Goal: Task Accomplishment & Management: Manage account settings

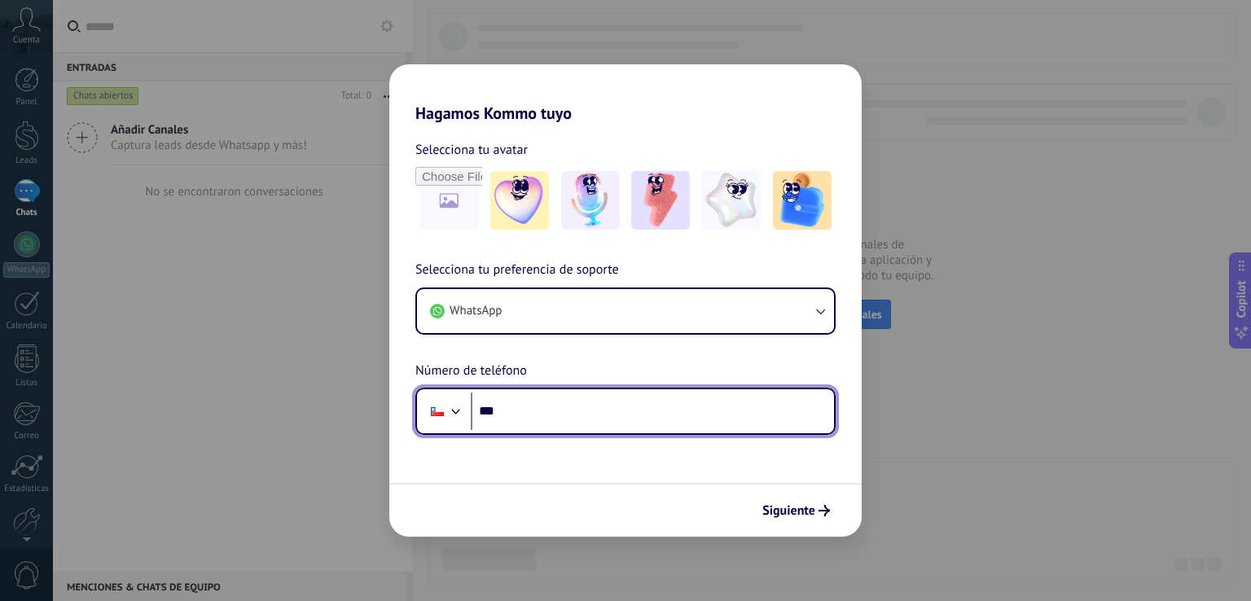
click at [587, 429] on input "***" at bounding box center [652, 411] width 363 height 37
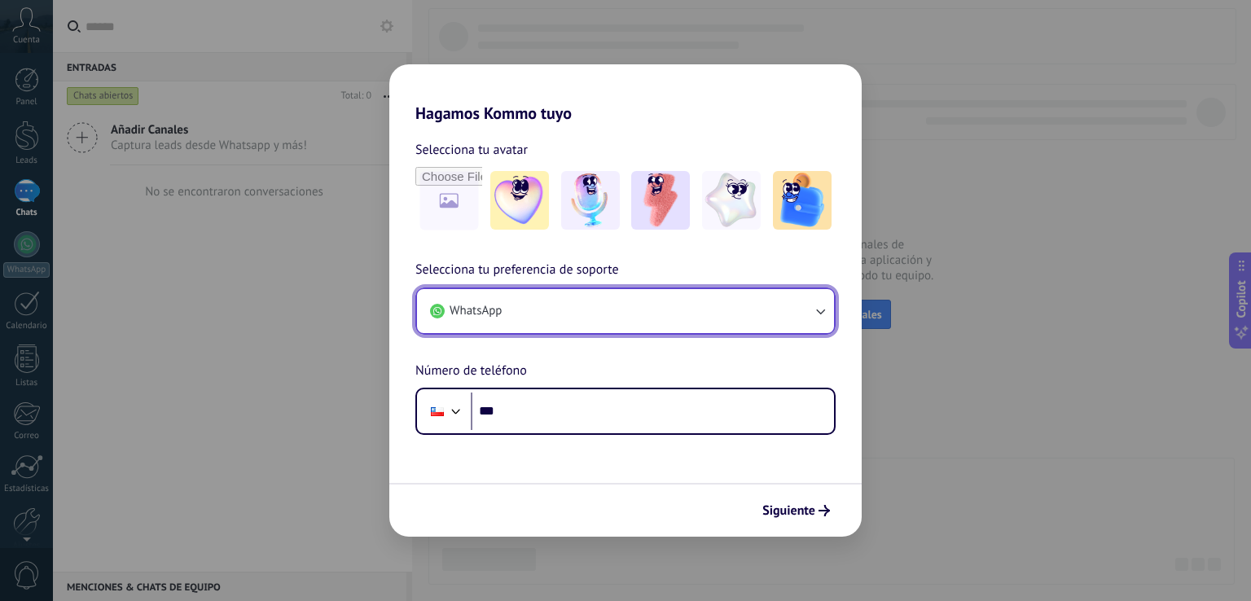
click at [749, 307] on button "WhatsApp" at bounding box center [625, 311] width 417 height 44
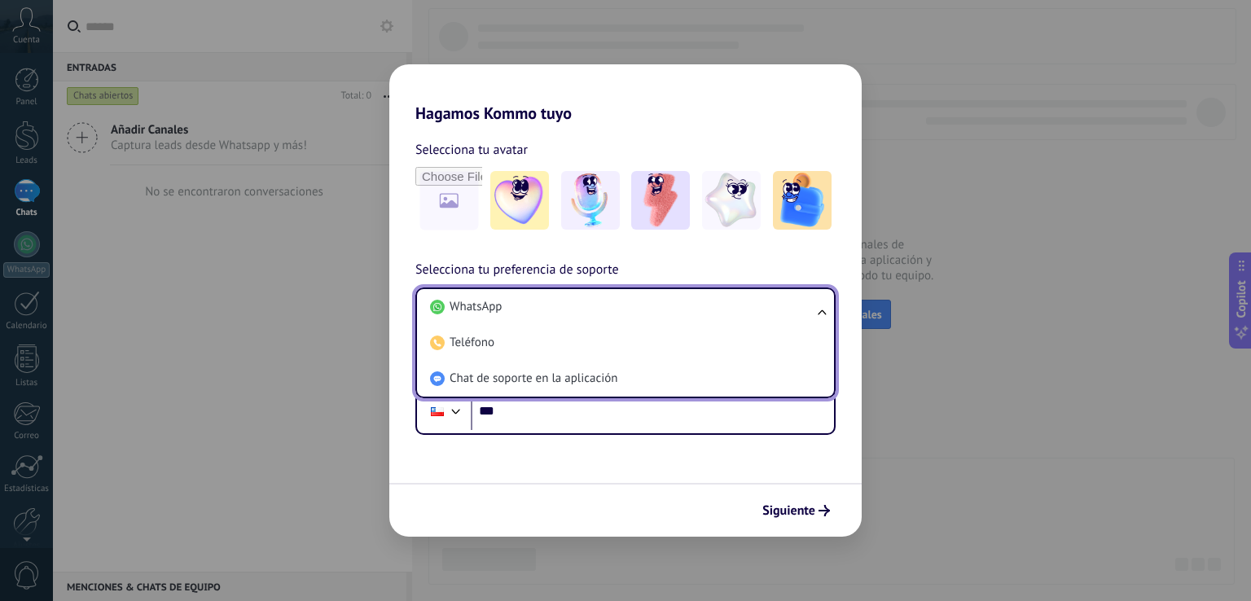
click at [749, 307] on li "WhatsApp" at bounding box center [623, 307] width 398 height 36
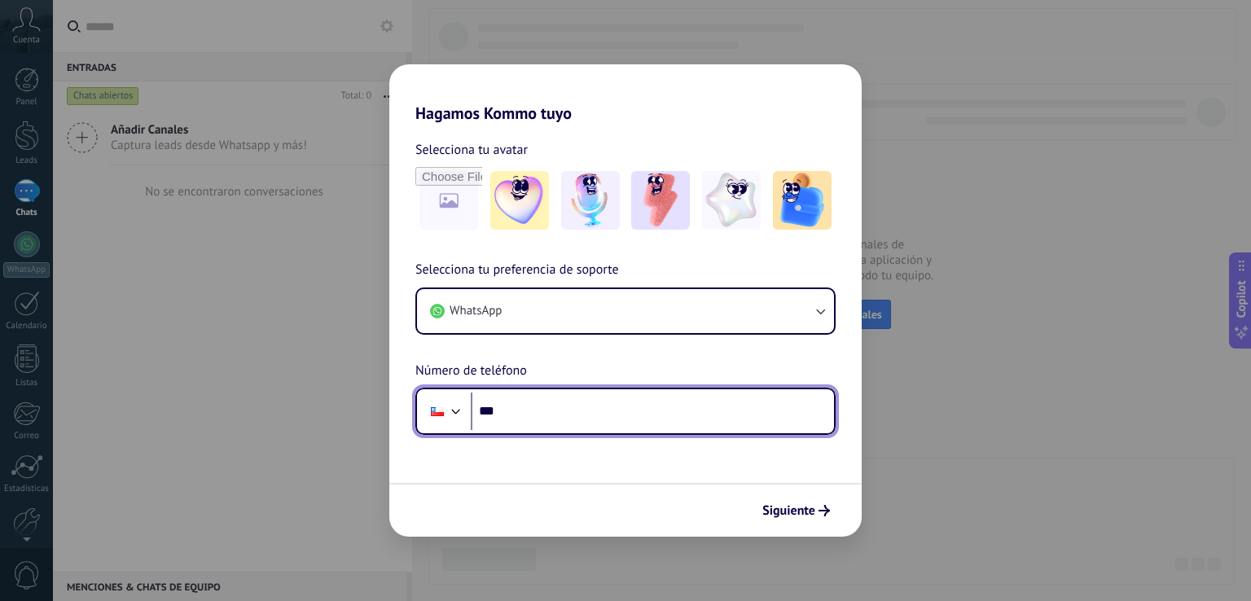
click at [687, 405] on input "***" at bounding box center [652, 411] width 363 height 37
type input "**********"
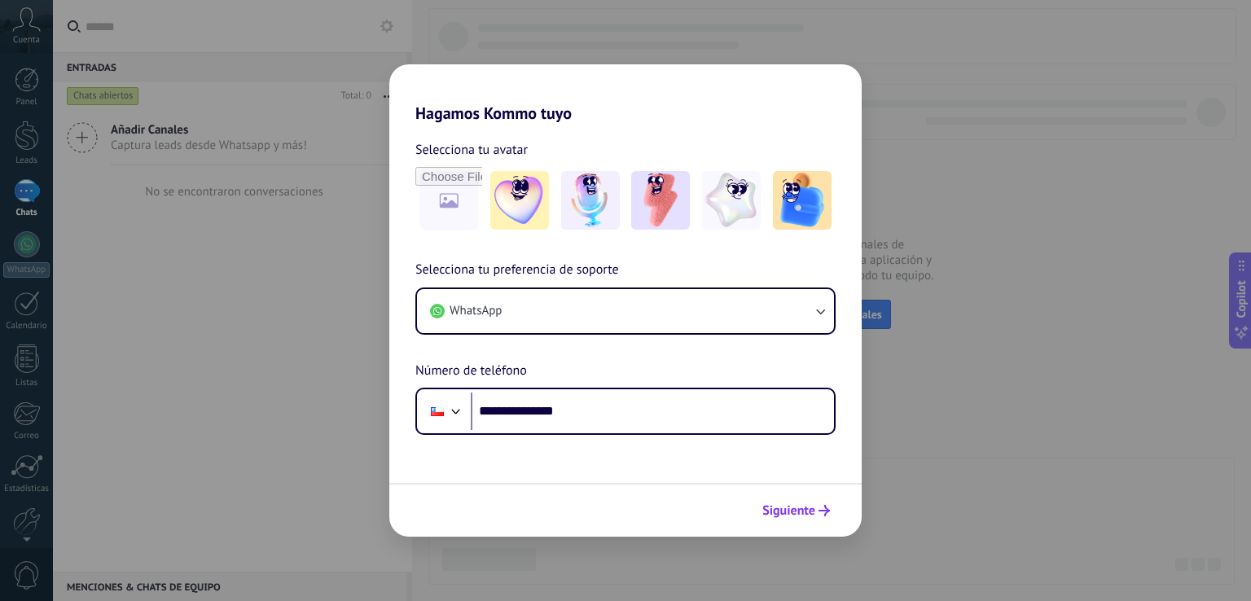
click at [789, 516] on span "Siguiente" at bounding box center [788, 510] width 53 height 11
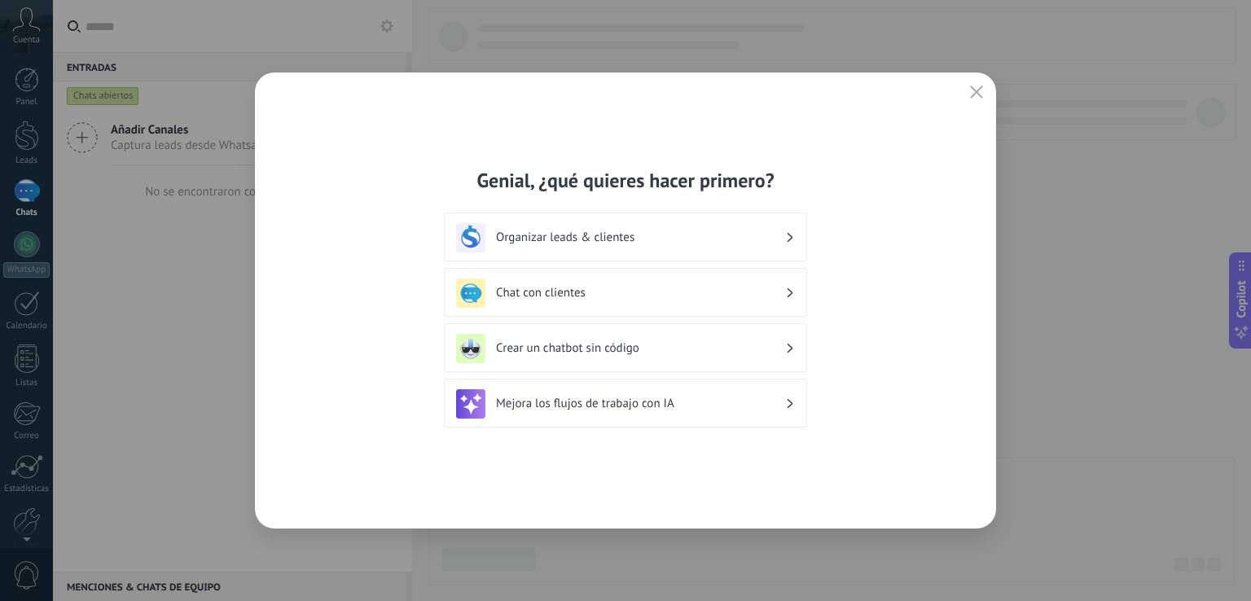
click at [596, 291] on h3 "Chat con clientes" at bounding box center [640, 292] width 289 height 15
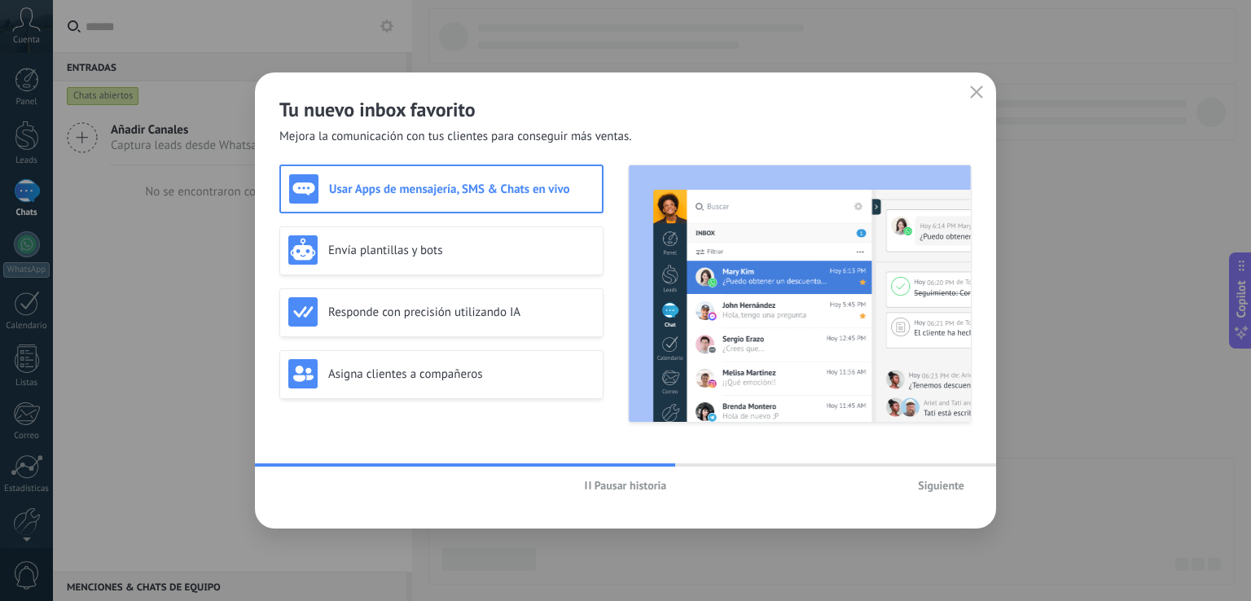
click at [611, 494] on button "Pausar historia" at bounding box center [626, 485] width 97 height 24
click at [394, 319] on div "Responde con precisión utilizando IA" at bounding box center [441, 311] width 306 height 29
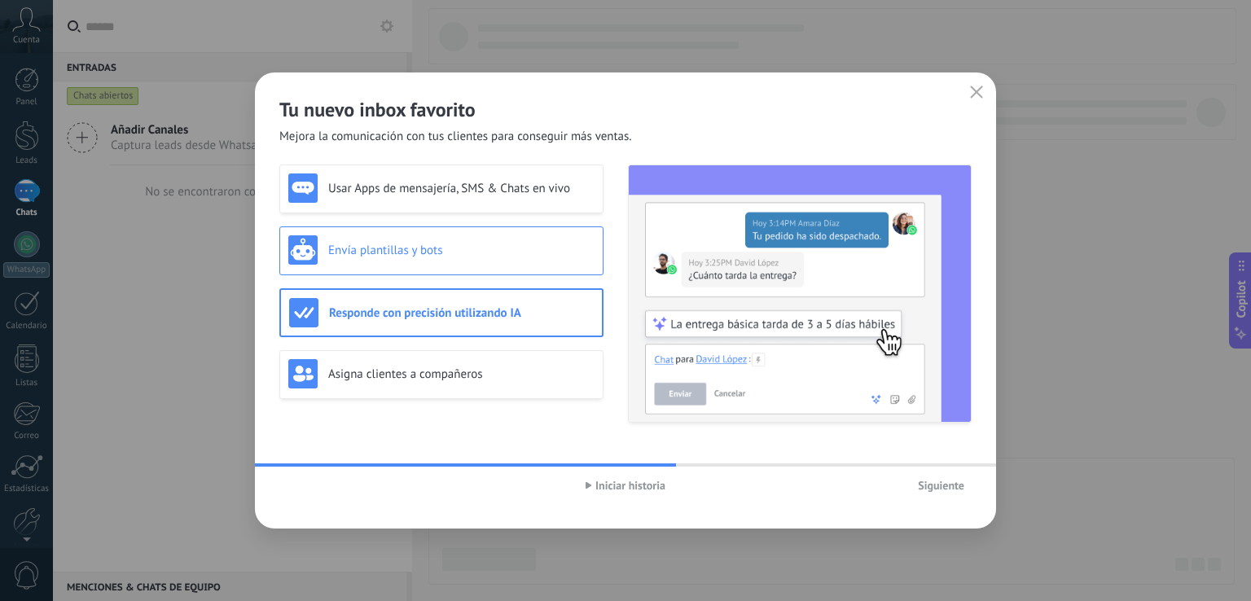
click at [455, 256] on h3 "Envía plantillas y bots" at bounding box center [461, 250] width 266 height 15
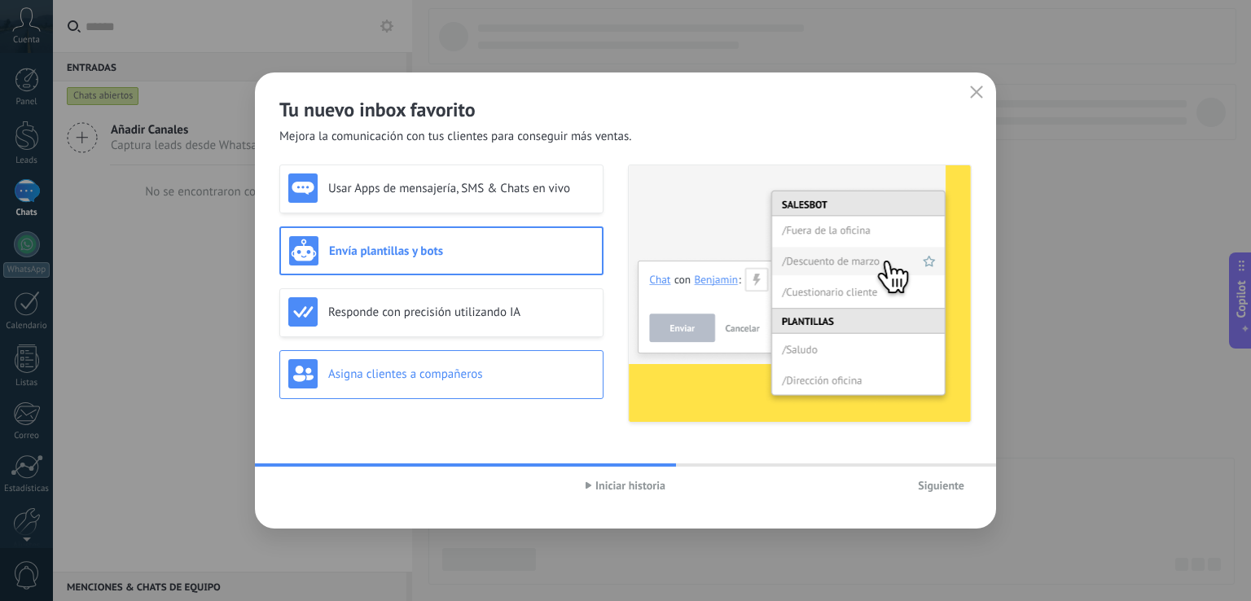
click at [442, 355] on div "Asigna clientes a compañeros" at bounding box center [441, 374] width 324 height 49
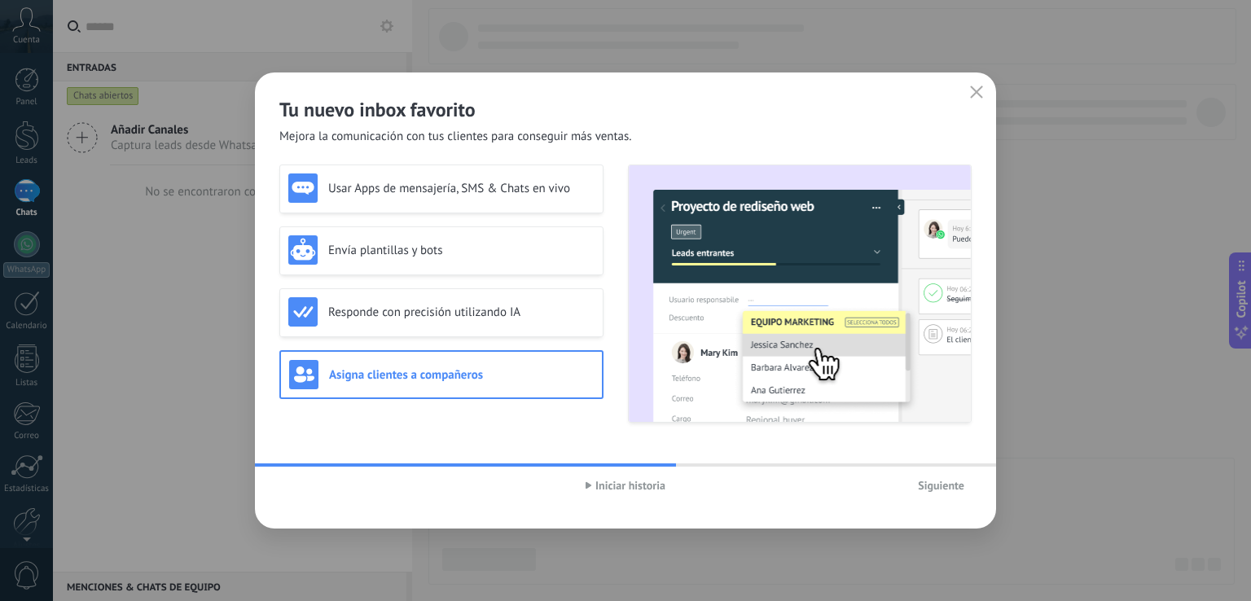
click at [635, 480] on span "Iniciar historia" at bounding box center [630, 485] width 70 height 11
click at [947, 490] on span "Siguiente" at bounding box center [941, 485] width 46 height 11
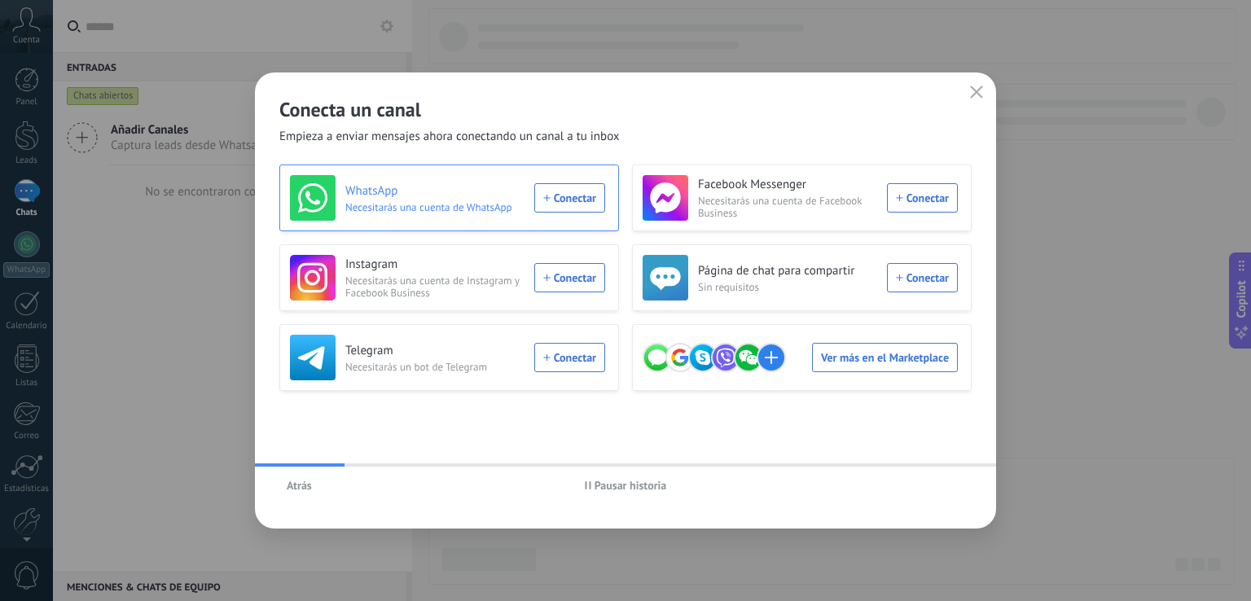
click at [583, 200] on div "WhatsApp Necesitarás una cuenta de WhatsApp Conectar" at bounding box center [447, 198] width 315 height 46
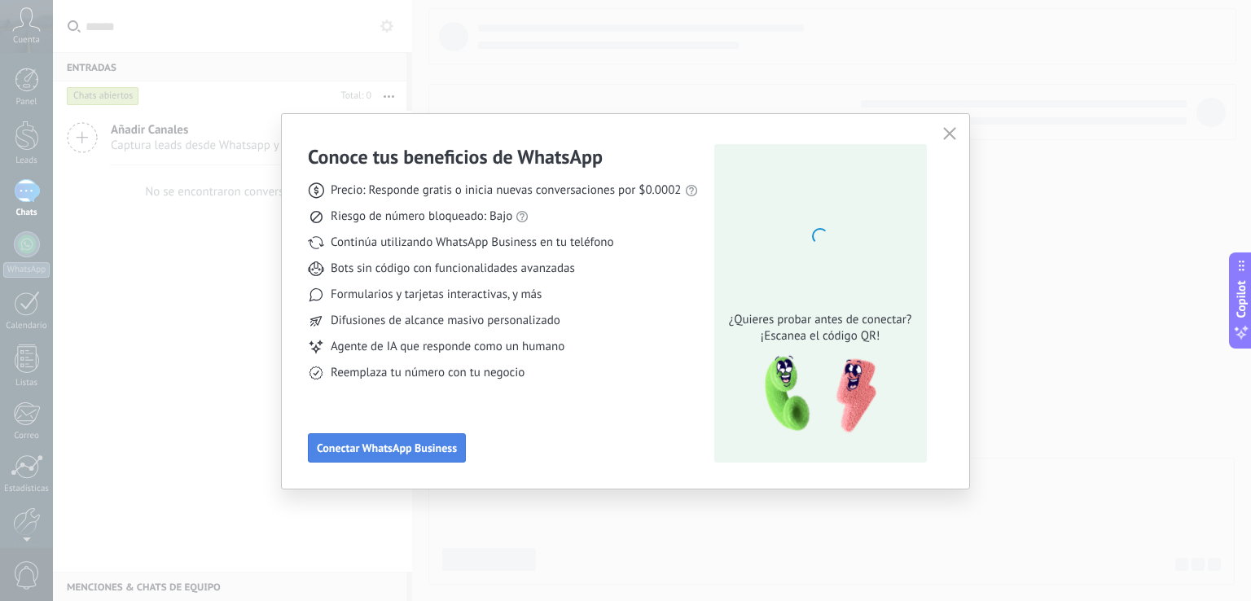
click at [407, 454] on span "Conectar WhatsApp Business" at bounding box center [387, 447] width 140 height 11
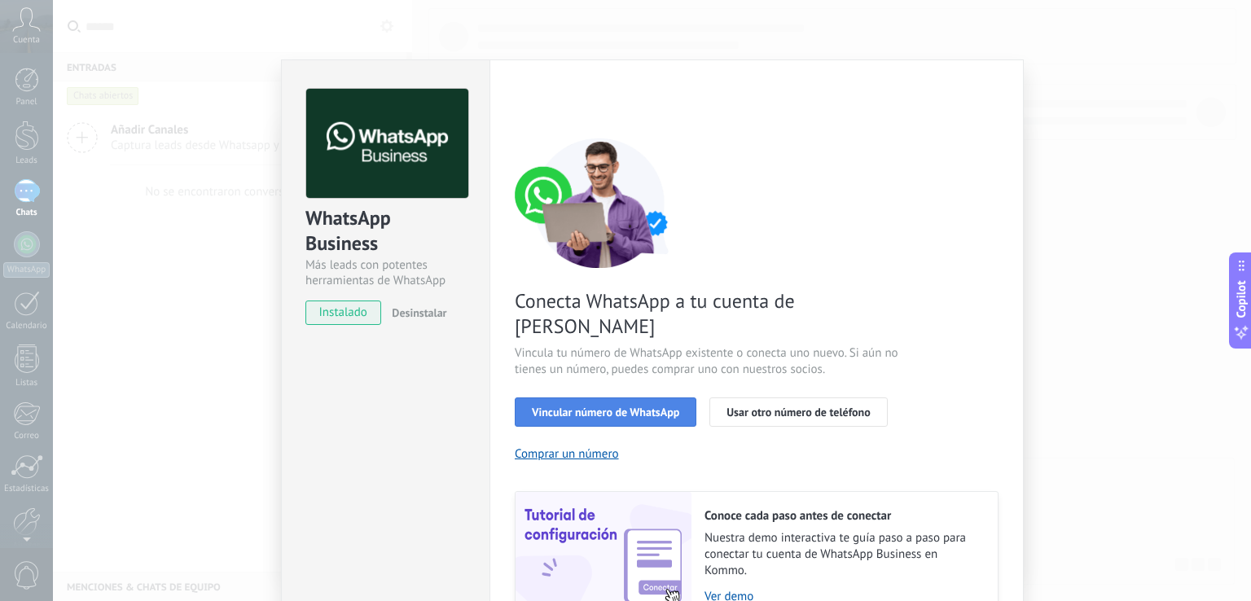
scroll to position [67, 0]
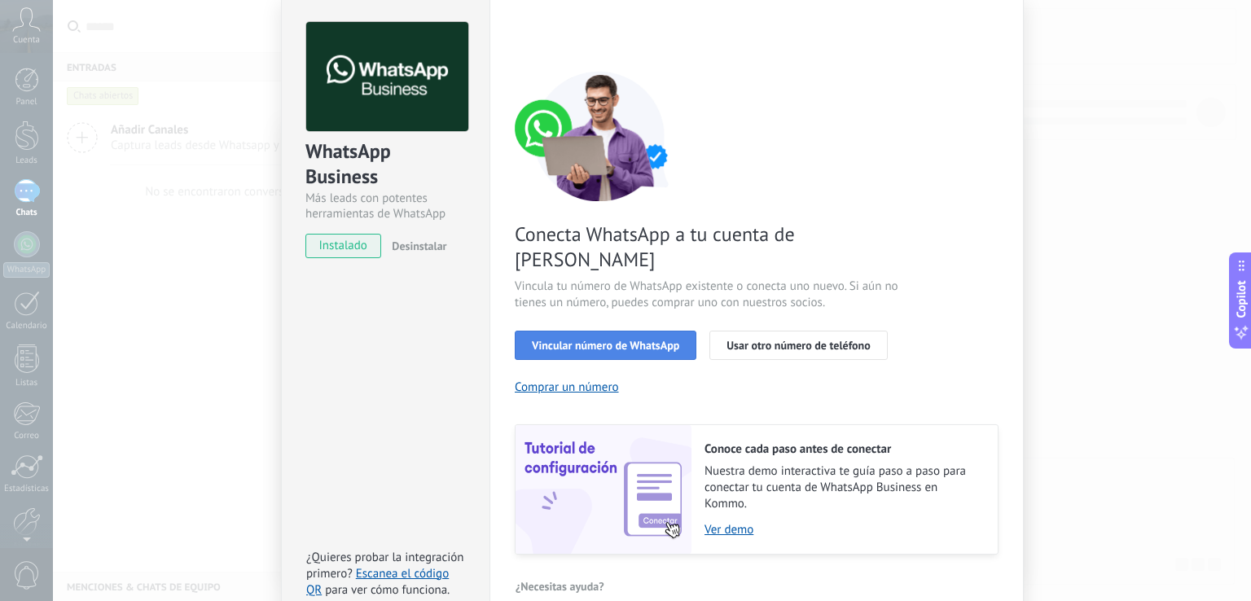
click at [649, 340] on span "Vincular número de WhatsApp" at bounding box center [605, 345] width 147 height 11
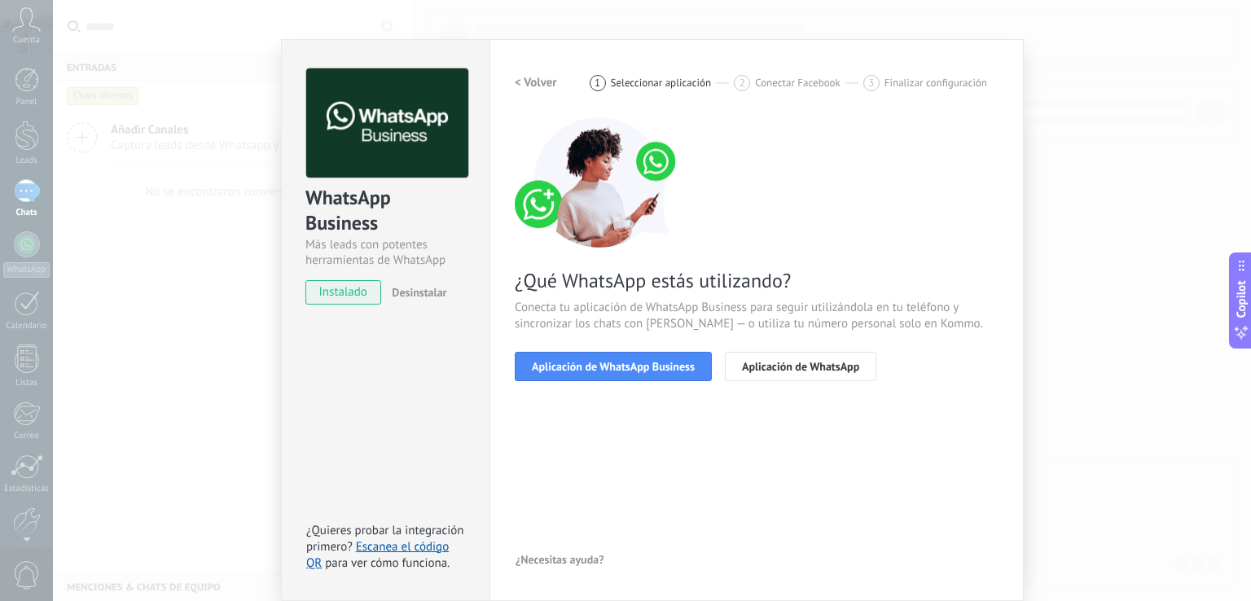
scroll to position [20, 0]
click at [666, 370] on span "Aplicación de WhatsApp Business" at bounding box center [613, 367] width 163 height 11
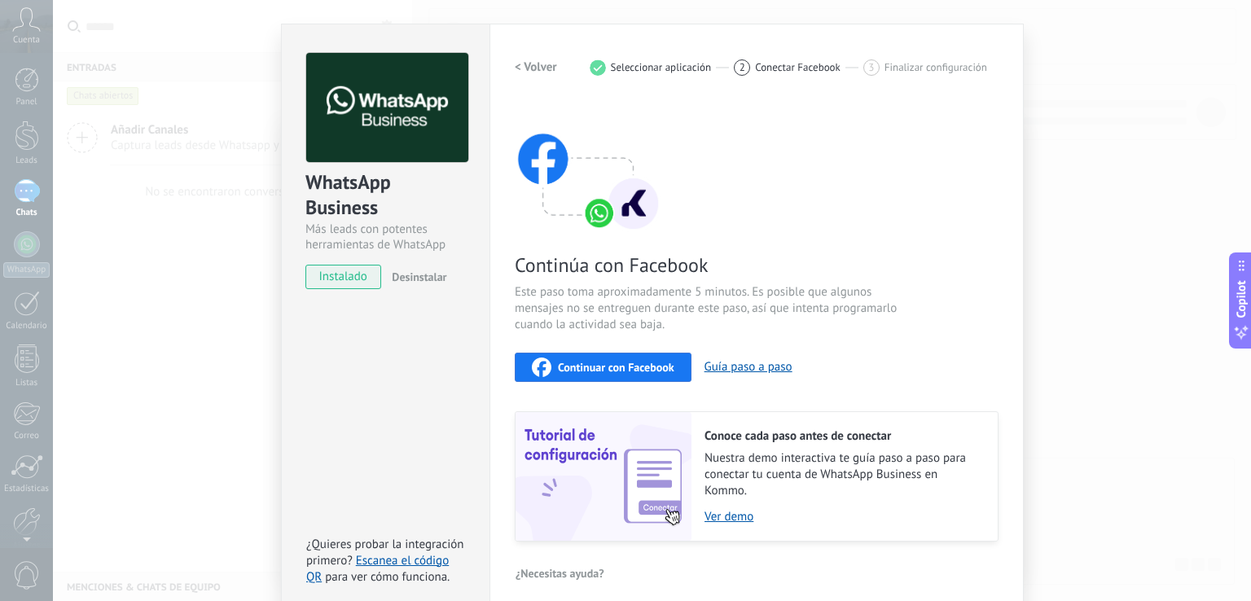
scroll to position [48, 0]
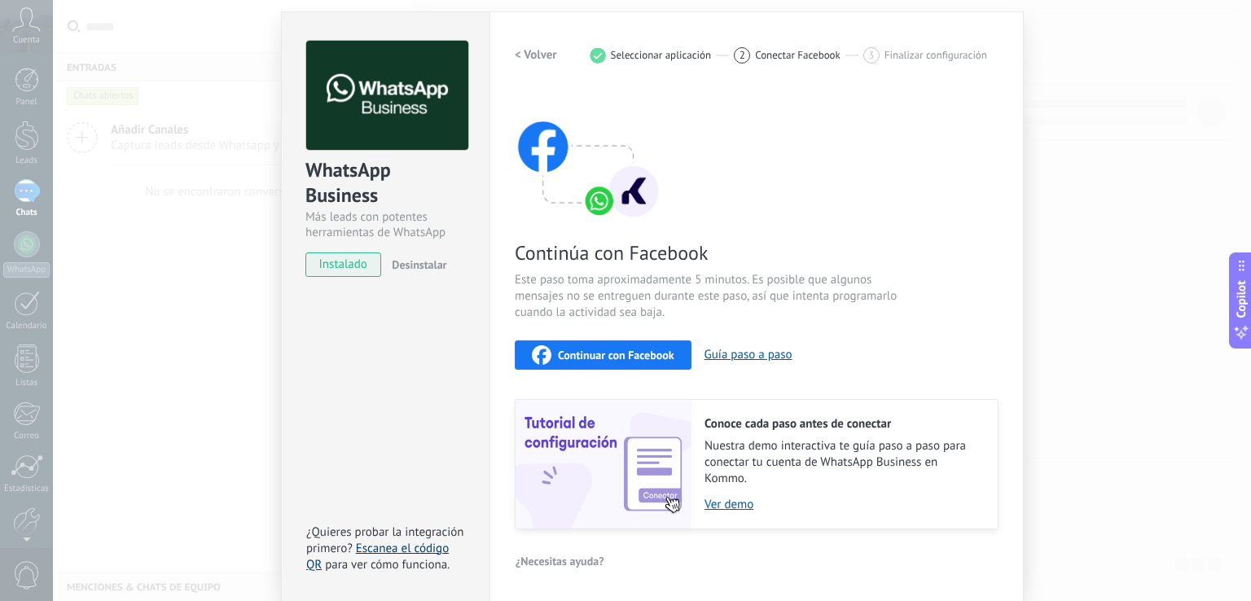
click at [407, 549] on link "Escanea el código QR" at bounding box center [377, 557] width 143 height 32
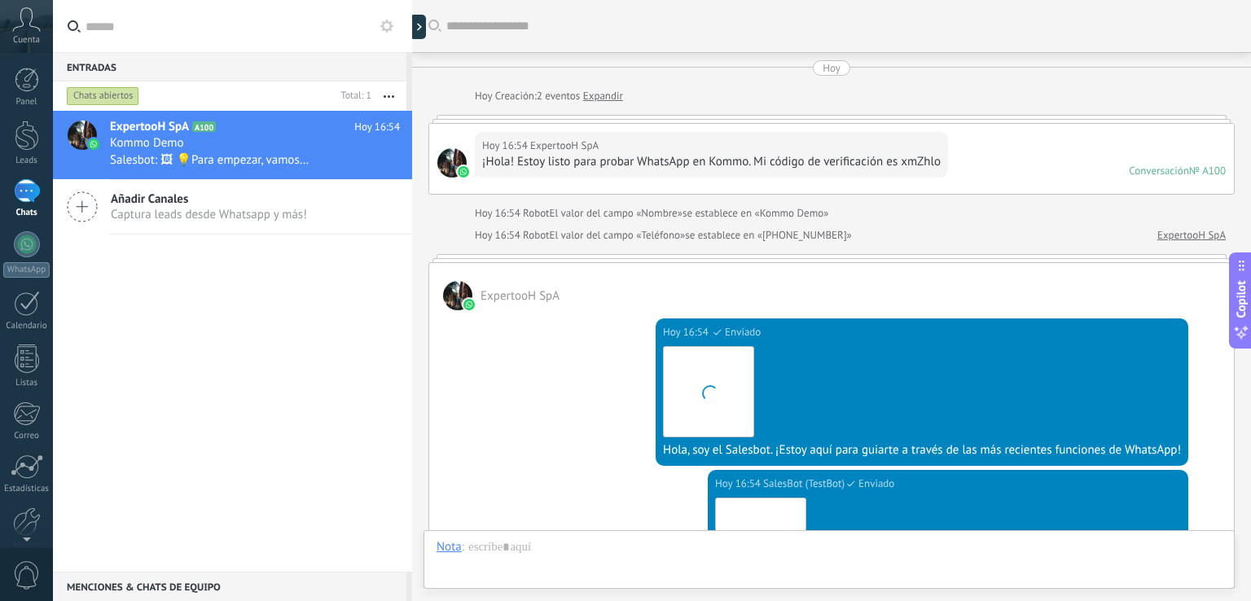
scroll to position [476, 0]
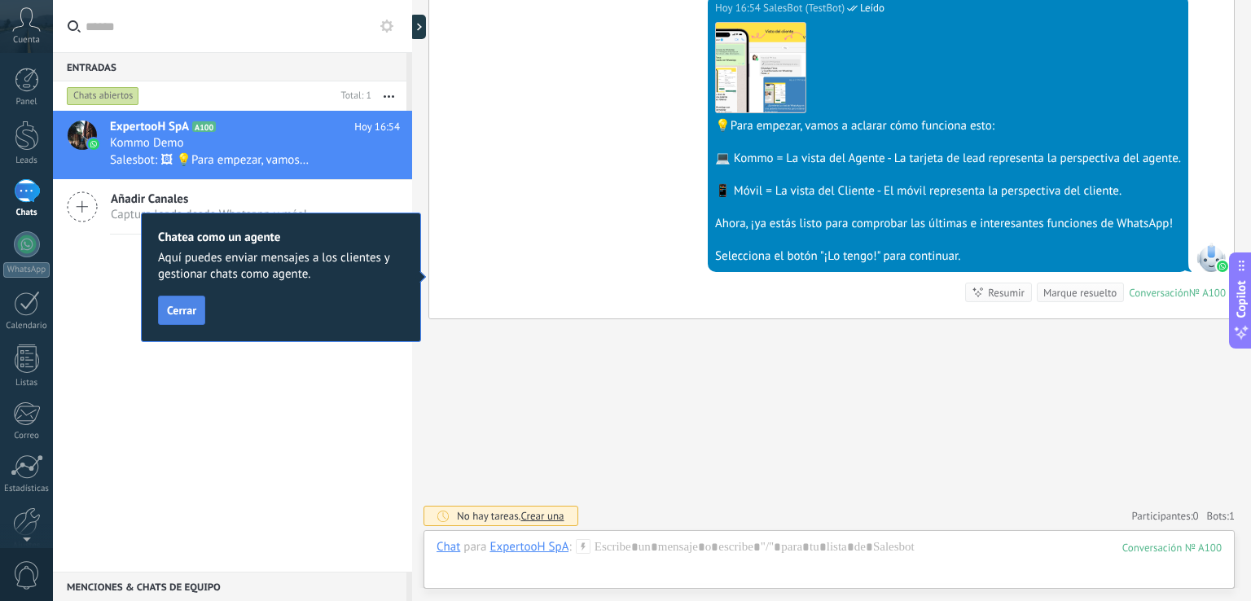
click at [179, 323] on button "Cerrar" at bounding box center [181, 310] width 47 height 29
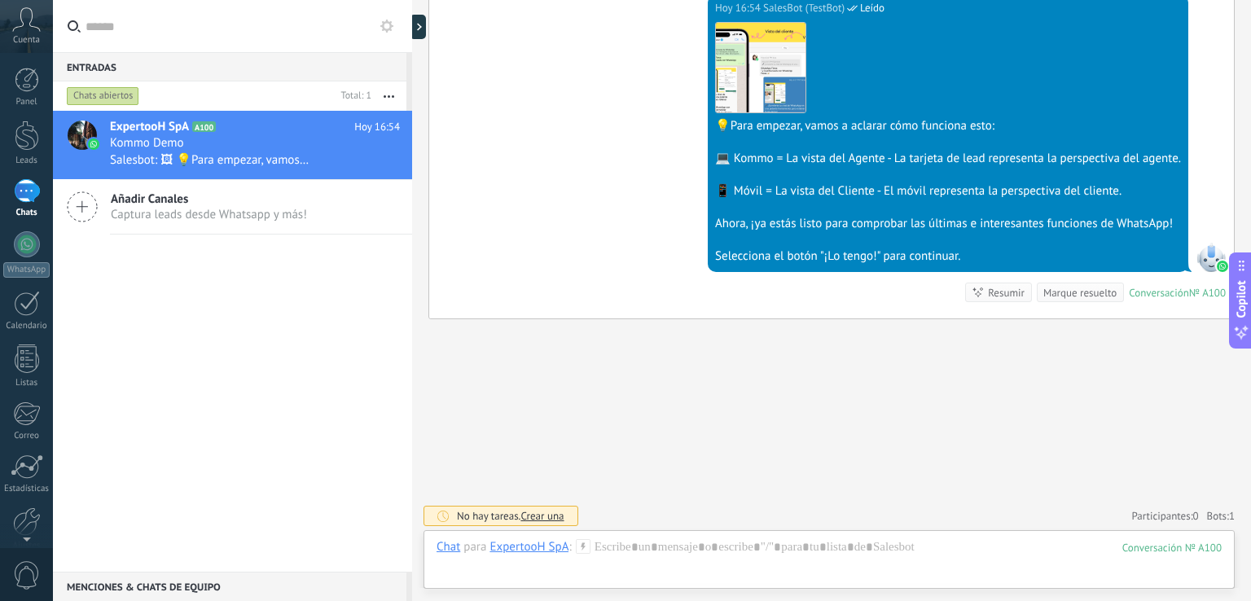
click at [31, 29] on icon at bounding box center [26, 19] width 29 height 24
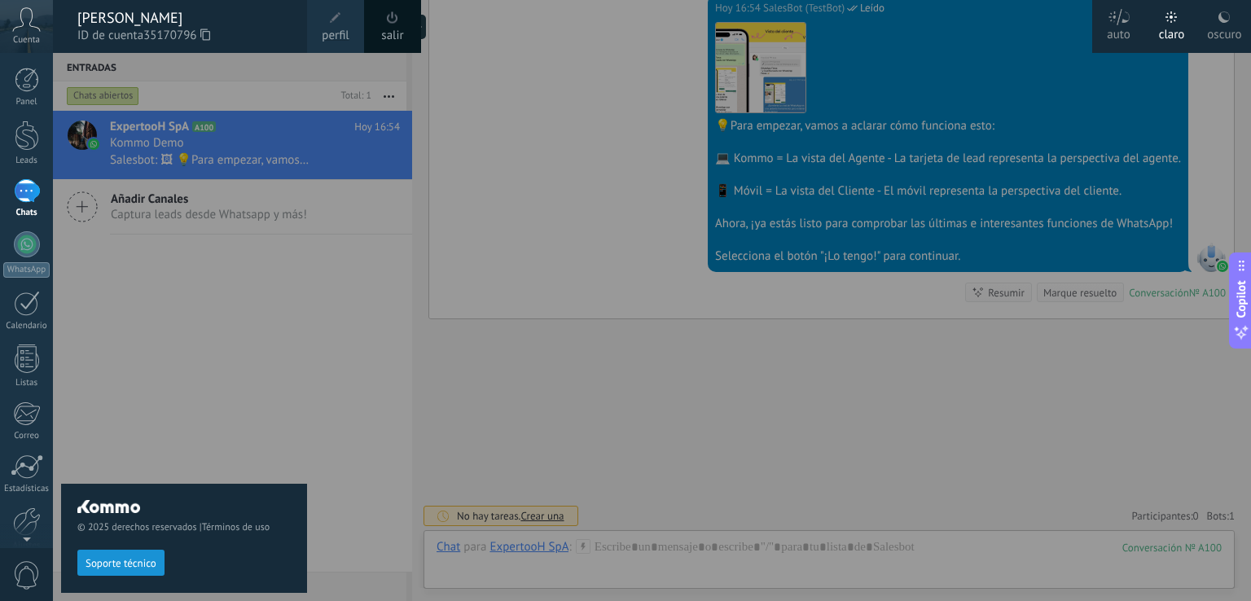
click at [342, 31] on span "perfil" at bounding box center [335, 36] width 27 height 18
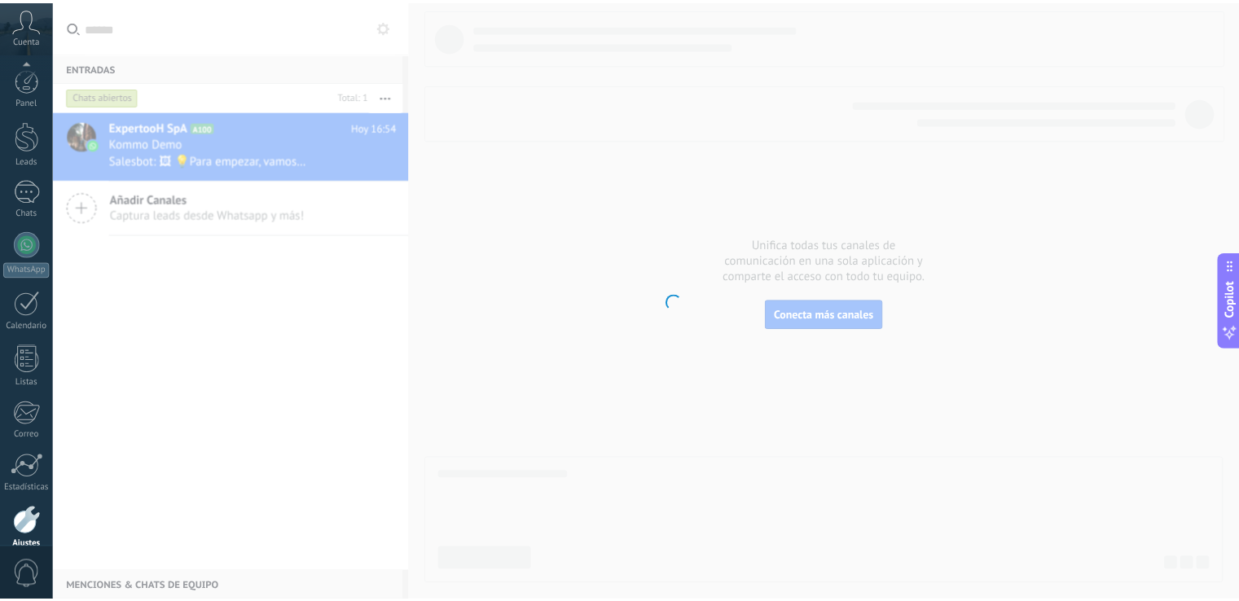
scroll to position [76, 0]
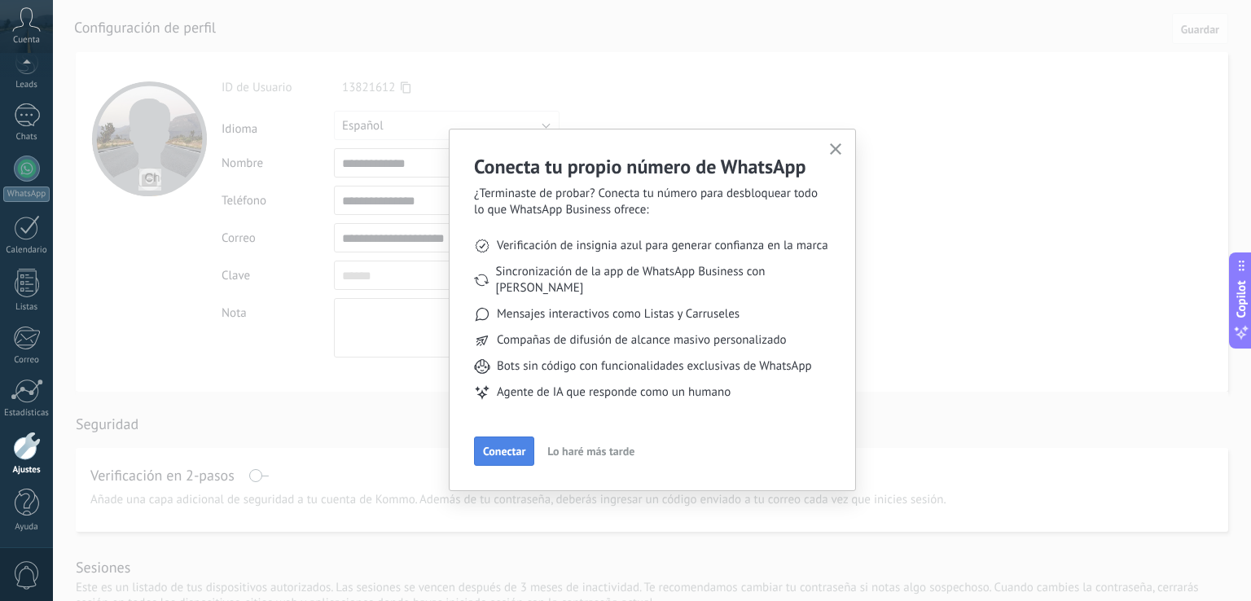
click at [516, 446] on span "Conectar" at bounding box center [504, 451] width 42 height 11
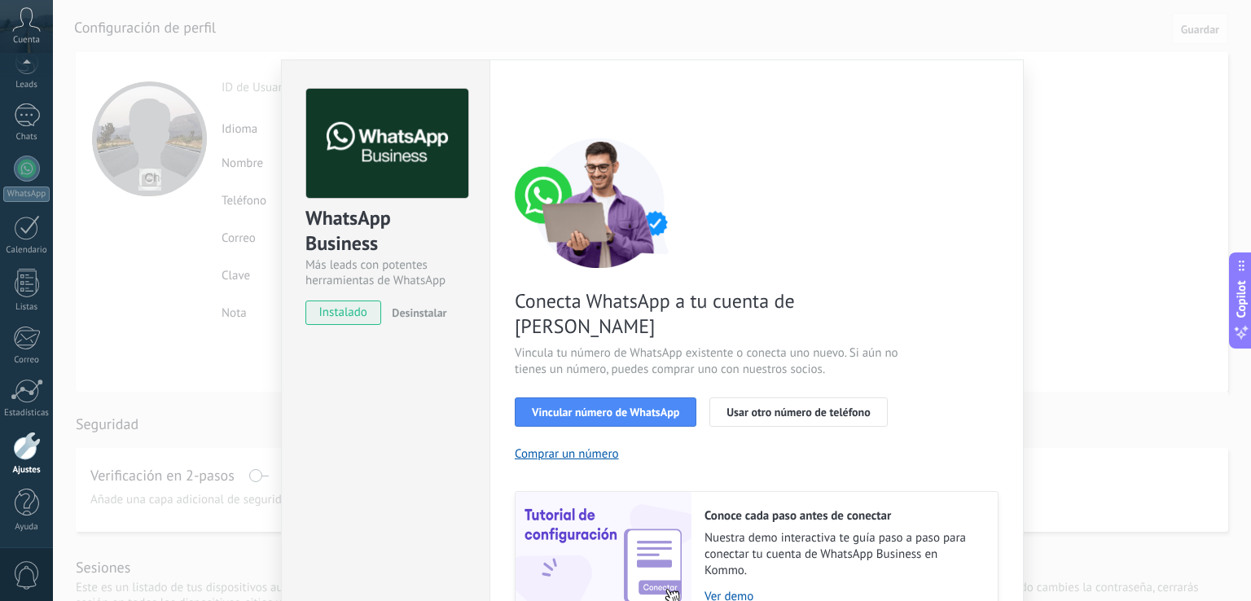
click at [1130, 336] on div "WhatsApp Business Más leads con potentes herramientas de WhatsApp instalado Des…" at bounding box center [652, 300] width 1198 height 601
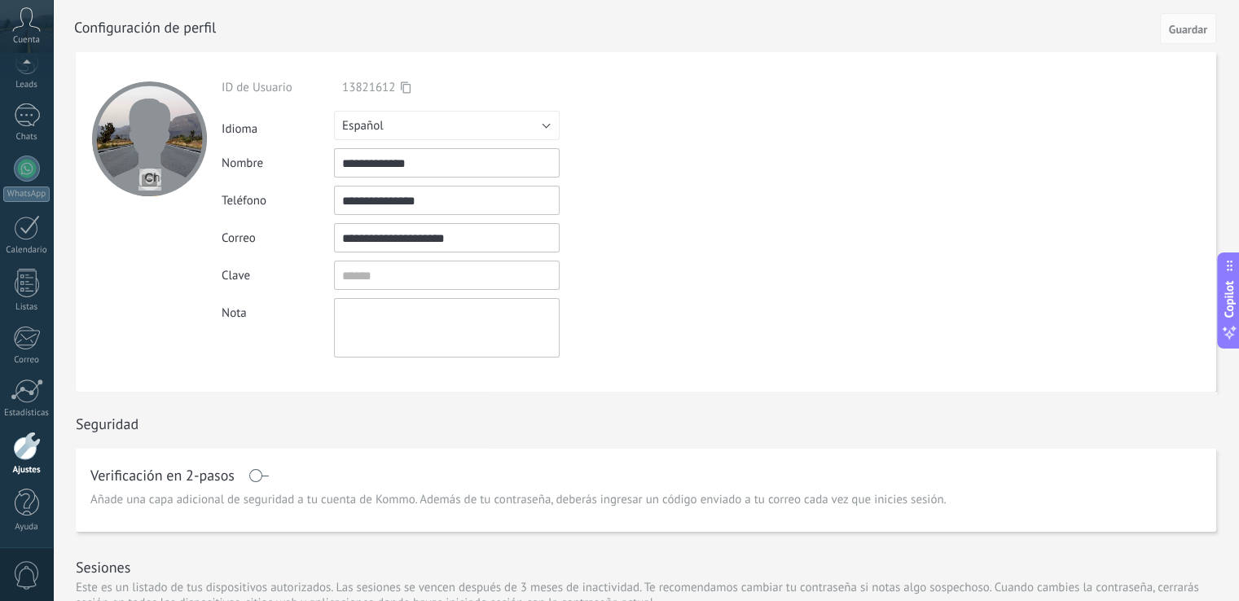
drag, startPoint x: 461, startPoint y: 164, endPoint x: 239, endPoint y: 134, distance: 223.5
click at [235, 137] on div "**********" at bounding box center [485, 219] width 526 height 278
type input "*********"
click at [709, 221] on div "**********" at bounding box center [485, 219] width 526 height 278
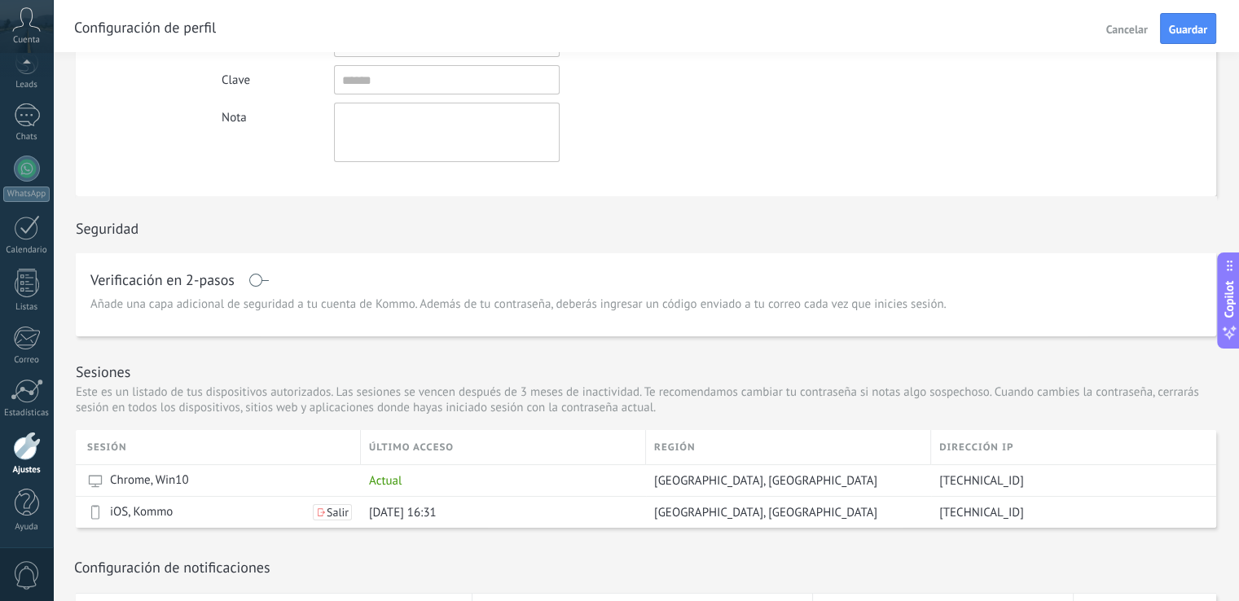
scroll to position [244, 0]
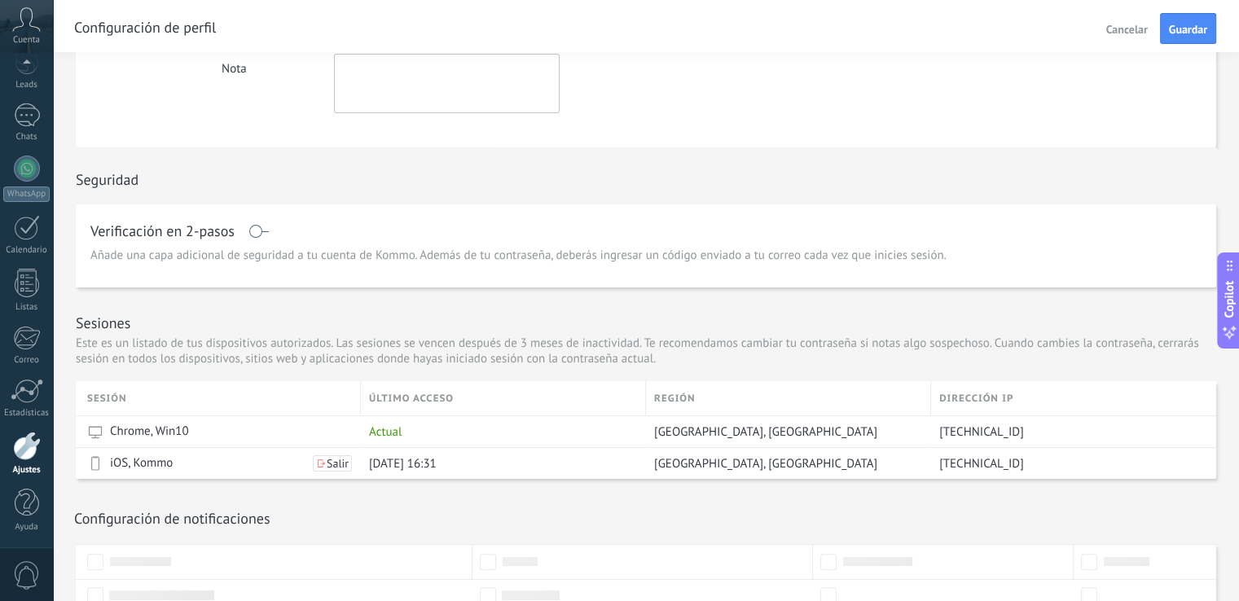
click at [254, 235] on span at bounding box center [258, 231] width 20 height 13
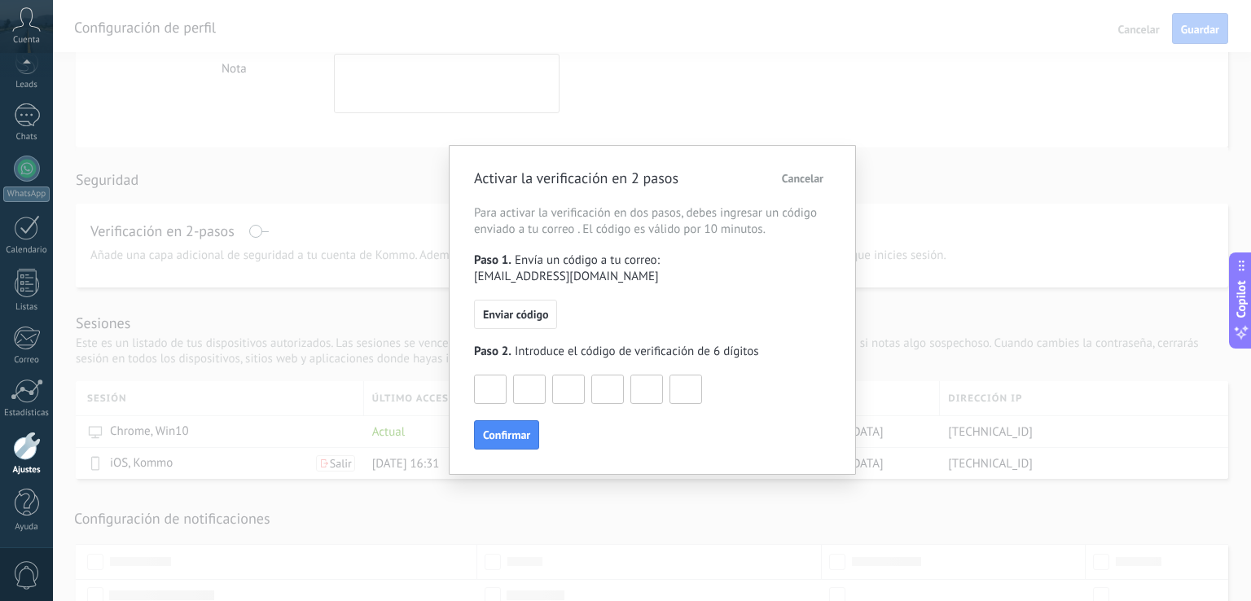
click at [813, 168] on button "Cancelar" at bounding box center [803, 178] width 56 height 24
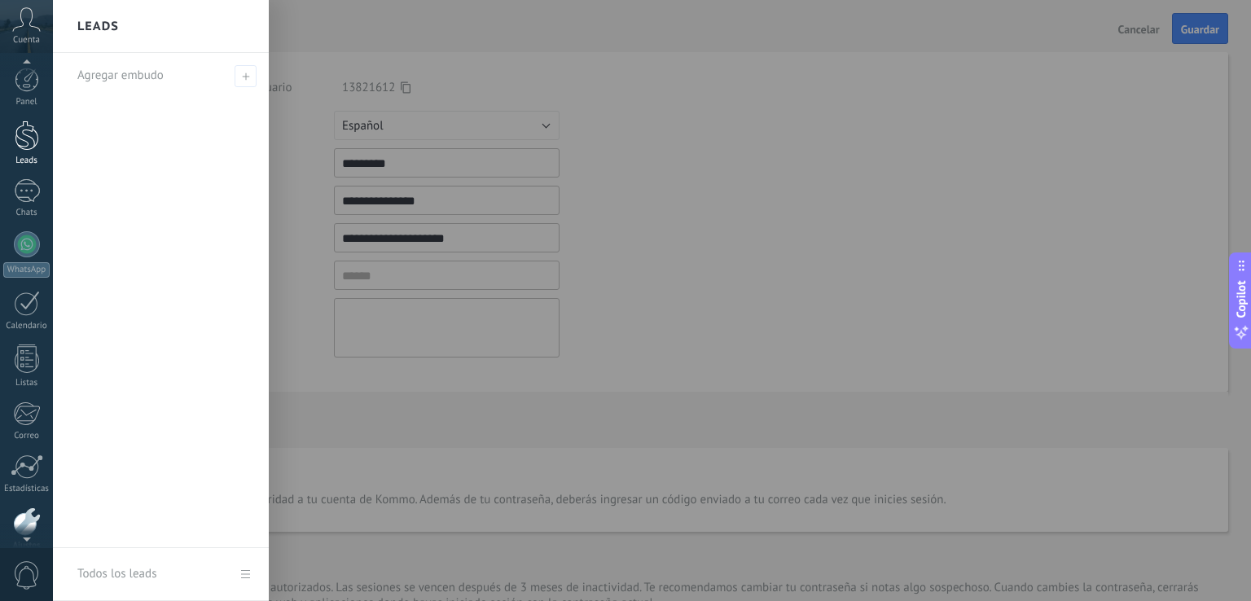
scroll to position [0, 0]
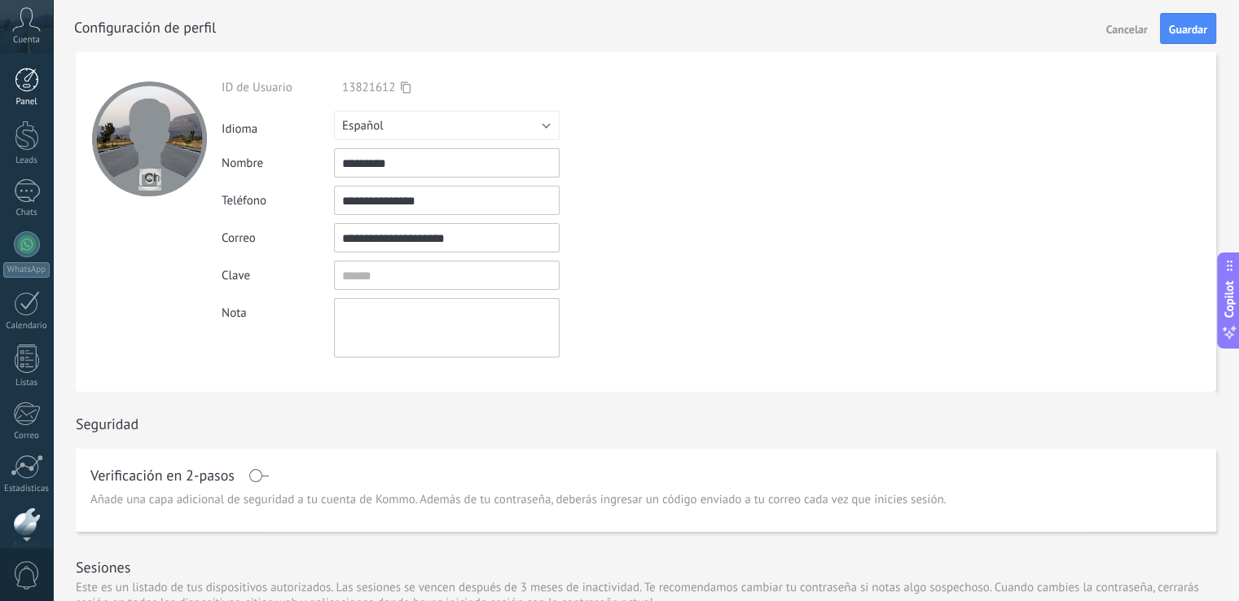
click at [33, 86] on div at bounding box center [27, 80] width 24 height 24
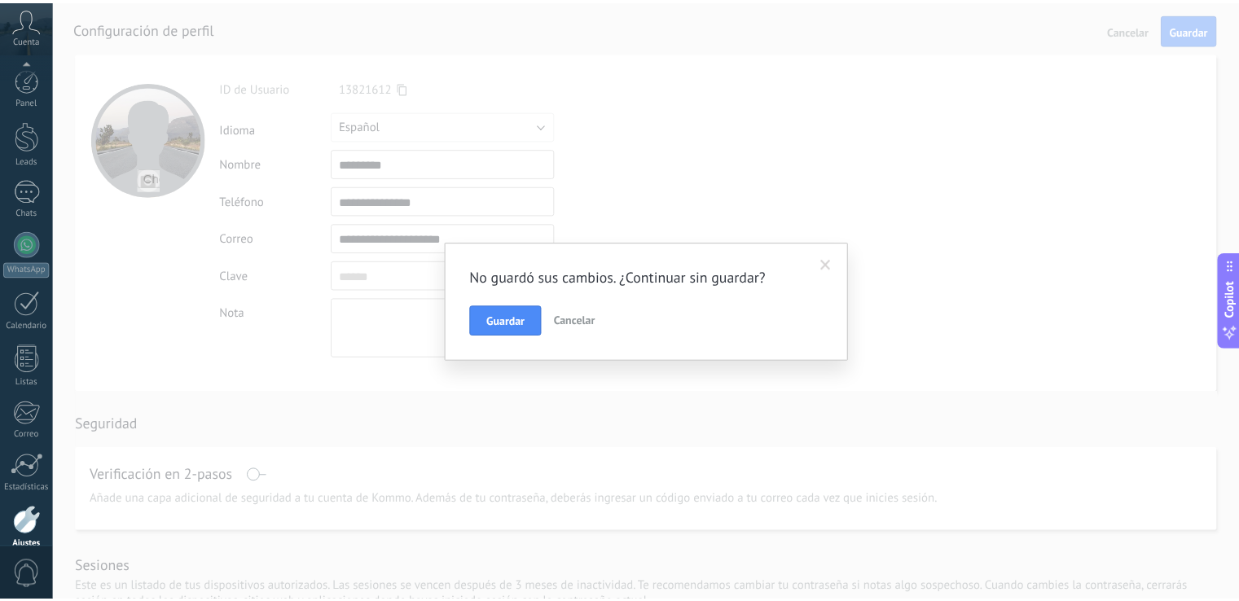
scroll to position [76, 0]
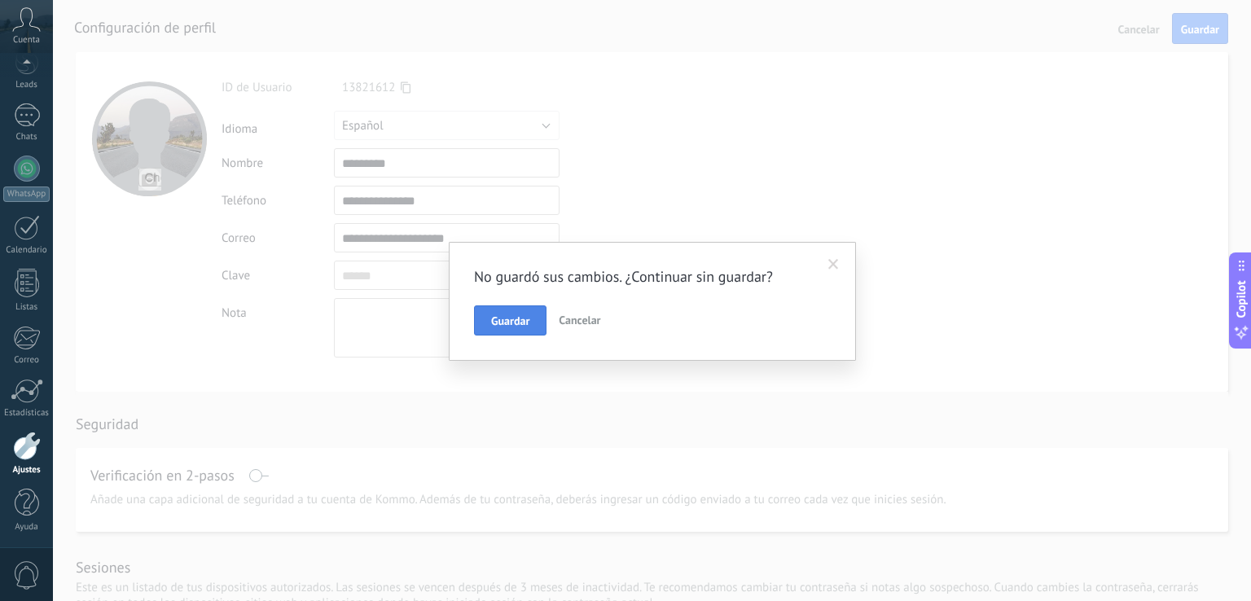
click at [507, 317] on span "Guardar" at bounding box center [510, 320] width 38 height 11
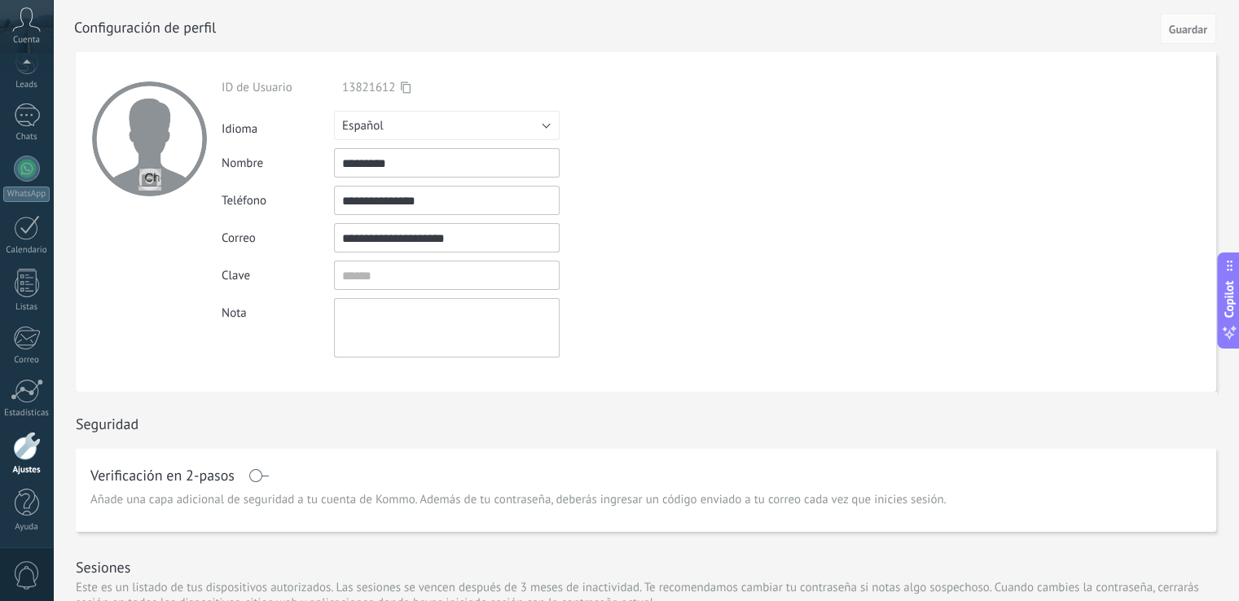
click at [714, 170] on div "Nombre *********" at bounding box center [485, 162] width 526 height 29
click at [20, 80] on div at bounding box center [27, 69] width 24 height 24
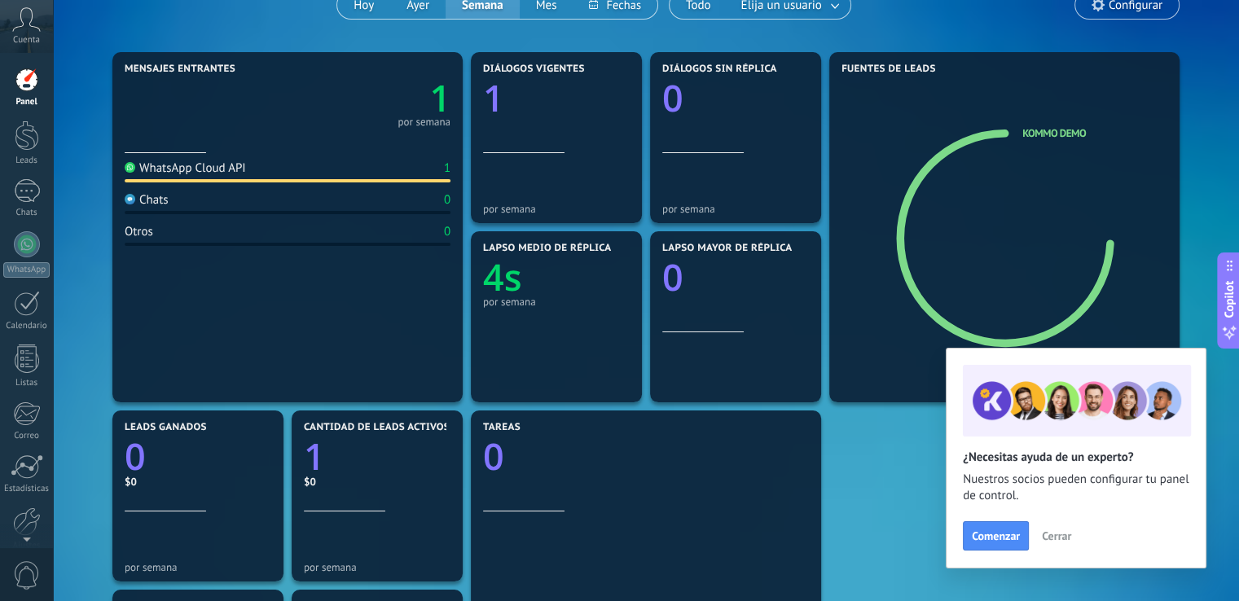
scroll to position [163, 0]
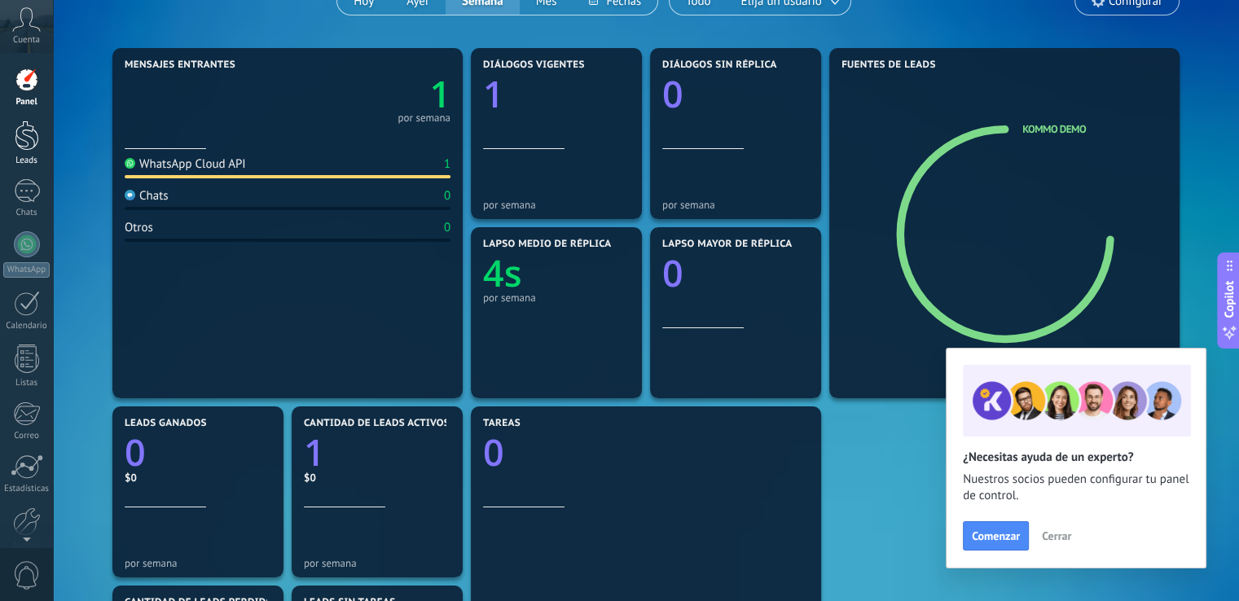
click at [13, 144] on link "Leads" at bounding box center [26, 144] width 53 height 46
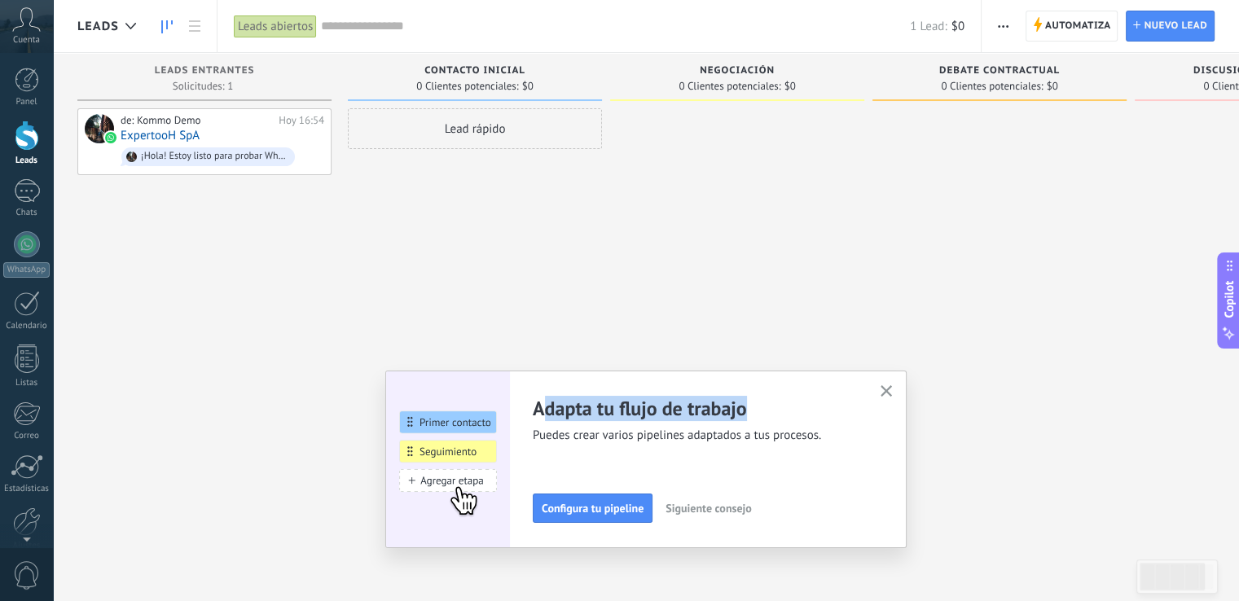
drag, startPoint x: 545, startPoint y: 398, endPoint x: 812, endPoint y: 445, distance: 271.2
click at [770, 423] on div "Adapta tu flujo de trabajo Puedes crear varios pipelines adaptados a tus proces…" at bounding box center [696, 420] width 327 height 48
click at [826, 453] on div "Adapta tu flujo de trabajo Puedes crear varios pipelines adaptados a tus proces…" at bounding box center [707, 459] width 349 height 127
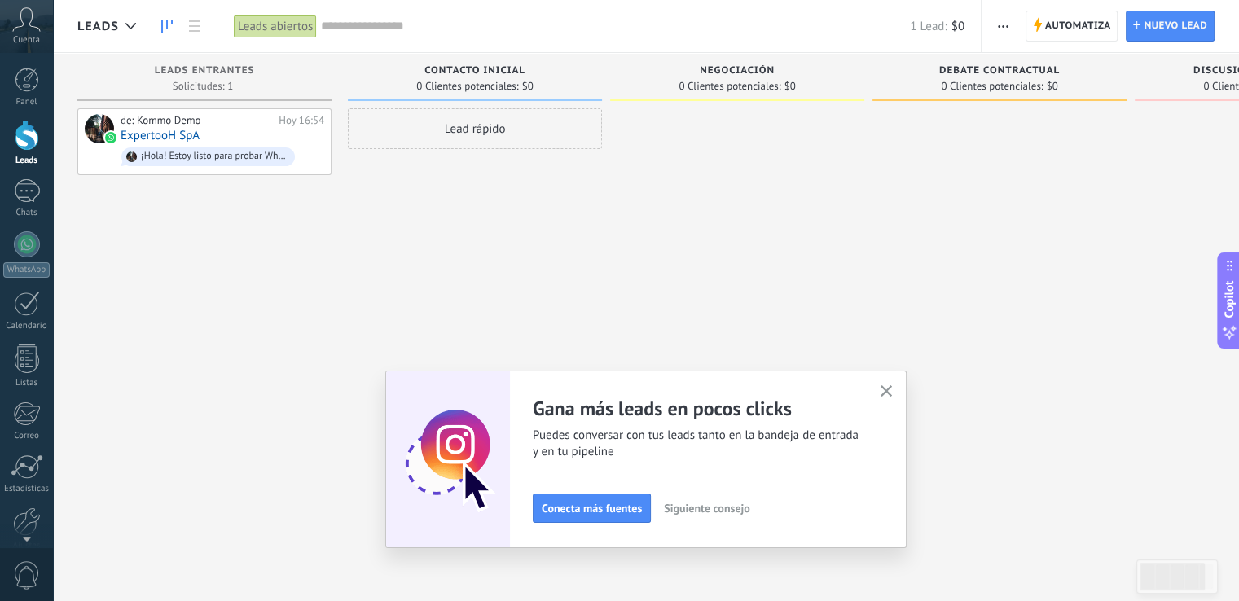
click at [736, 512] on span "Siguiente consejo" at bounding box center [707, 508] width 86 height 11
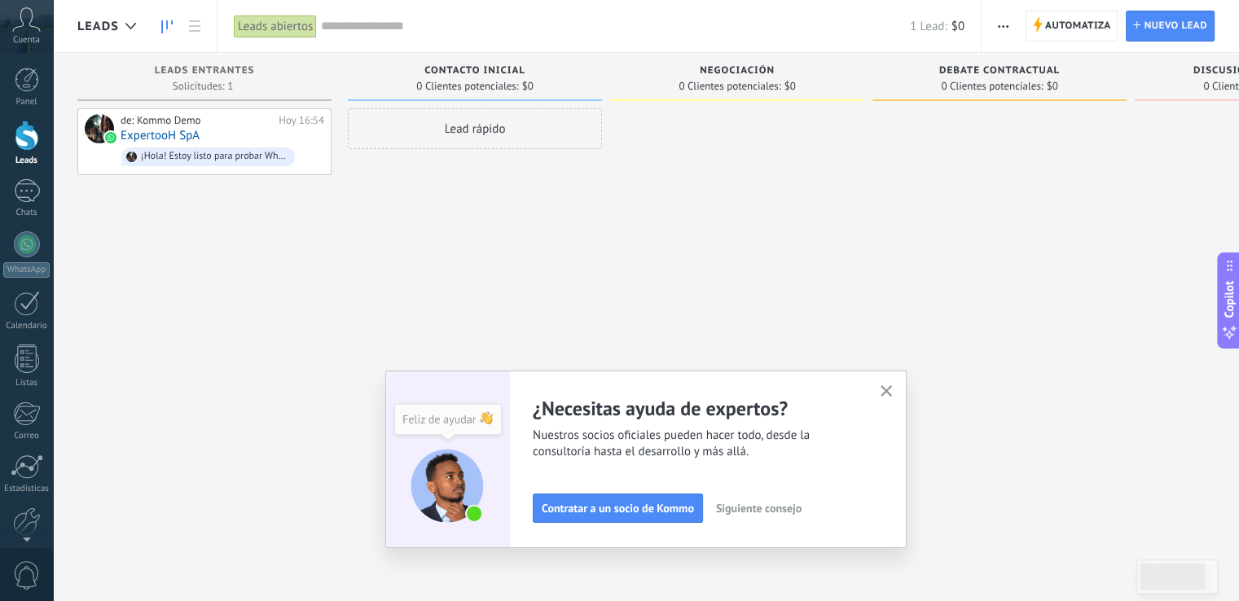
click at [749, 511] on span "Siguiente consejo" at bounding box center [759, 508] width 86 height 11
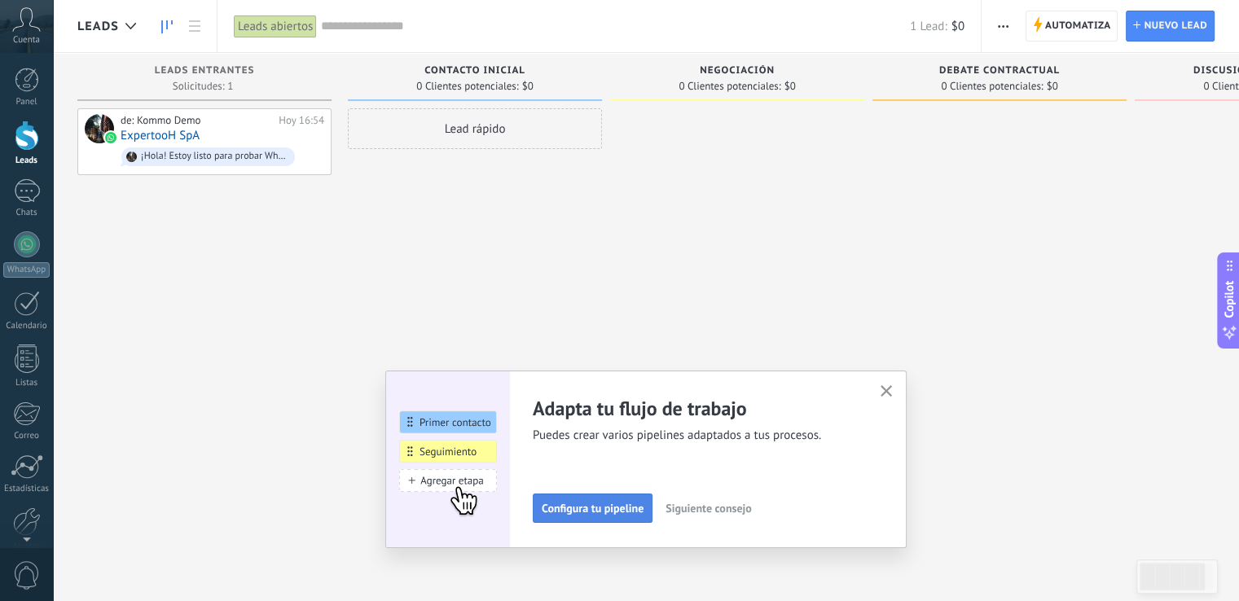
click at [617, 517] on button "Configura tu pipeline" at bounding box center [593, 508] width 120 height 29
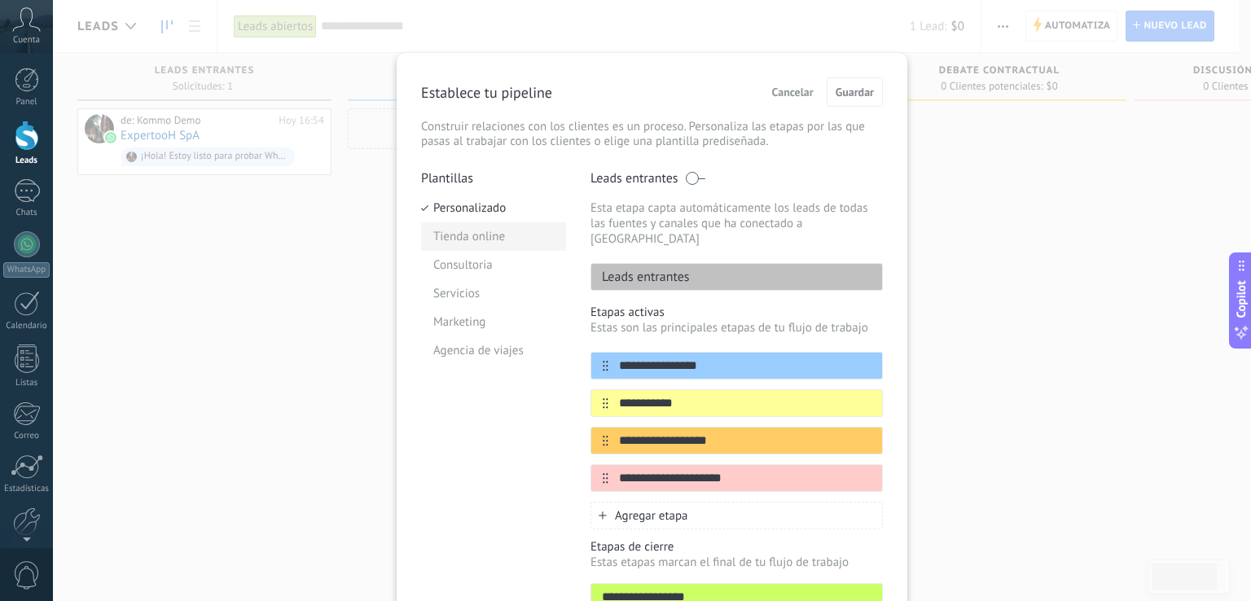
click at [479, 244] on li "Tienda online" at bounding box center [493, 236] width 145 height 29
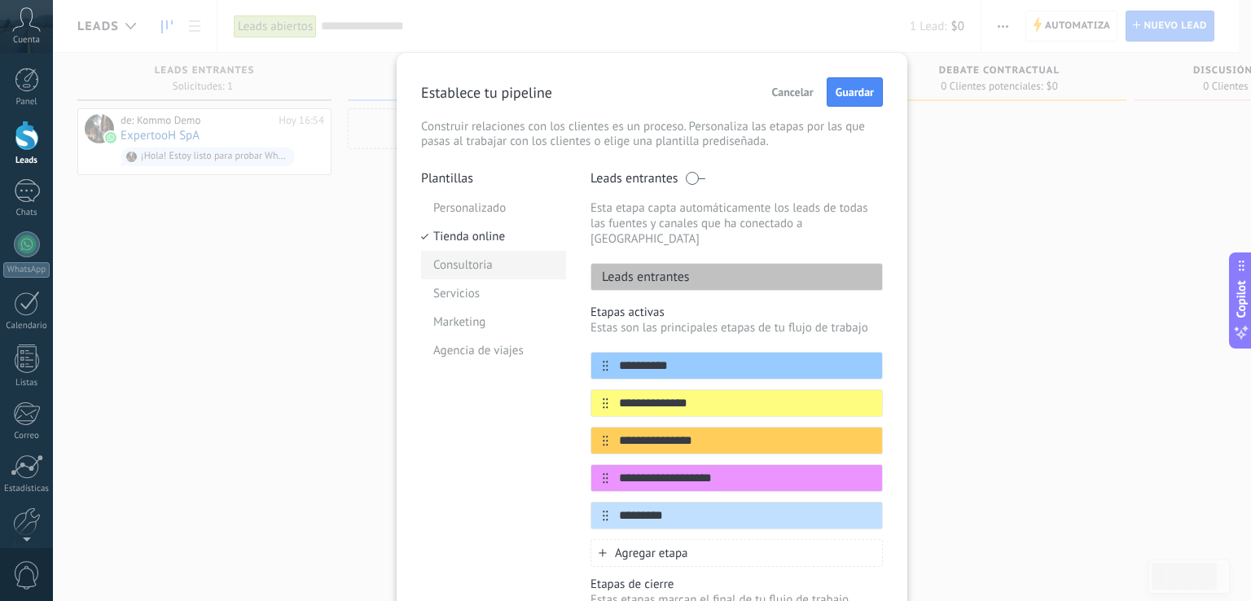
click at [478, 257] on li "Consultoria" at bounding box center [493, 265] width 145 height 29
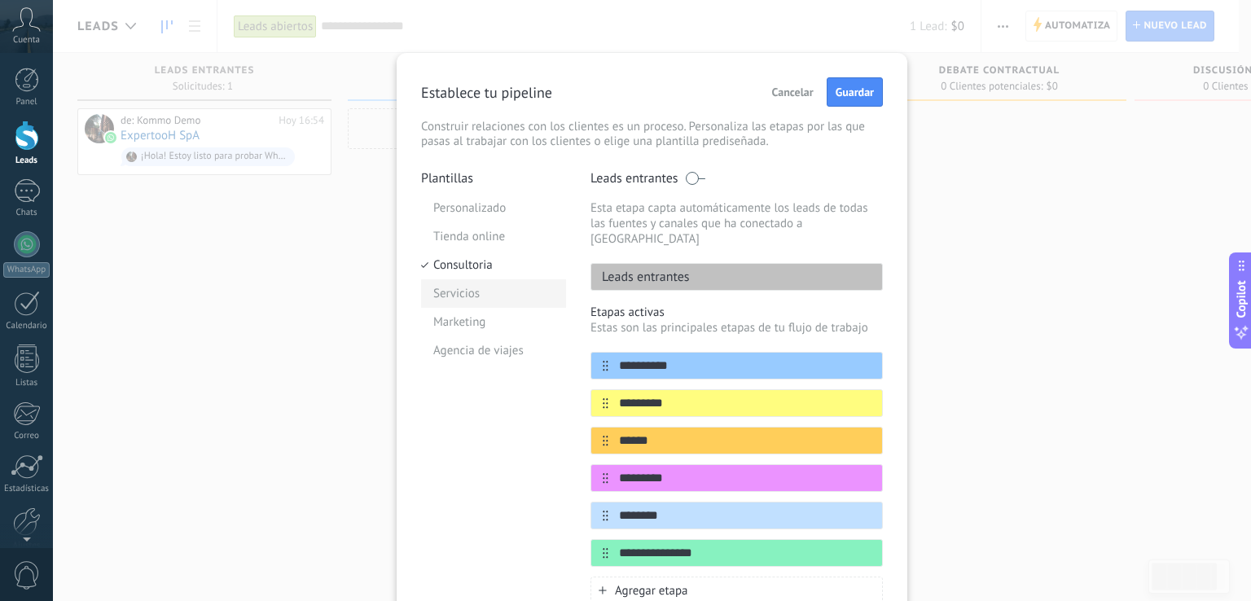
click at [478, 297] on li "Servicios" at bounding box center [493, 293] width 145 height 29
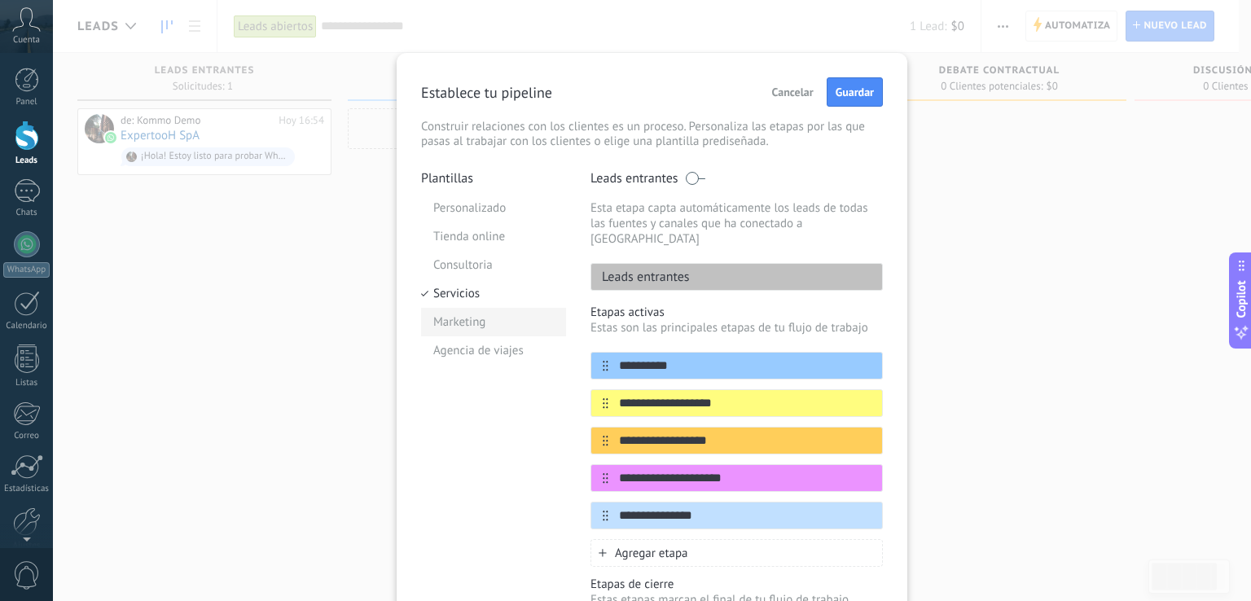
click at [476, 327] on li "Marketing" at bounding box center [493, 322] width 145 height 29
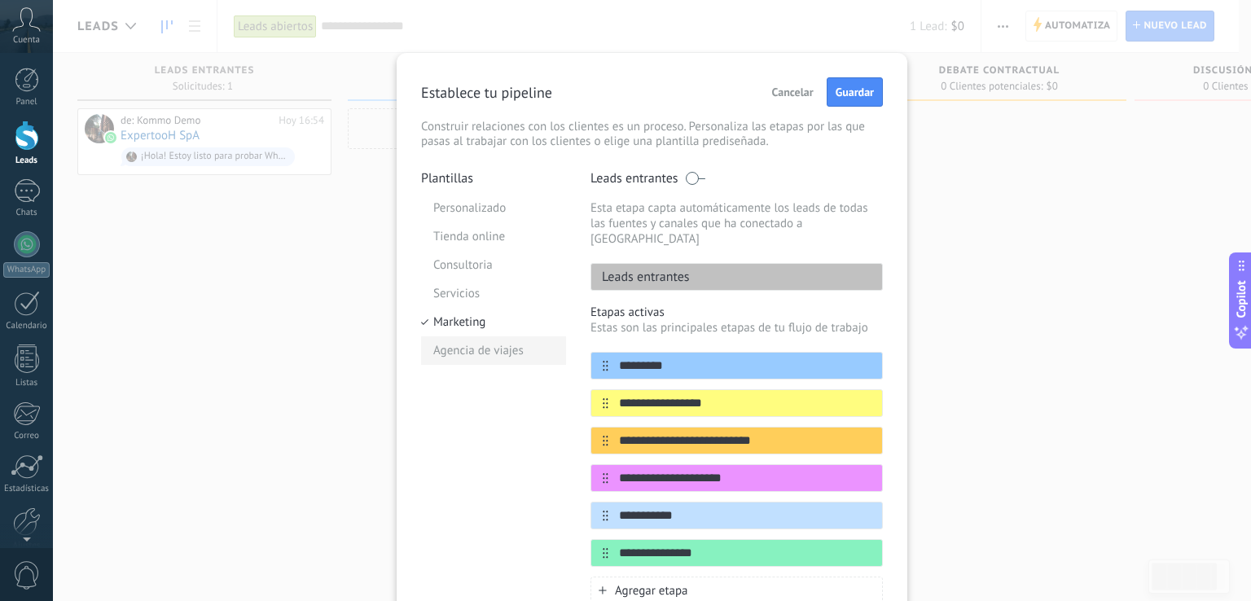
click at [486, 354] on li "Agencia de viajes" at bounding box center [493, 350] width 145 height 29
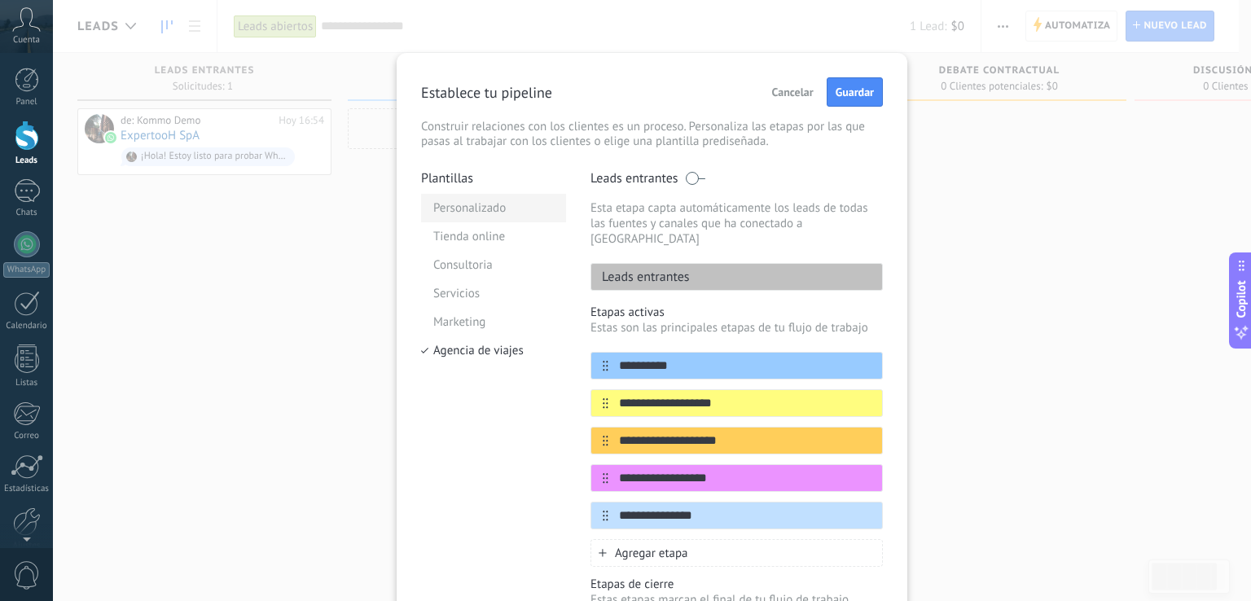
click at [491, 216] on li "Personalizado" at bounding box center [493, 208] width 145 height 29
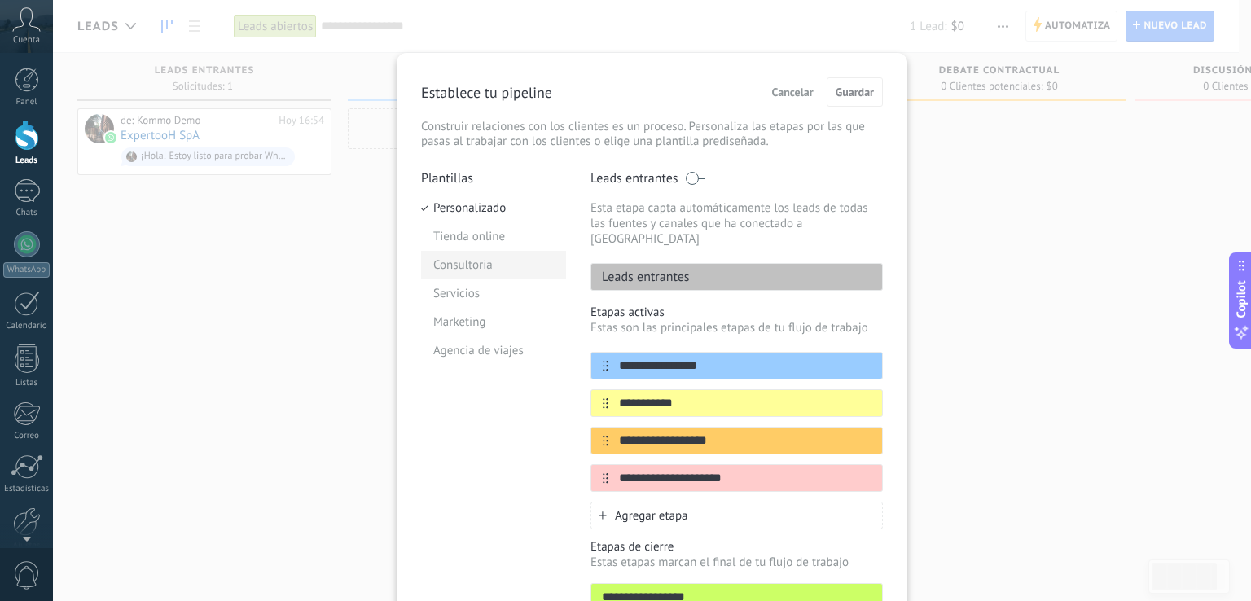
click at [485, 266] on li "Consultoria" at bounding box center [493, 265] width 145 height 29
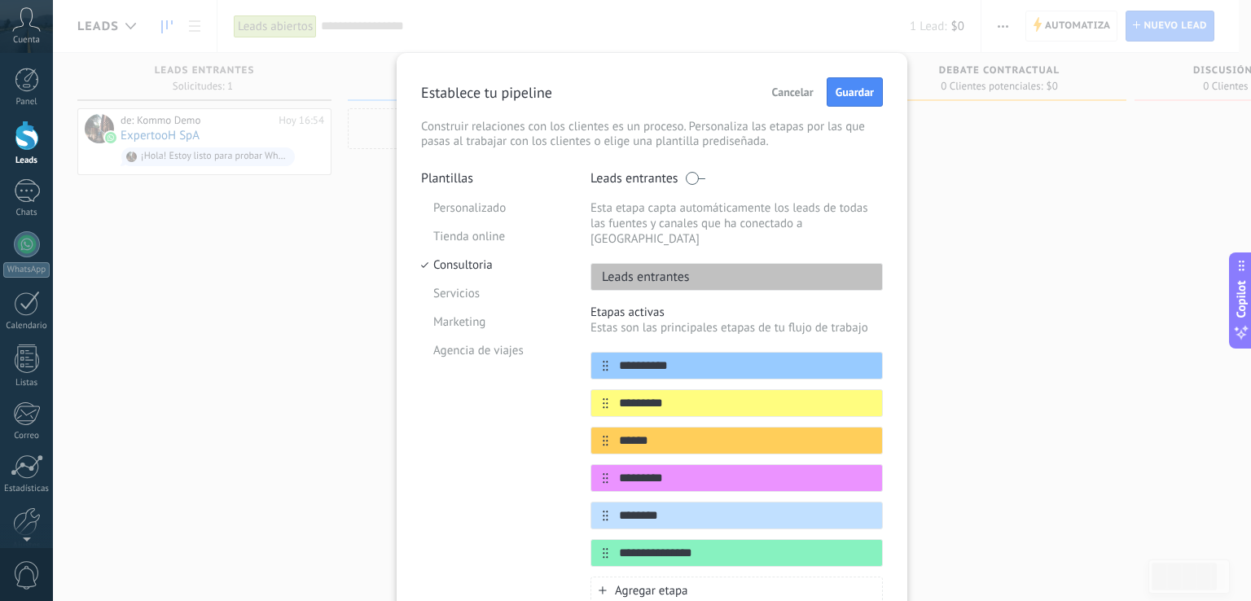
drag, startPoint x: 1103, startPoint y: 374, endPoint x: 1069, endPoint y: 350, distance: 41.6
click at [1100, 371] on div "**********" at bounding box center [652, 300] width 1198 height 601
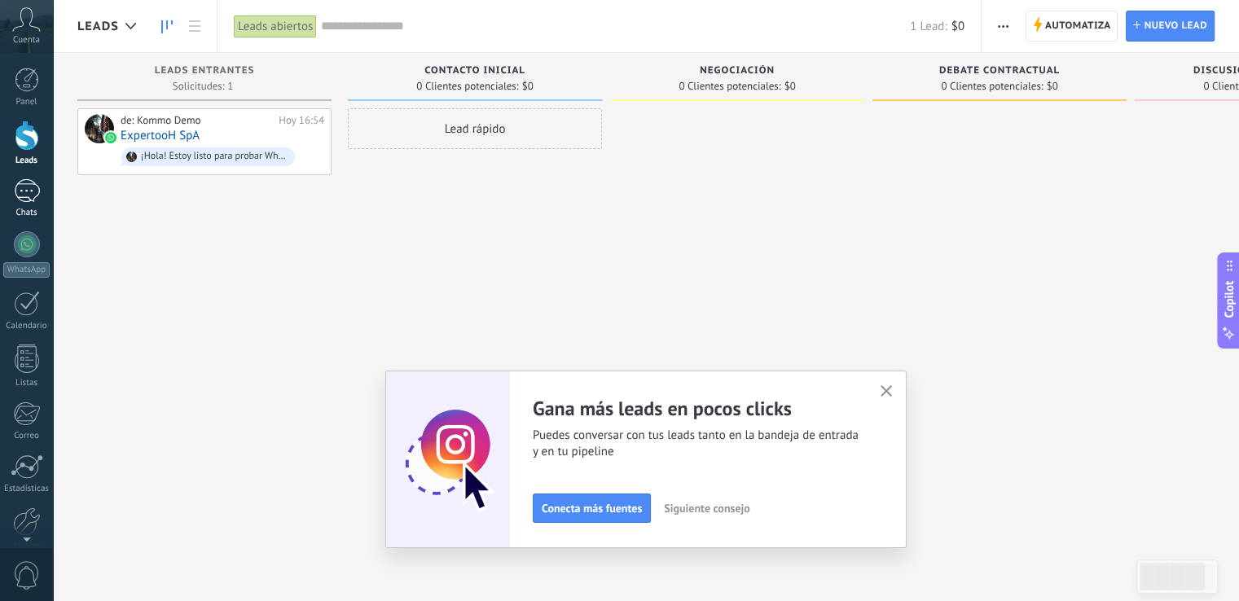
click at [25, 197] on div "1" at bounding box center [27, 191] width 26 height 24
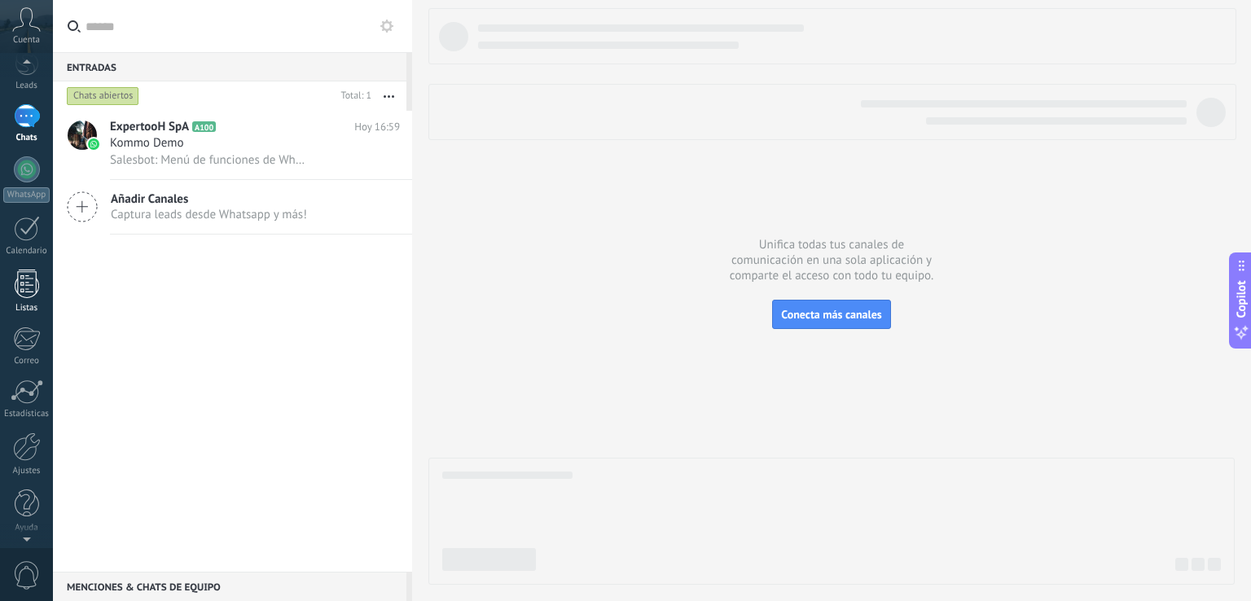
scroll to position [76, 0]
click at [25, 231] on div at bounding box center [27, 227] width 26 height 25
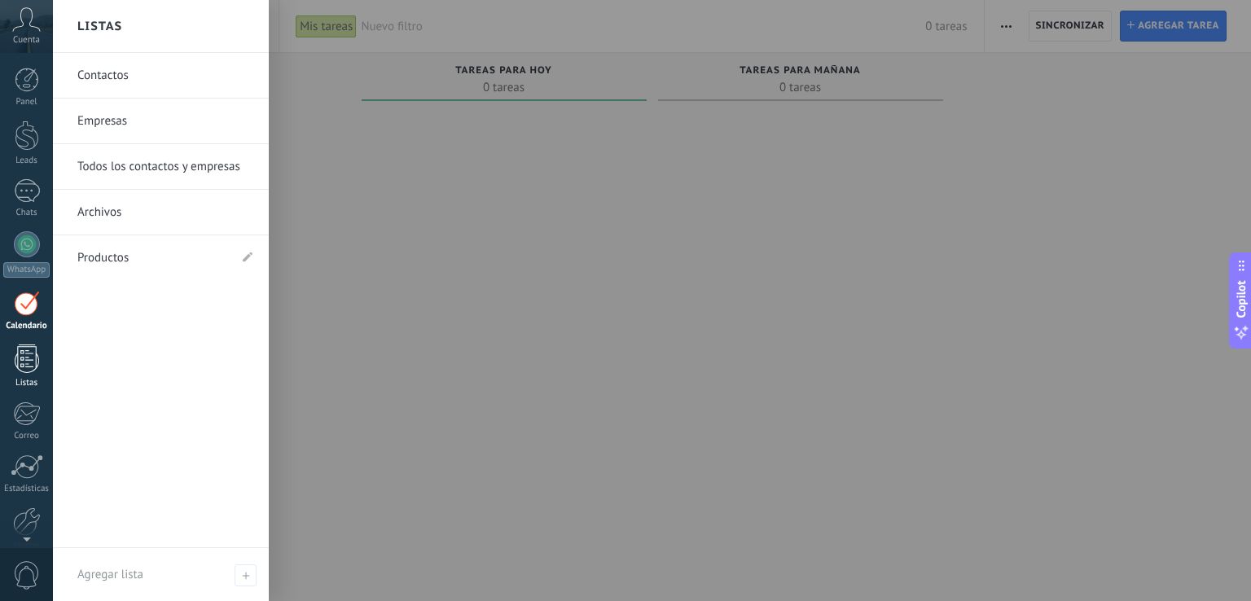
click at [36, 353] on div at bounding box center [27, 359] width 24 height 29
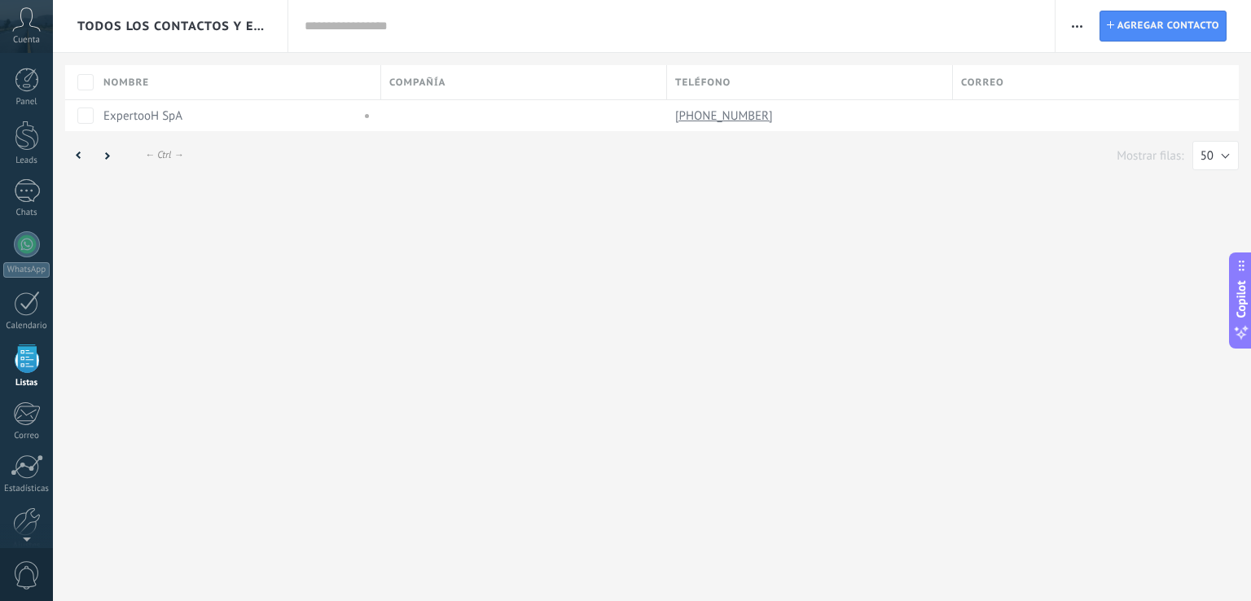
scroll to position [42, 0]
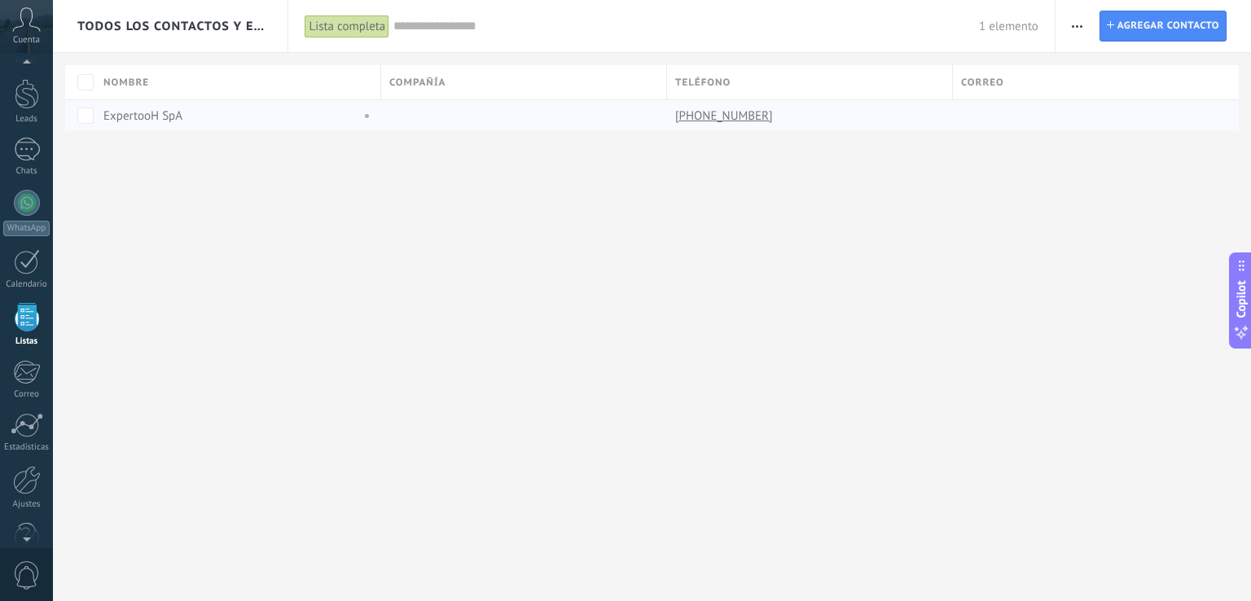
click at [221, 115] on div "ExpertooH SpA" at bounding box center [227, 115] width 249 height 15
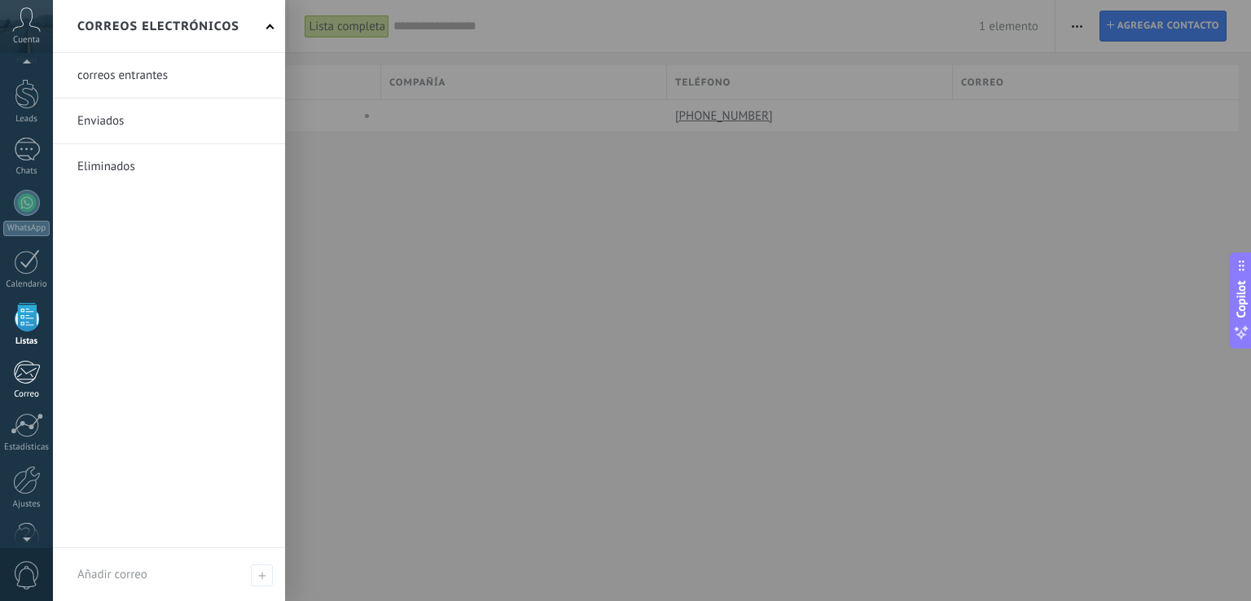
click at [23, 374] on div at bounding box center [26, 372] width 27 height 24
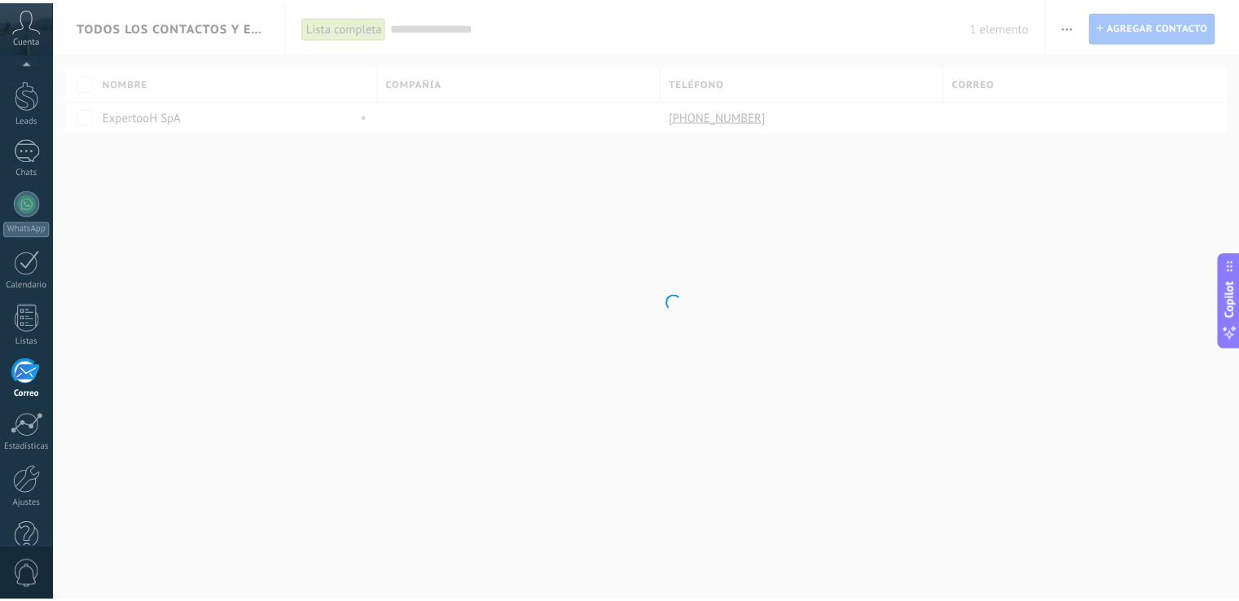
scroll to position [76, 0]
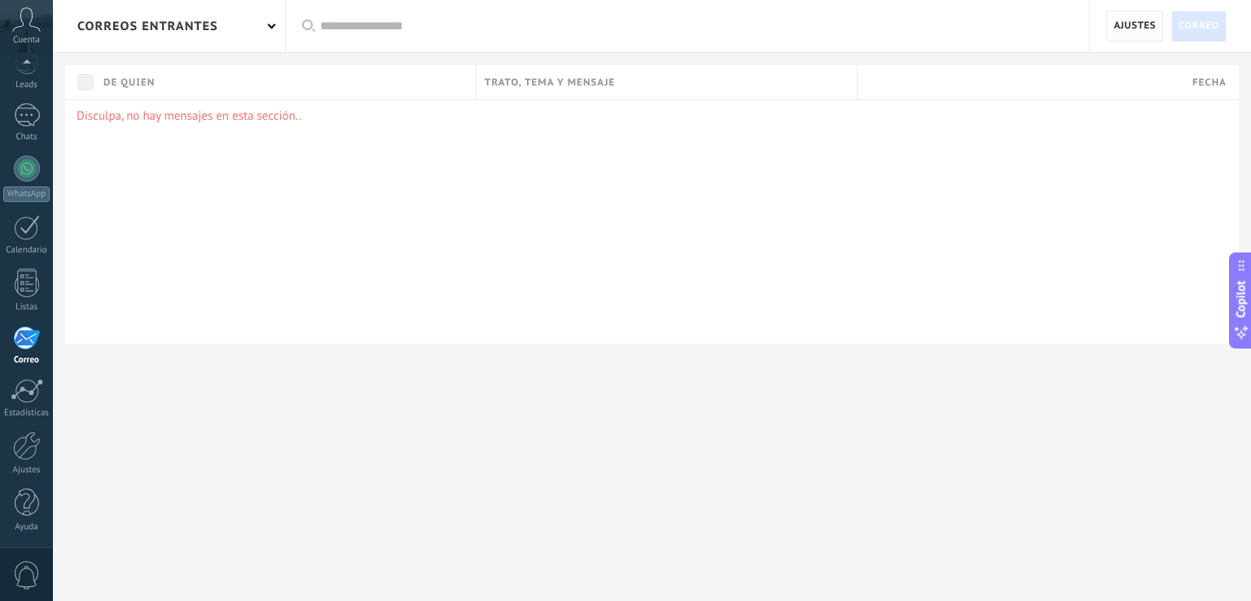
click at [1141, 24] on span "Ajustes" at bounding box center [1135, 25] width 42 height 29
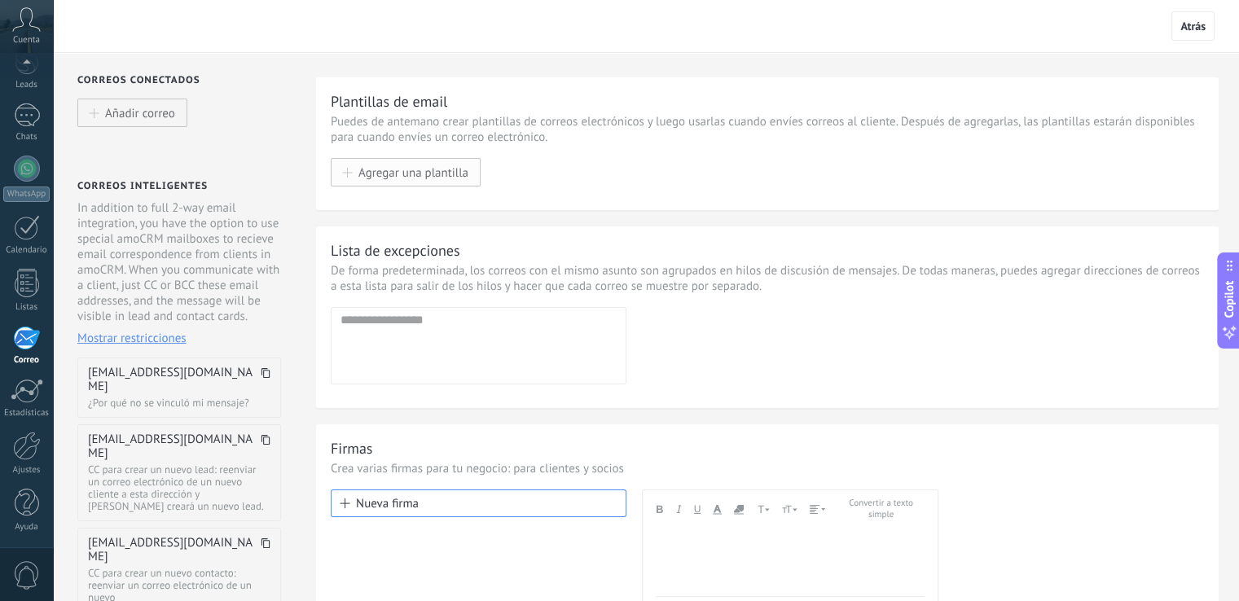
click at [433, 175] on span "Agregar una plantilla" at bounding box center [413, 172] width 110 height 14
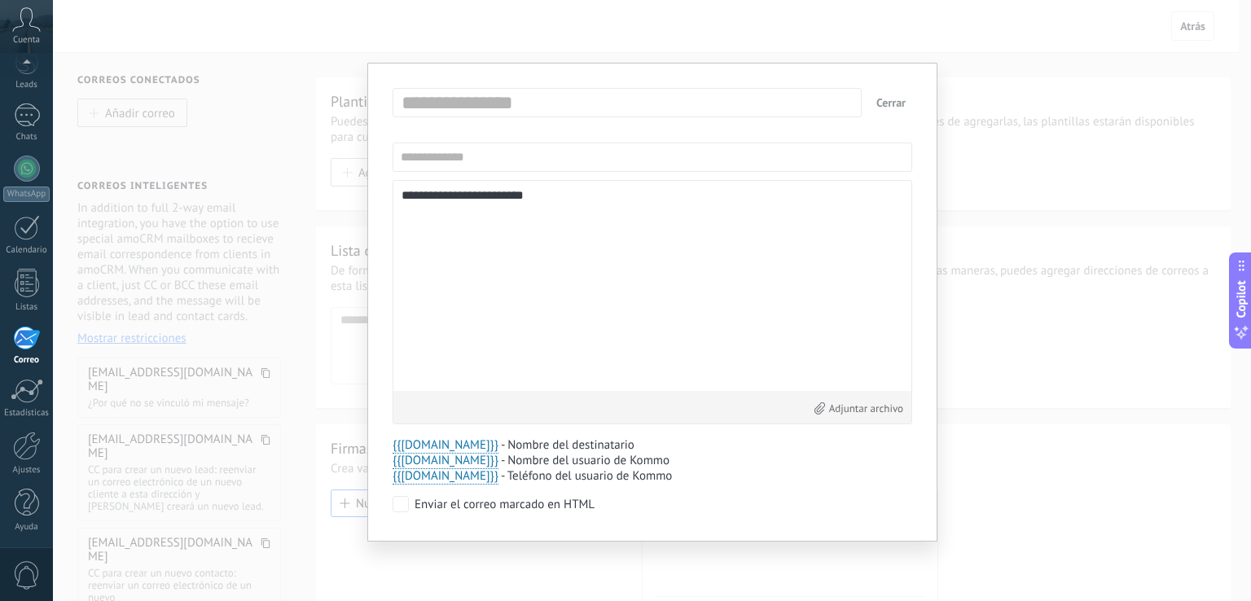
click at [896, 103] on button "Cerrar" at bounding box center [891, 102] width 42 height 29
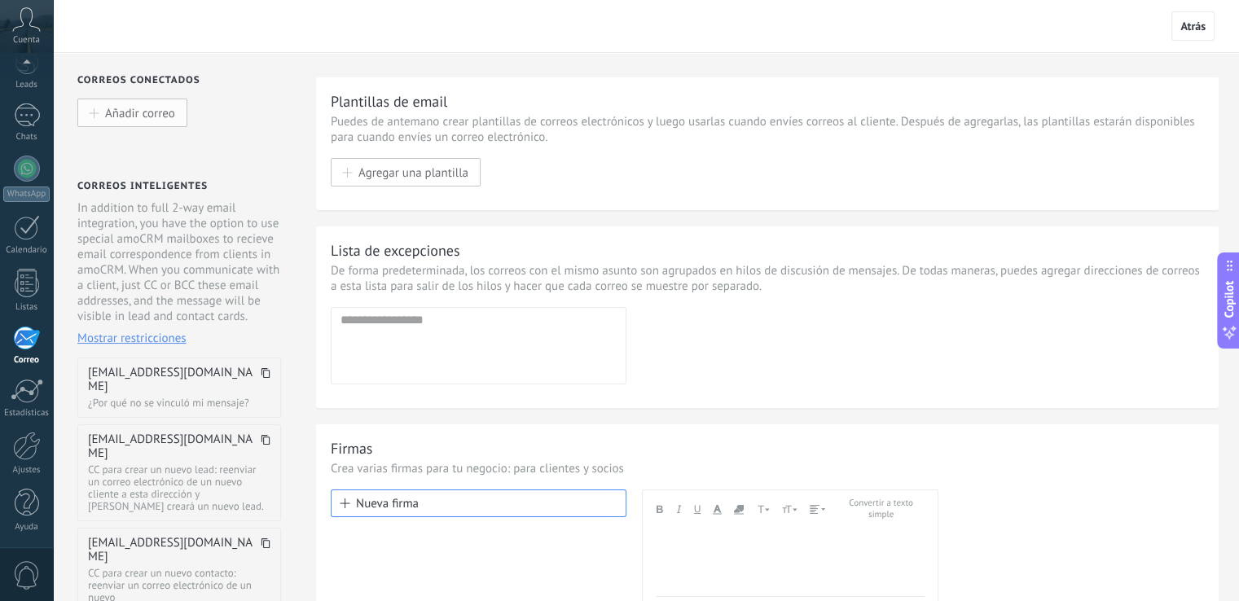
click at [156, 116] on span "Añadir correo" at bounding box center [140, 113] width 70 height 14
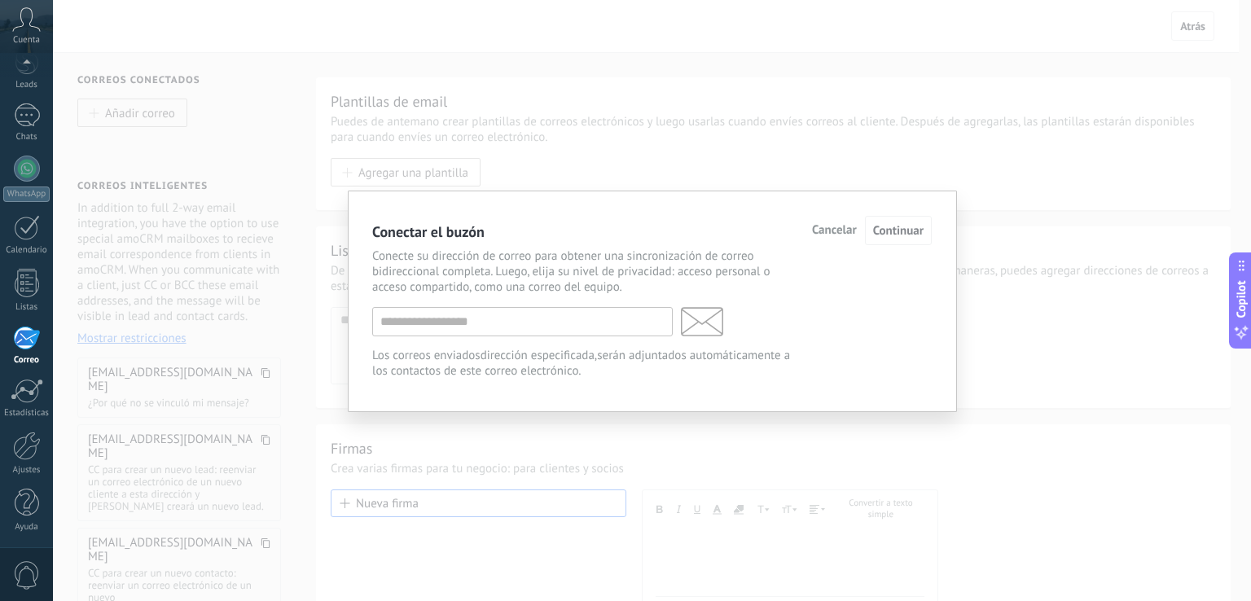
click at [857, 230] on div "Cancelar Continuar" at bounding box center [872, 231] width 120 height 30
click at [846, 232] on span "Cancelar" at bounding box center [834, 230] width 45 height 11
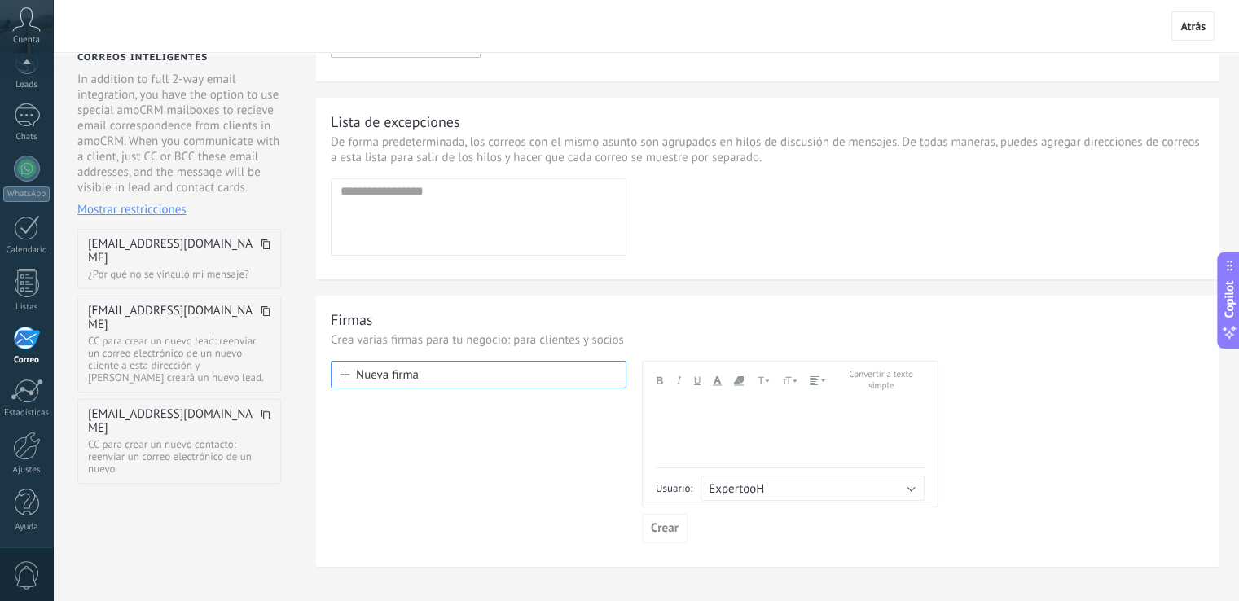
scroll to position [202, 0]
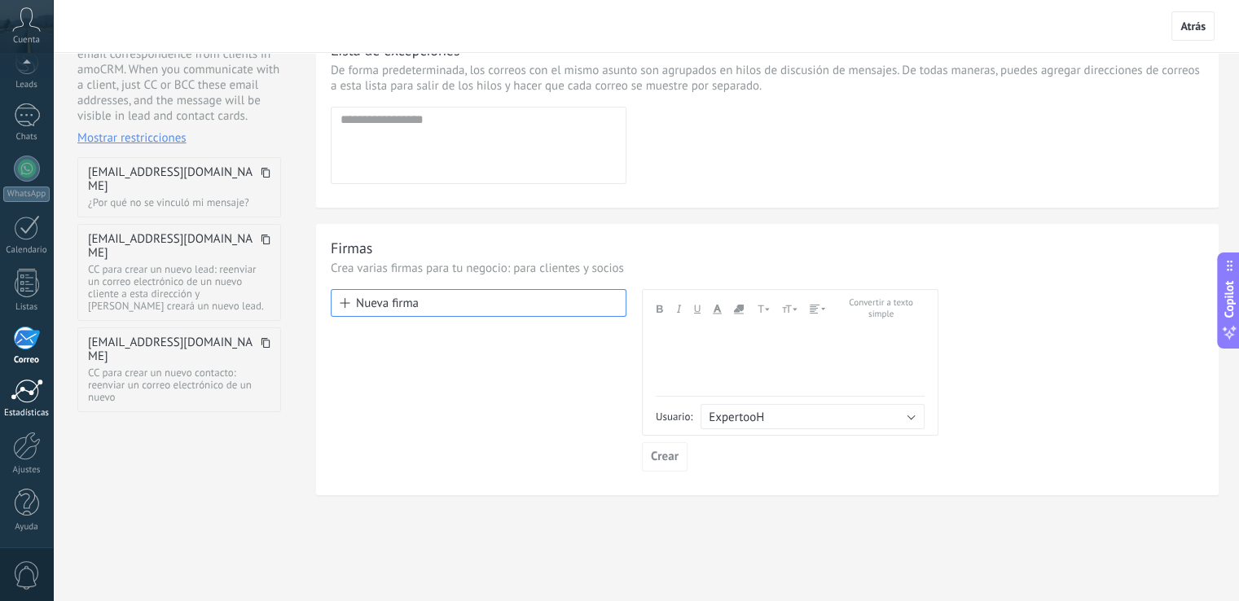
click at [15, 399] on div at bounding box center [27, 391] width 33 height 24
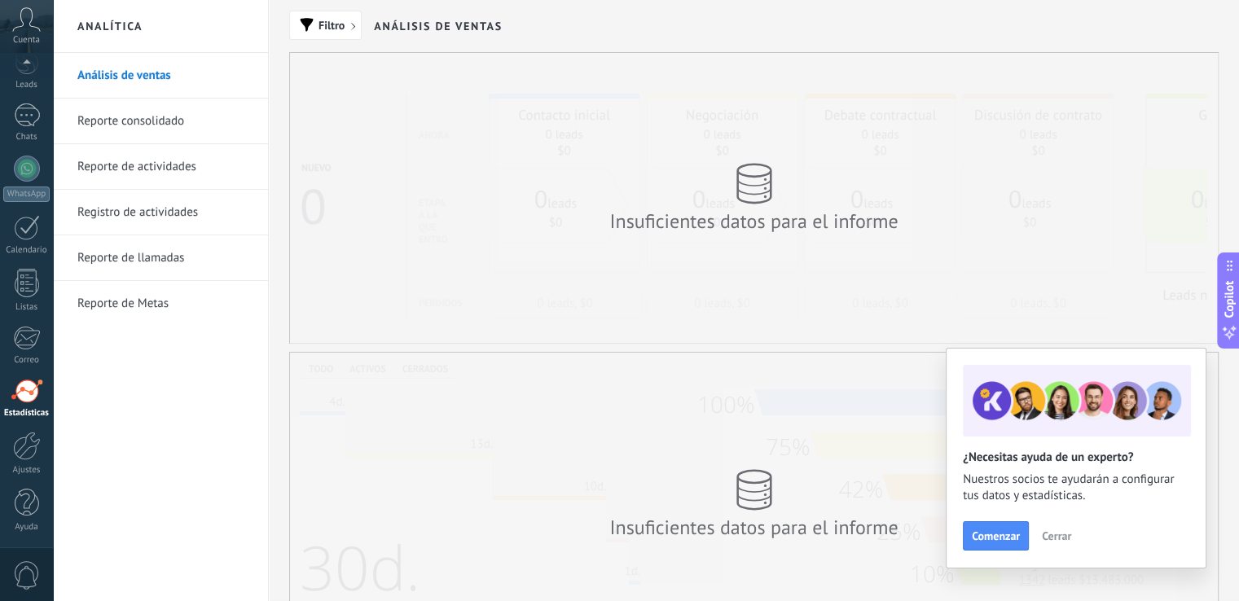
click at [1062, 538] on span "Cerrar" at bounding box center [1056, 535] width 29 height 11
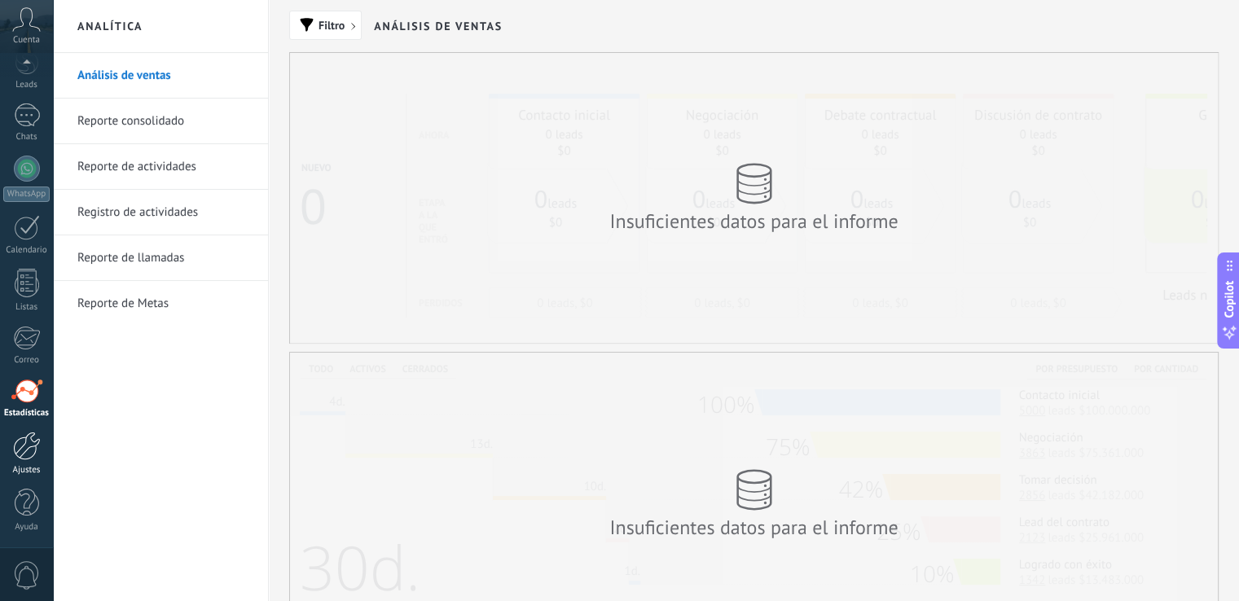
click at [16, 467] on div "Ajustes" at bounding box center [26, 470] width 47 height 11
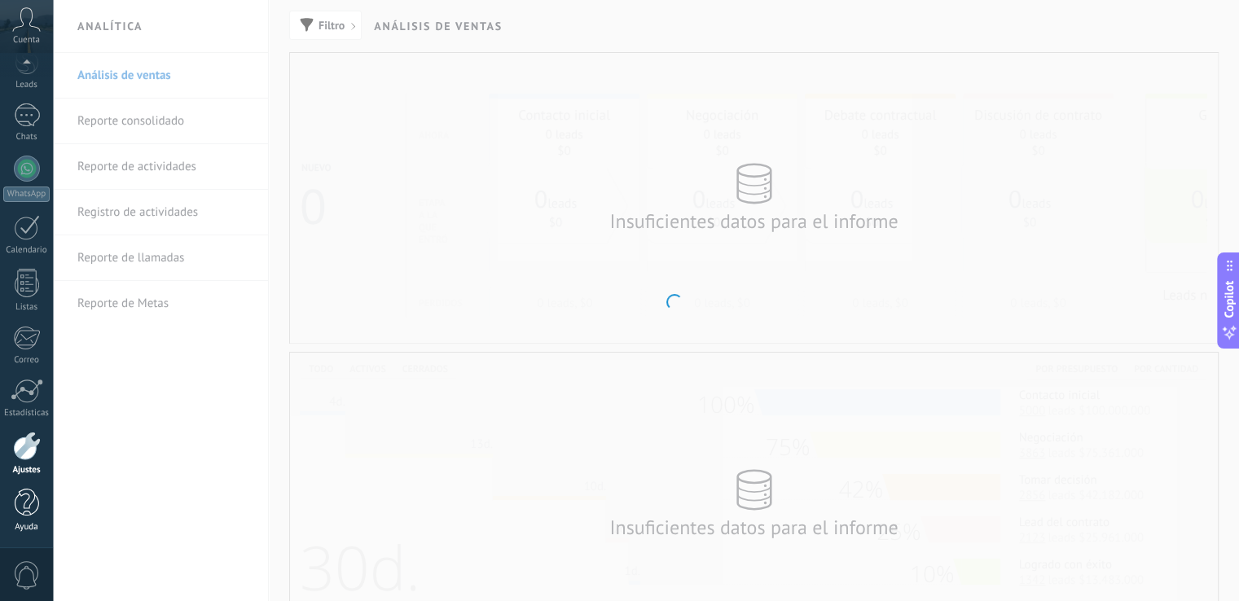
click at [20, 512] on div at bounding box center [27, 503] width 24 height 29
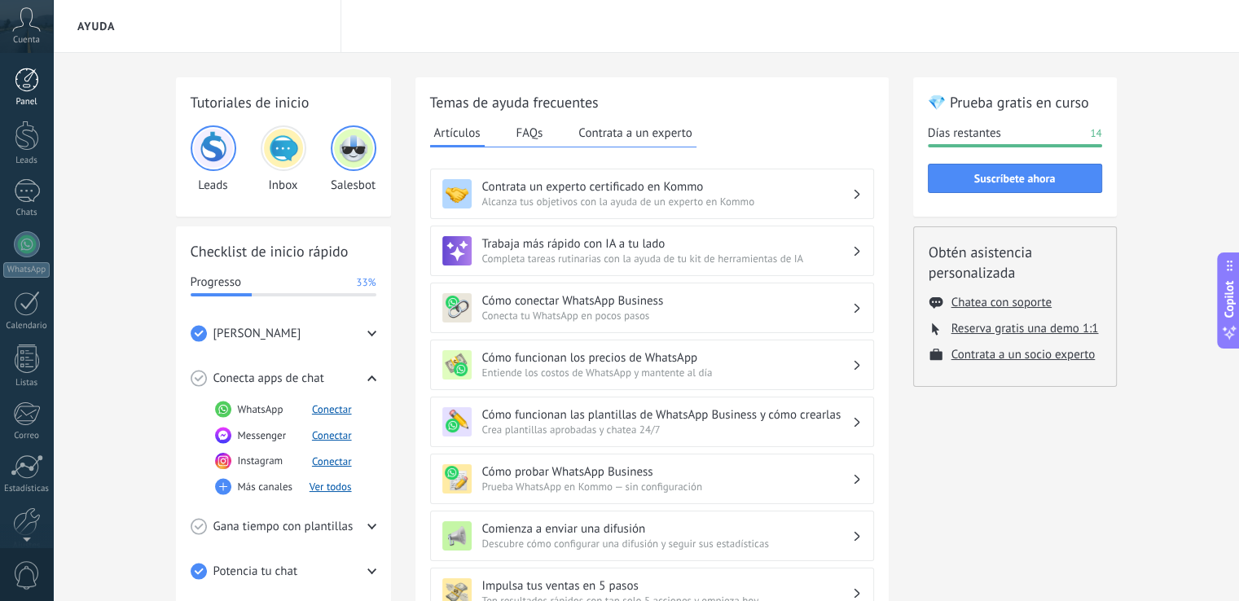
click at [31, 74] on div at bounding box center [27, 80] width 24 height 24
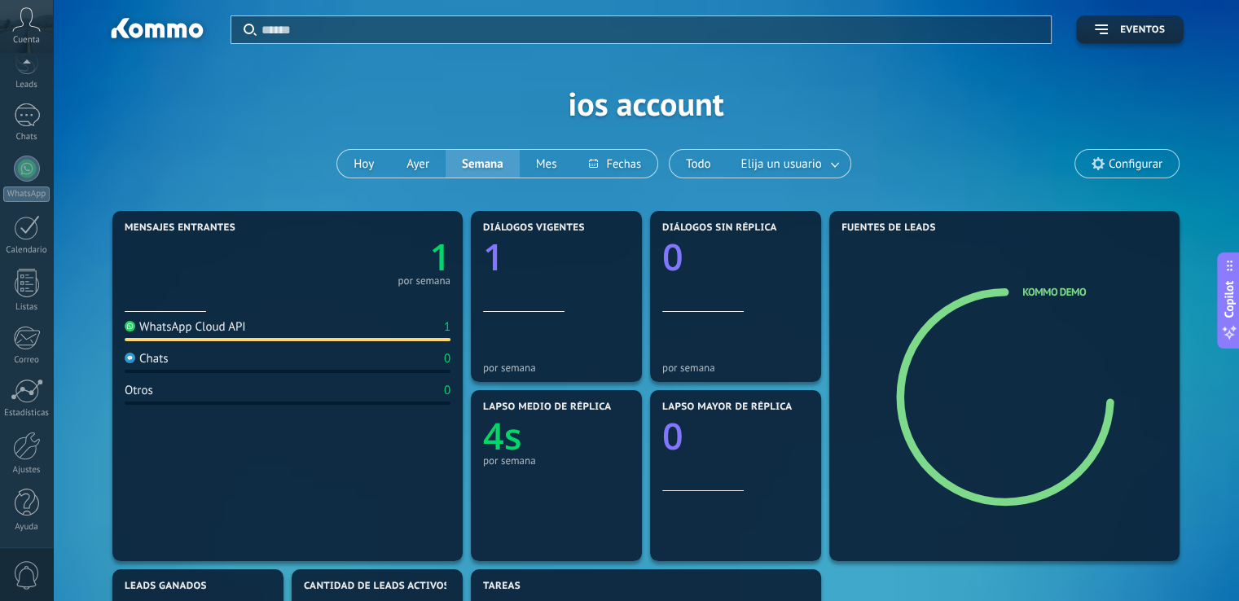
scroll to position [75, 0]
click at [36, 520] on link "Ayuda" at bounding box center [26, 512] width 53 height 44
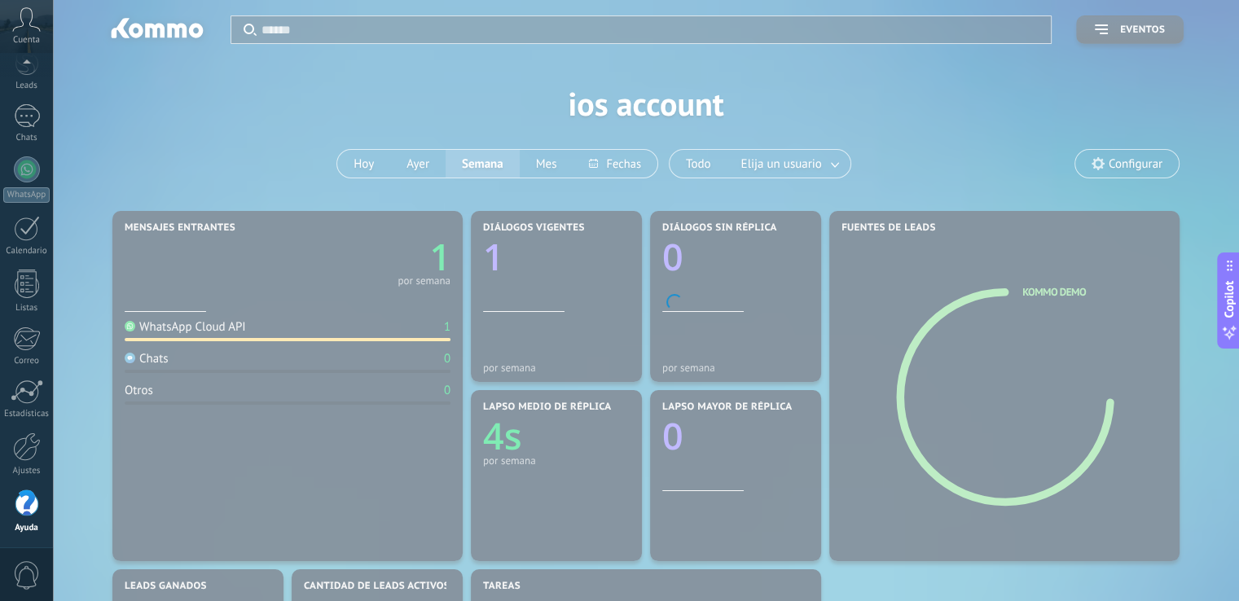
scroll to position [76, 0]
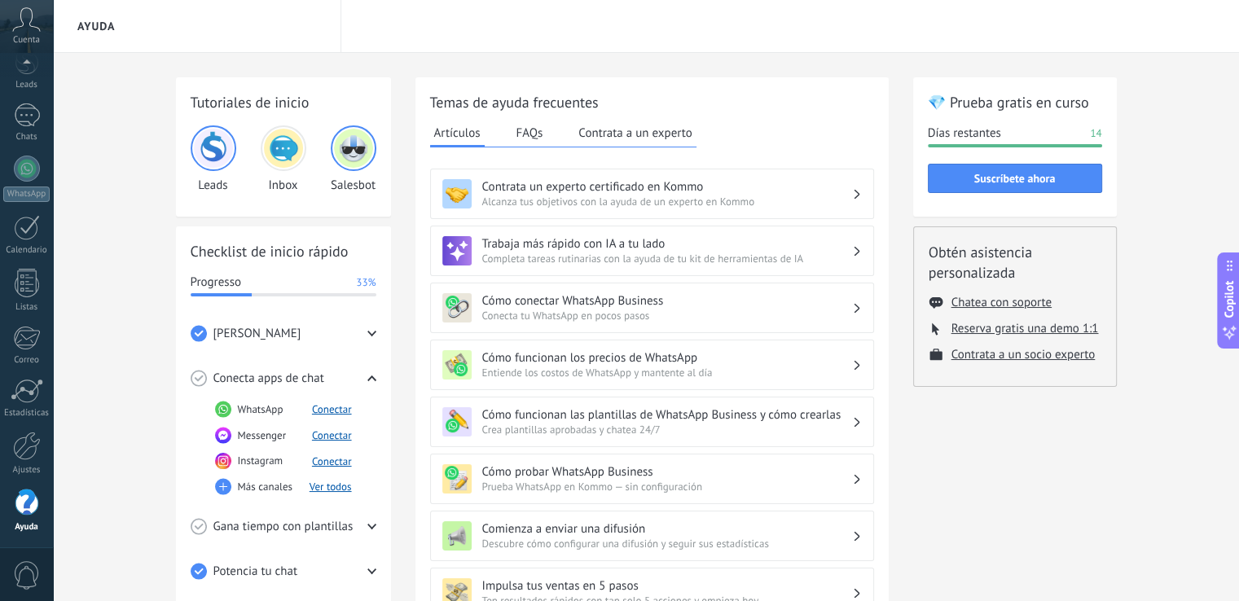
click at [717, 252] on span "Completa tareas rutinarias con la ayuda de tu kit de herramientas de IA" at bounding box center [667, 259] width 370 height 14
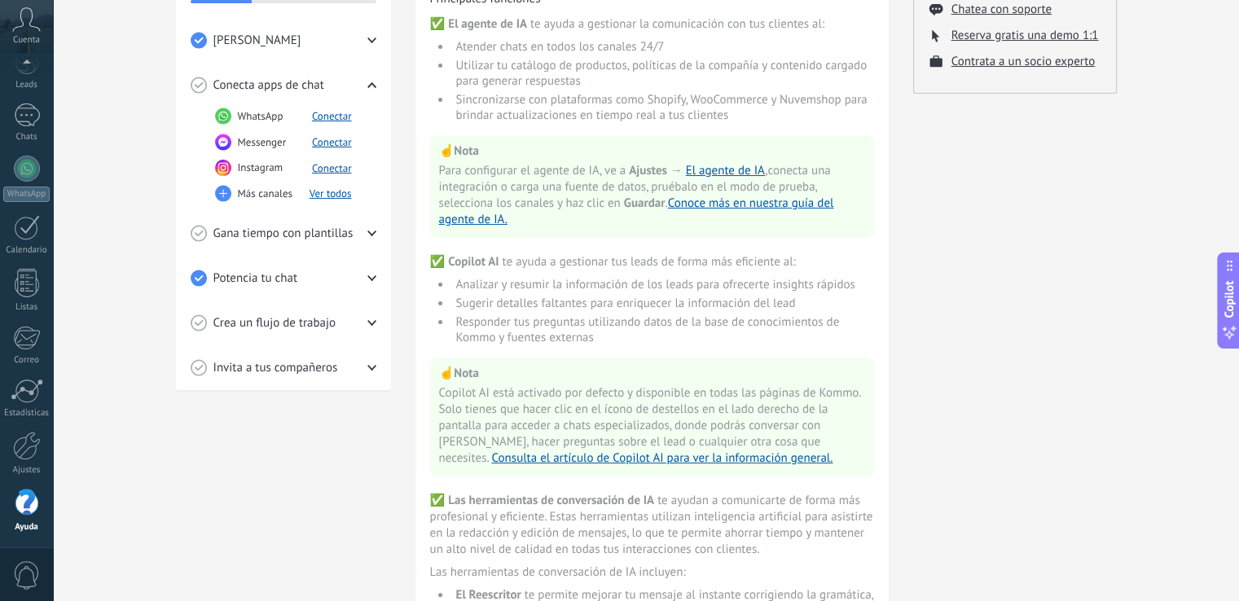
scroll to position [0, 0]
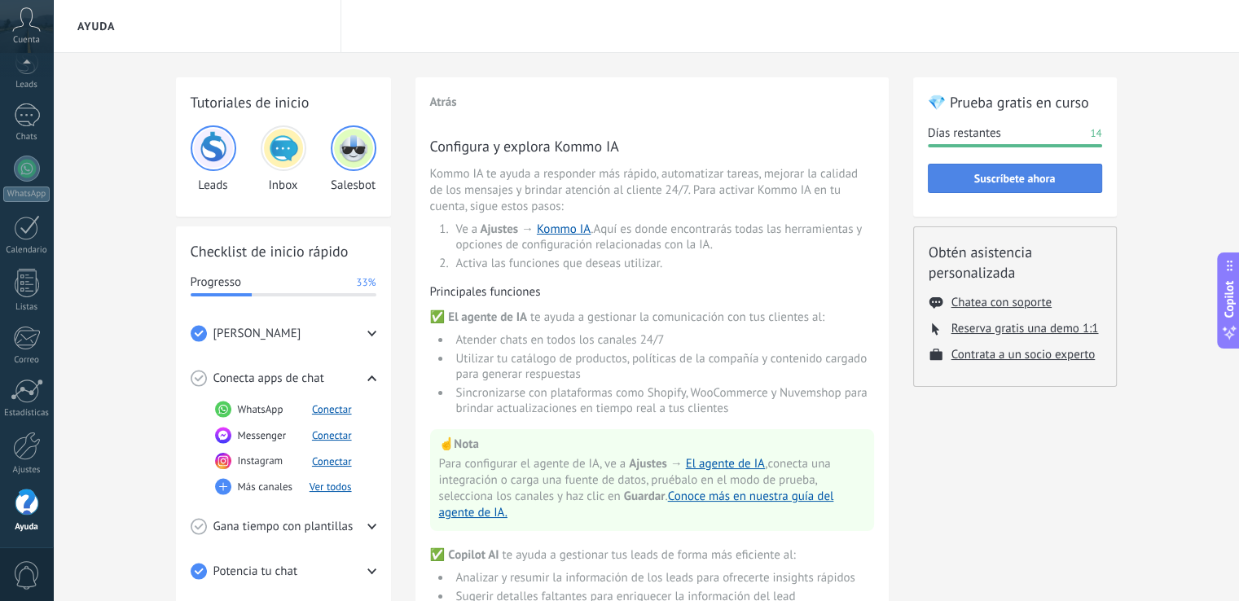
click at [1065, 181] on span "Suscríbete ahora" at bounding box center [1015, 178] width 156 height 11
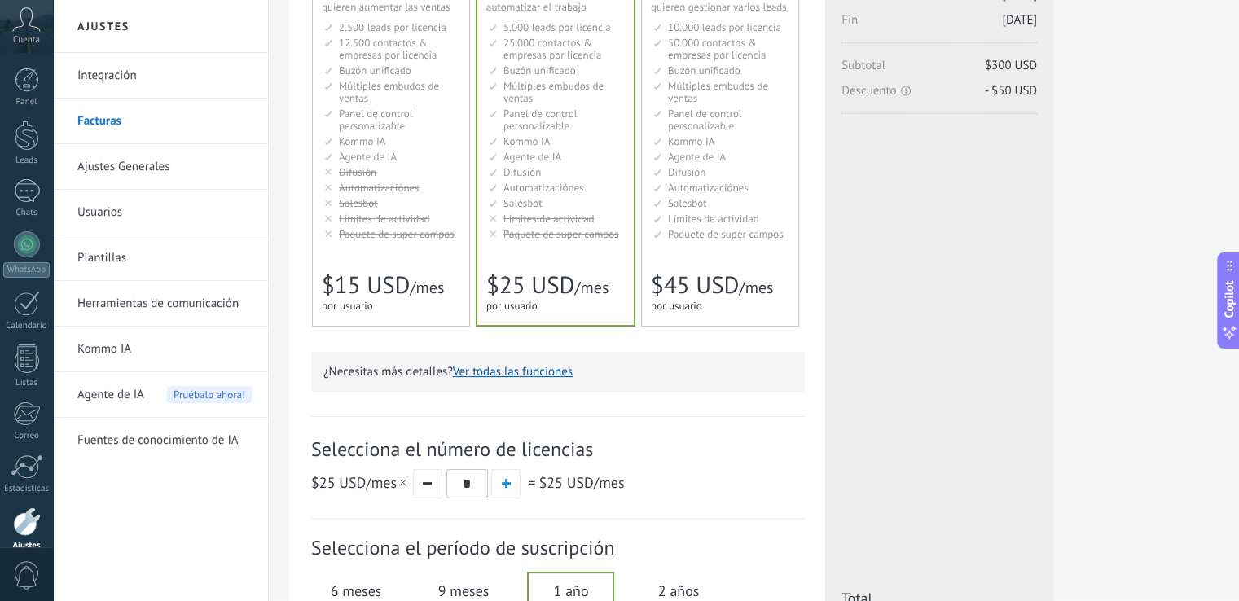
scroll to position [117, 0]
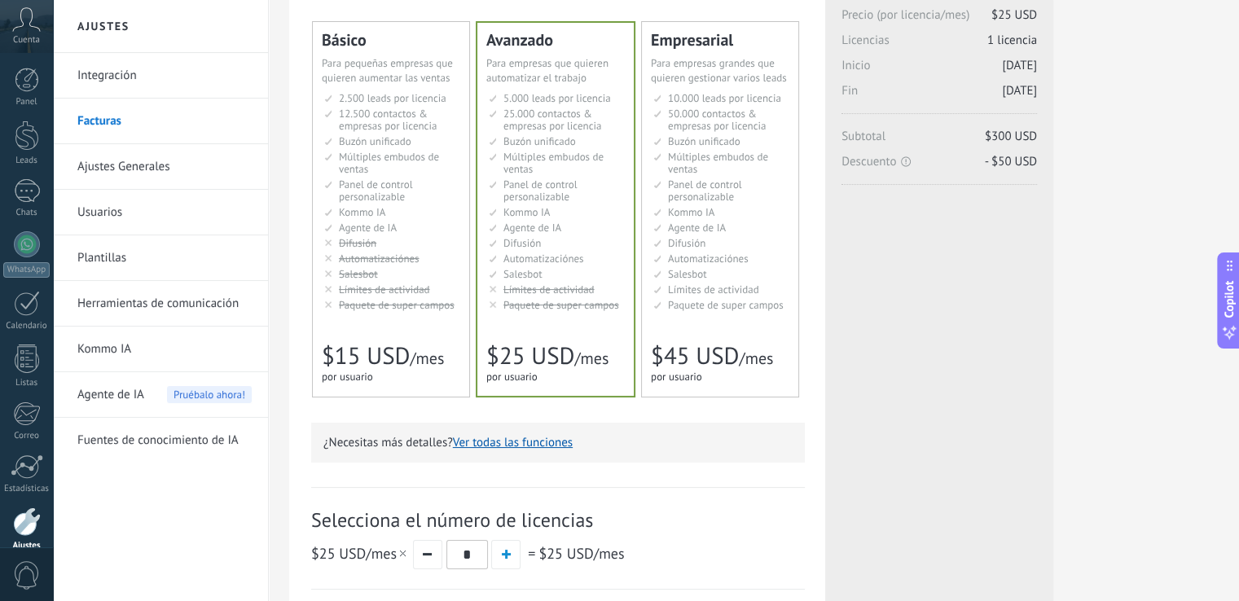
click at [383, 362] on span "$15 USD" at bounding box center [366, 355] width 88 height 31
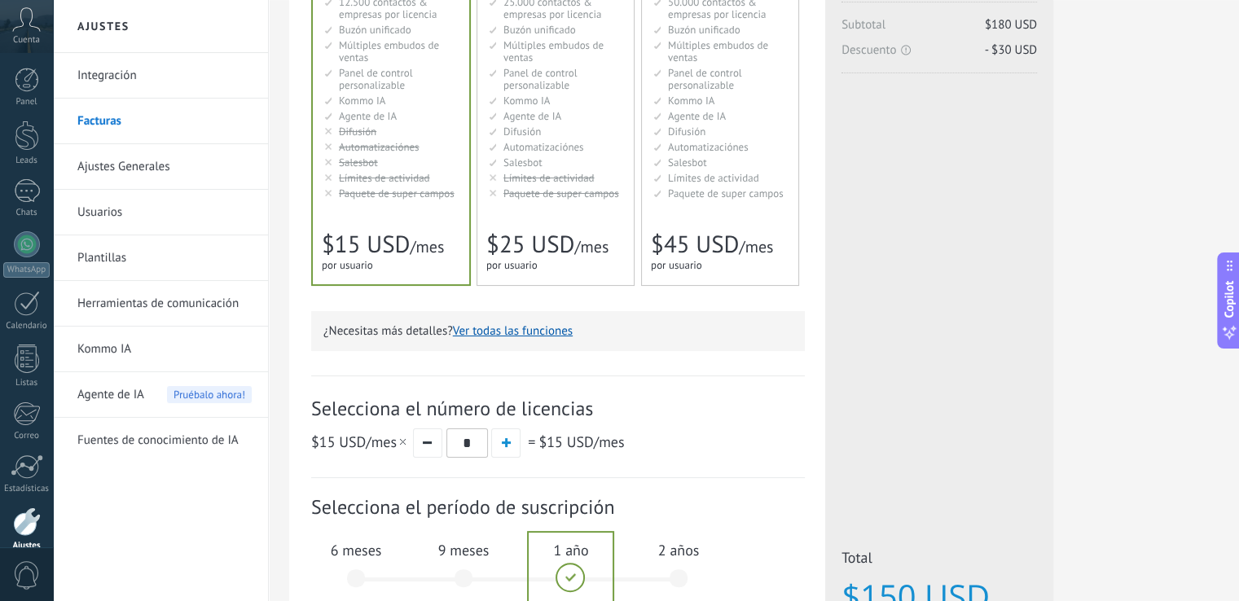
scroll to position [443, 0]
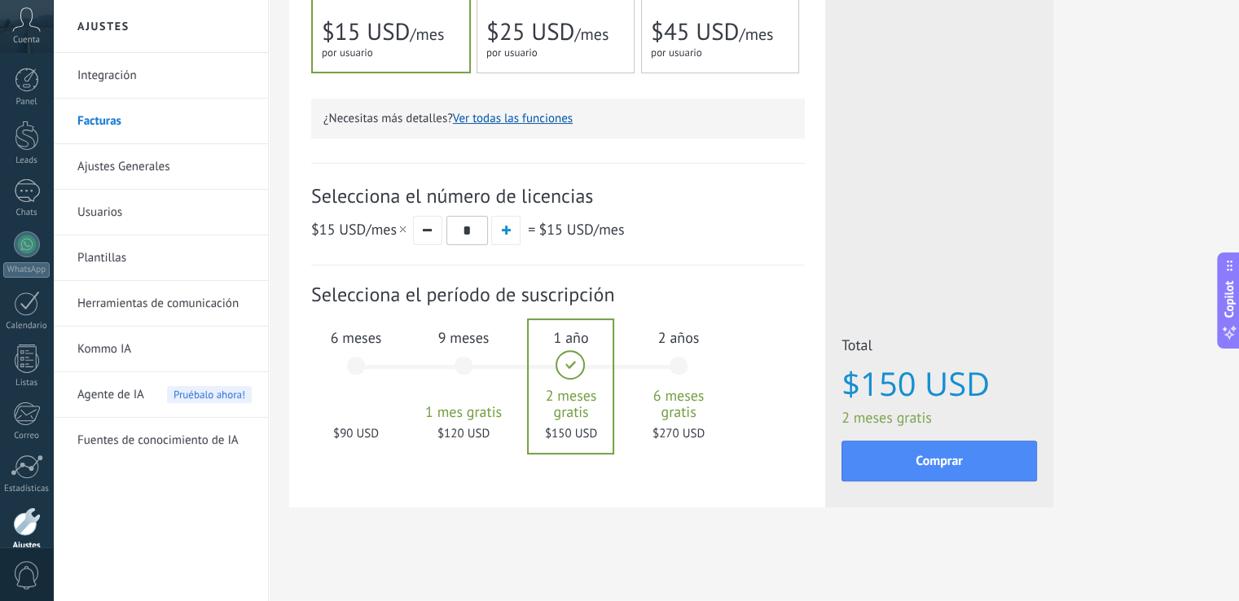
click at [361, 392] on div "6 meses $90 USD" at bounding box center [356, 373] width 88 height 115
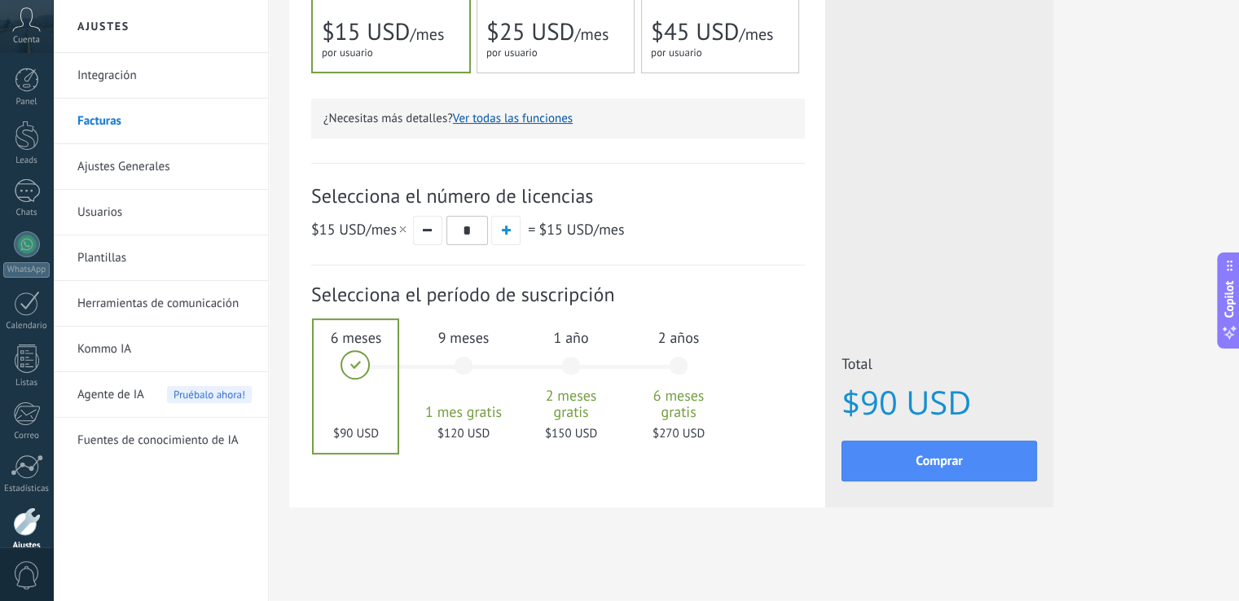
click at [559, 389] on span "2 meses gratis" at bounding box center [571, 404] width 88 height 33
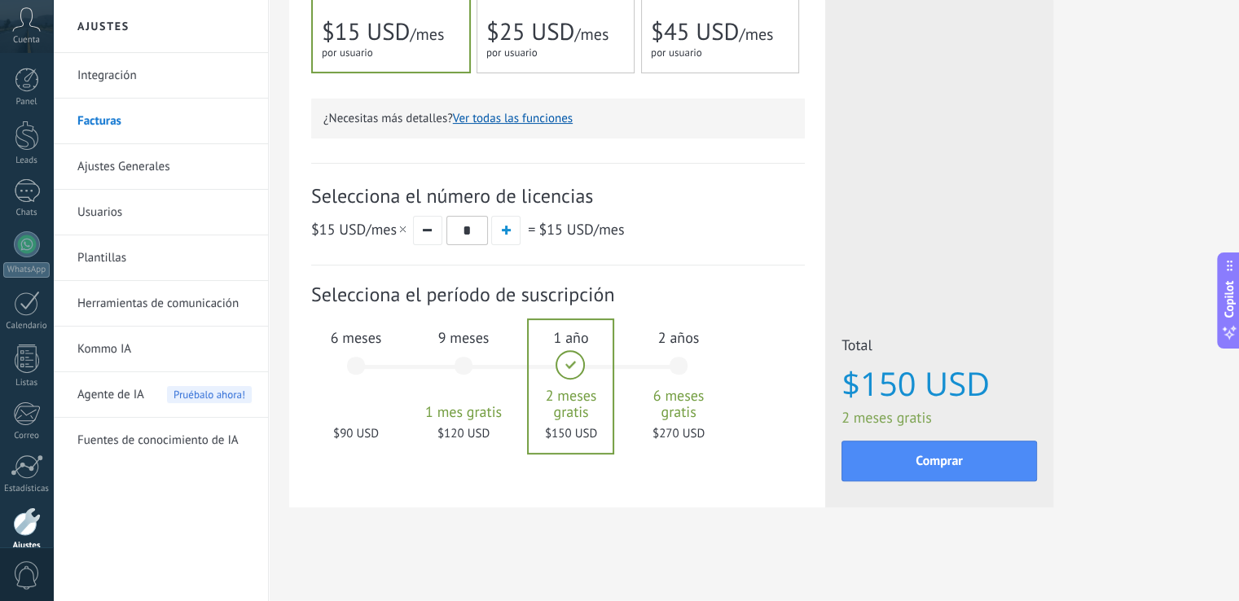
click at [647, 346] on span "2 años" at bounding box center [679, 337] width 88 height 19
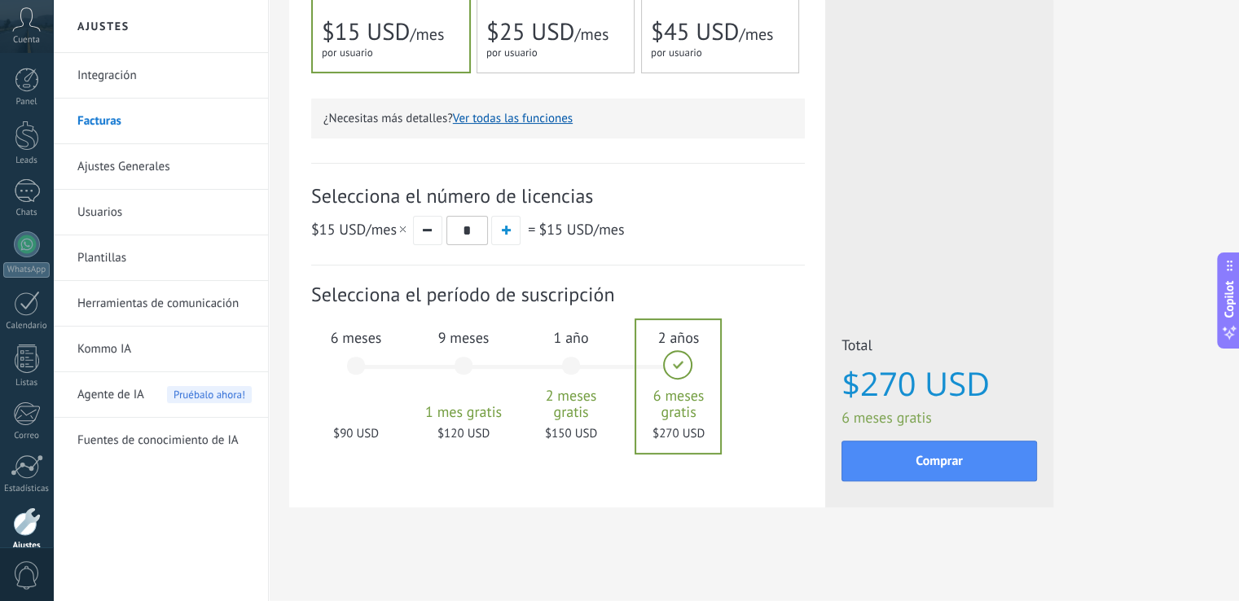
click at [595, 362] on div "1 año 2 meses gratis $150 USD" at bounding box center [571, 373] width 88 height 115
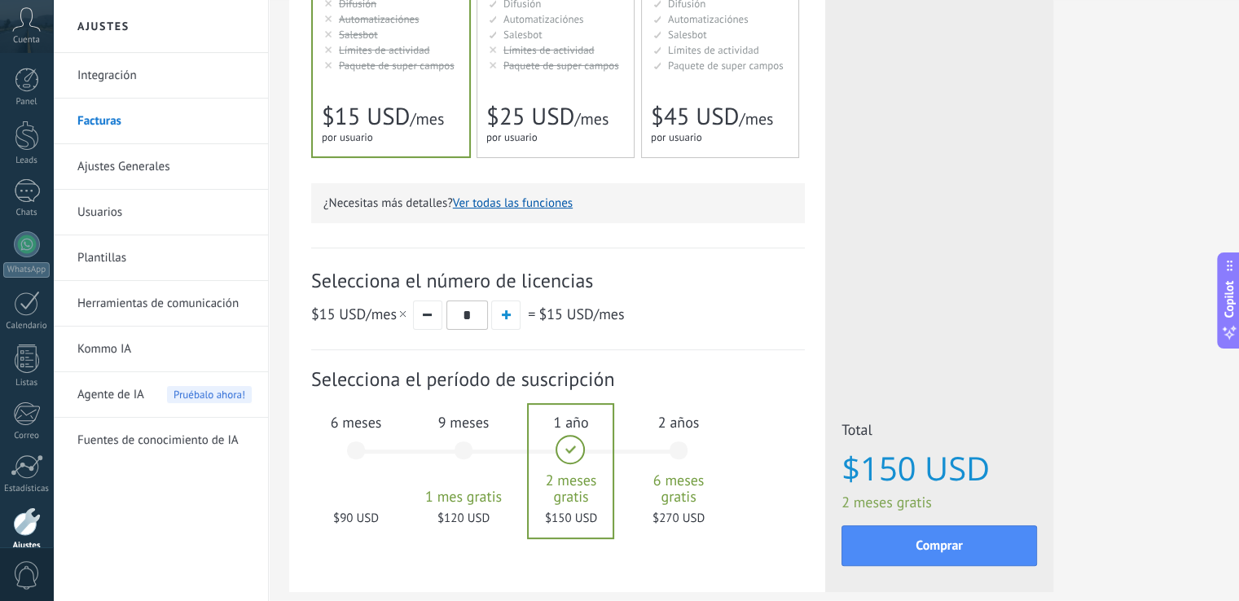
scroll to position [362, 0]
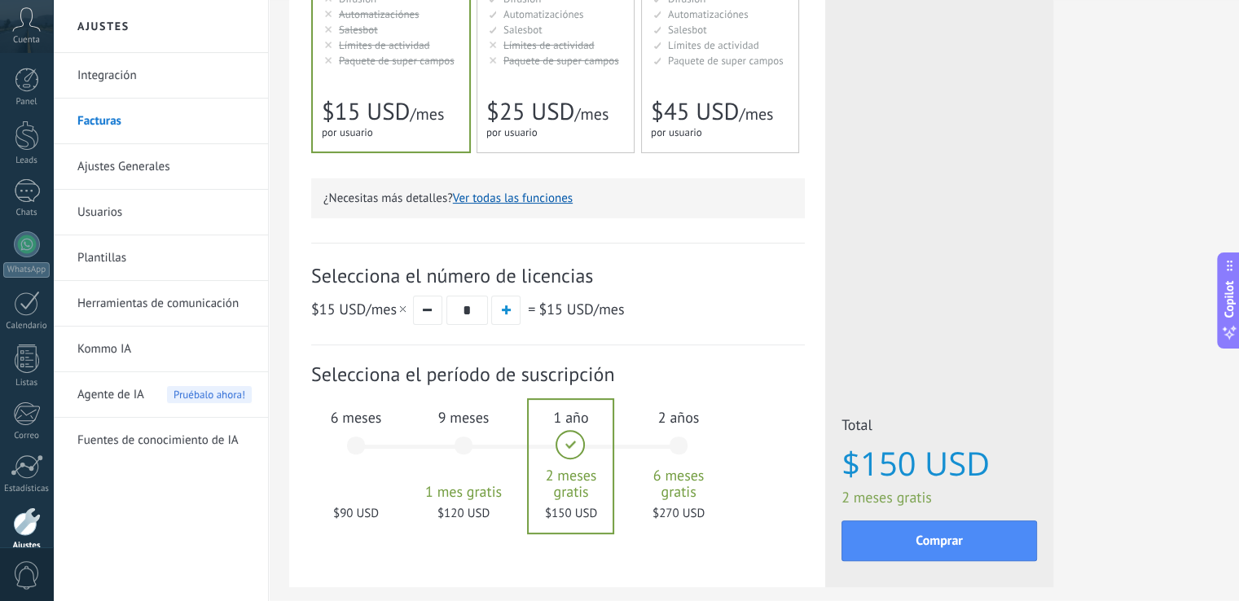
click at [472, 310] on input "*" at bounding box center [467, 310] width 42 height 29
click at [705, 307] on div "$15 USD /mes * = $15 USD /mes" at bounding box center [558, 310] width 494 height 30
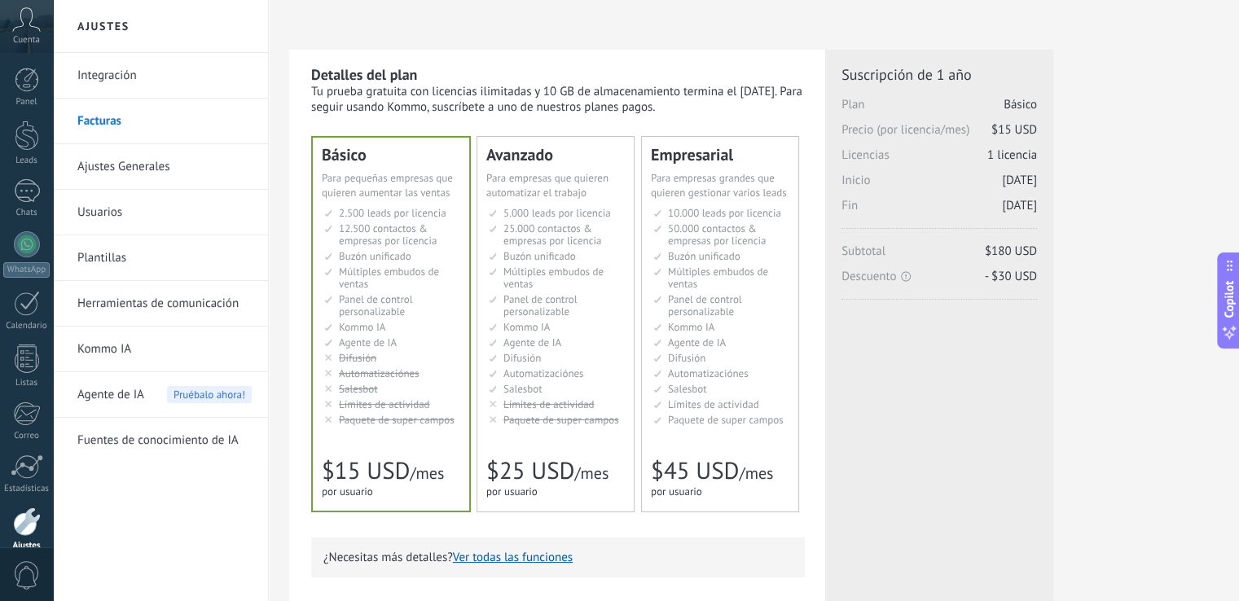
scroll to position [0, 0]
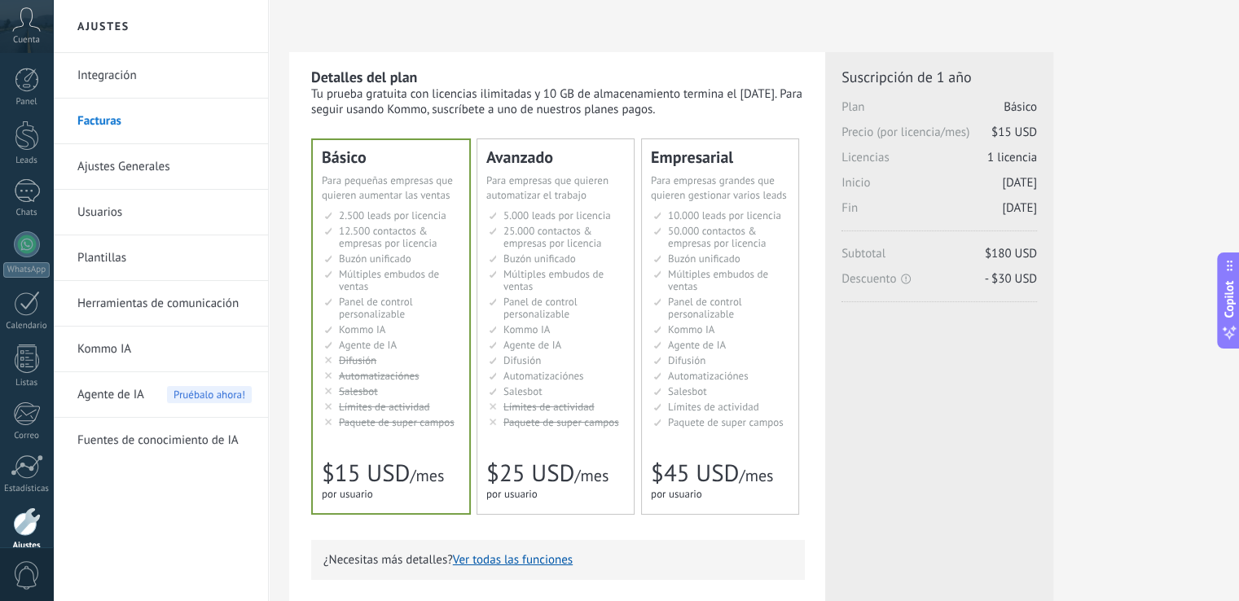
click at [161, 148] on link "Ajustes Generales" at bounding box center [164, 167] width 174 height 46
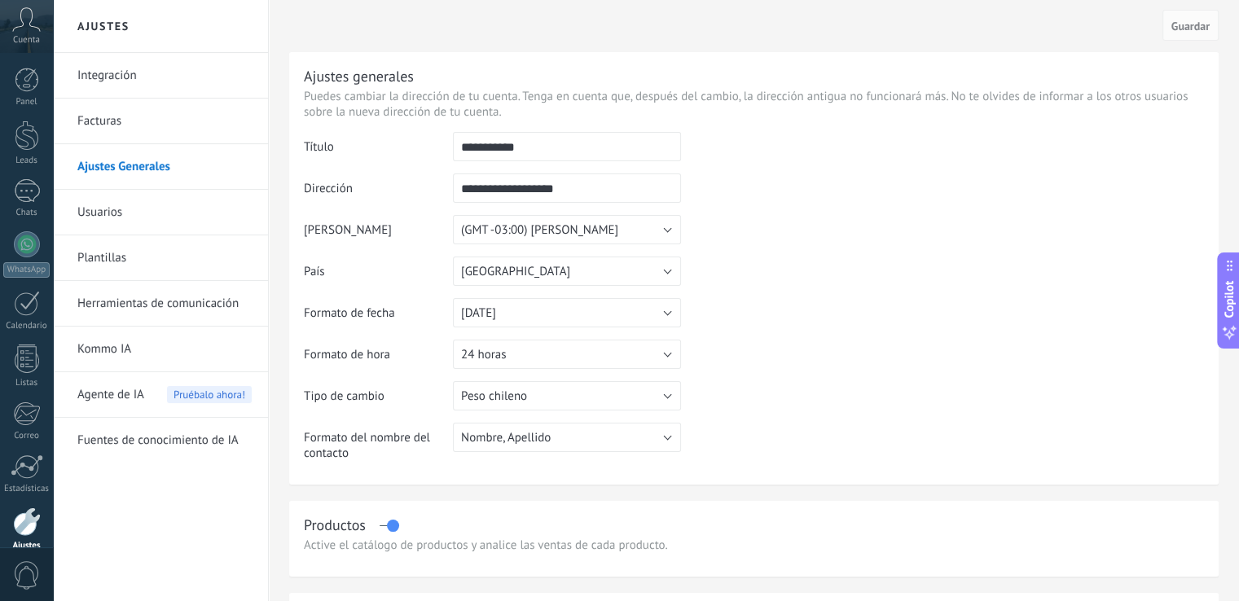
click at [144, 74] on link "Integración" at bounding box center [164, 76] width 174 height 46
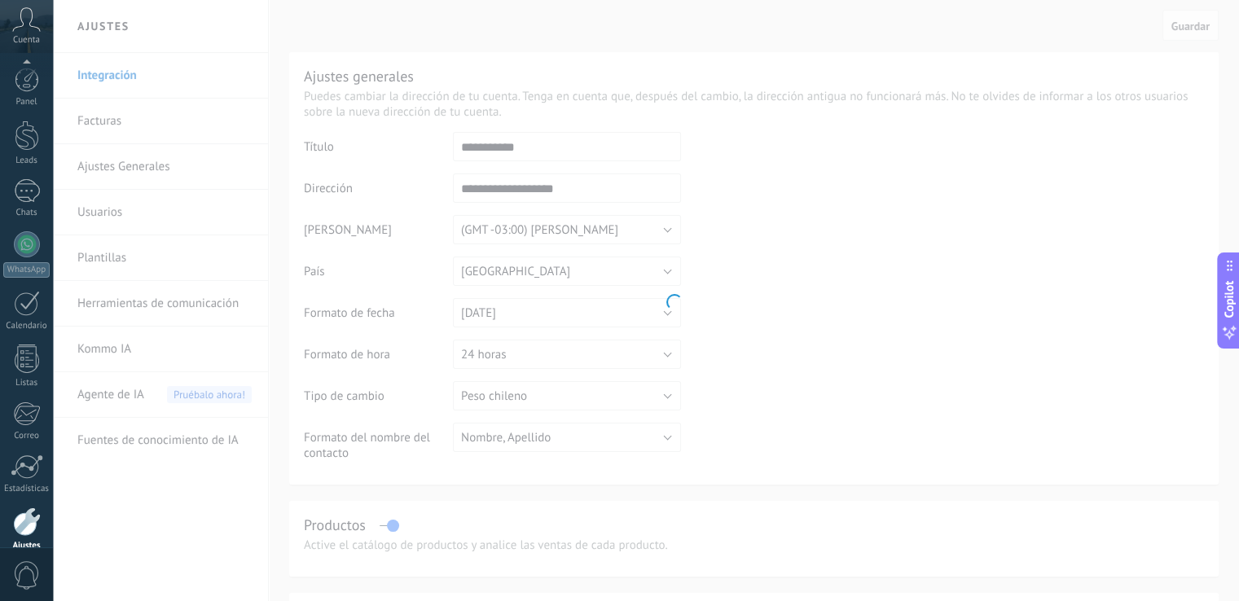
scroll to position [76, 0]
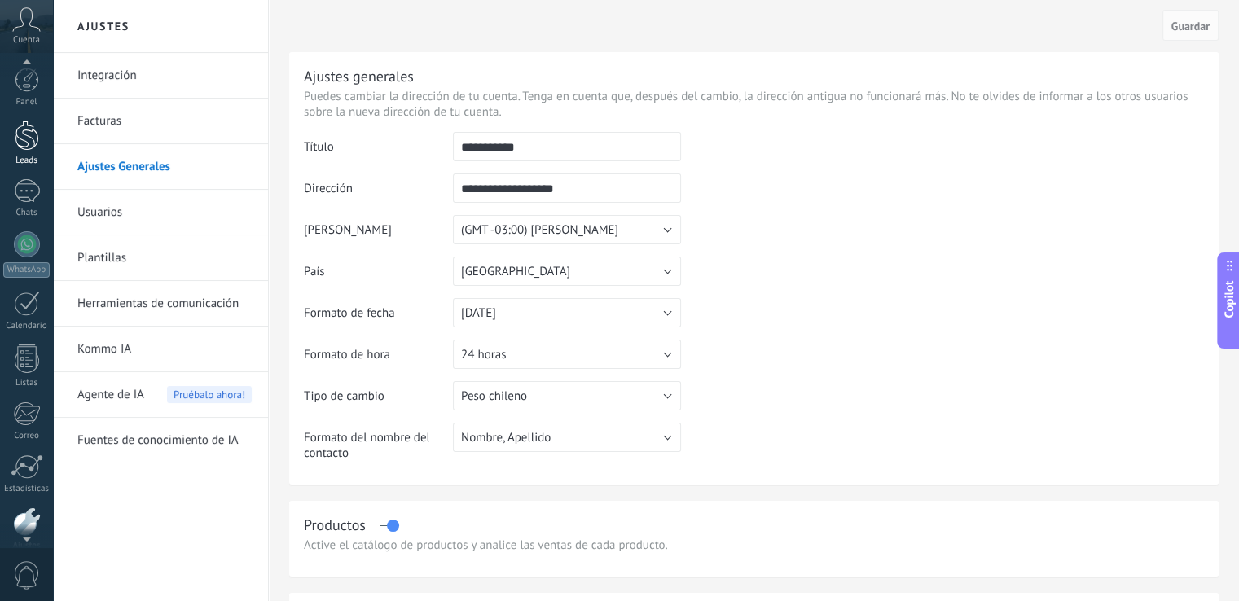
click at [20, 151] on link "Leads" at bounding box center [26, 144] width 53 height 46
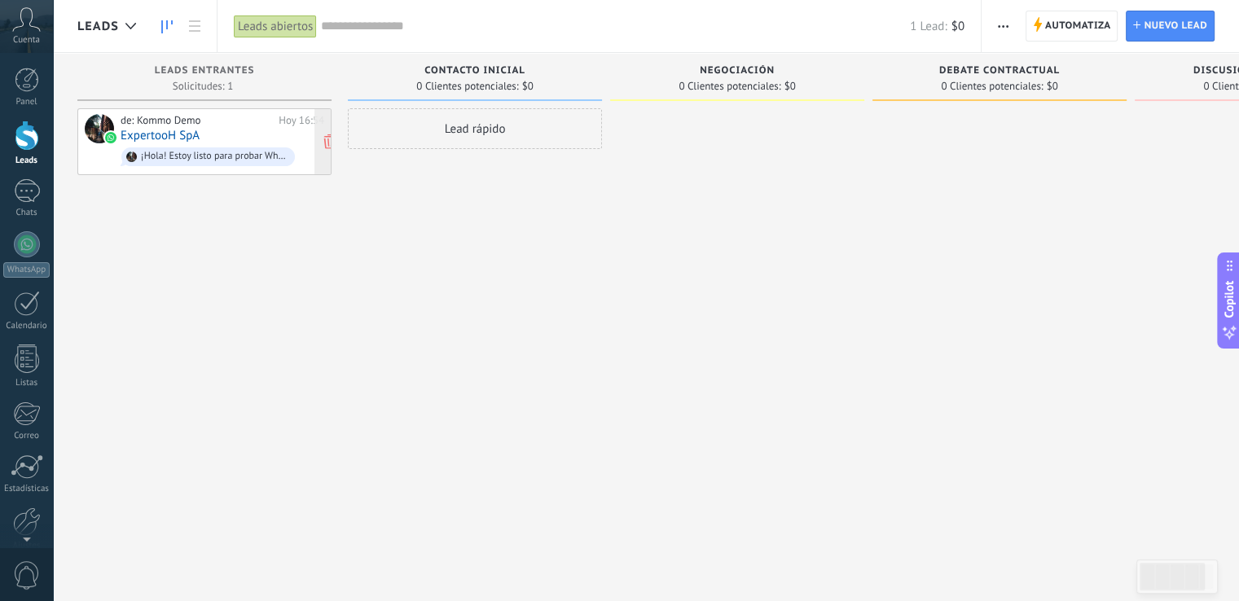
click at [257, 145] on span "¡Hola! Estoy listo para probar WhatsApp en Kommo. Mi código de verificación es …" at bounding box center [223, 156] width 204 height 25
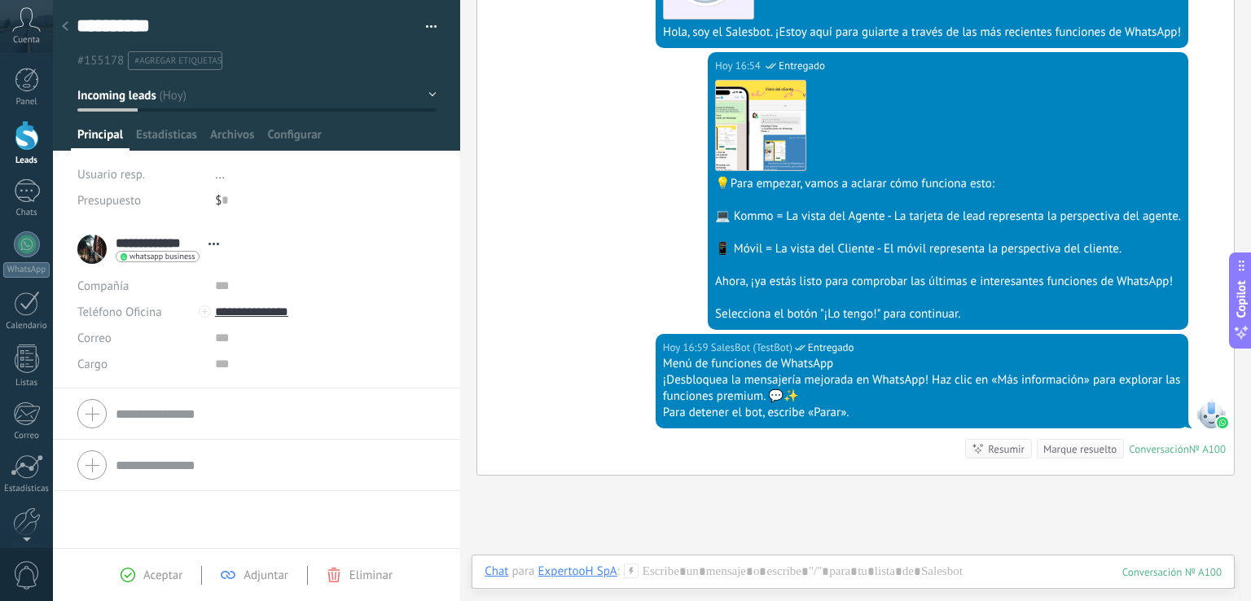
scroll to position [428, 0]
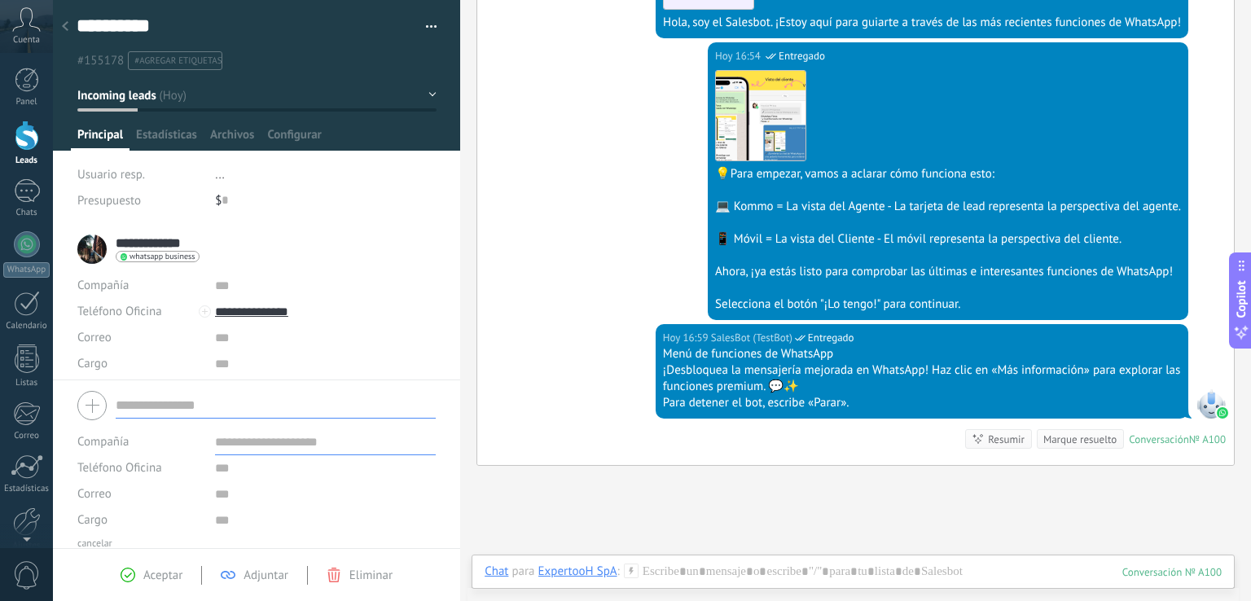
click at [130, 411] on form "Compañía Teléfono Oficina Ofic. directo Celular Fax Casa Otro Teléfono Oficina …" at bounding box center [256, 467] width 358 height 165
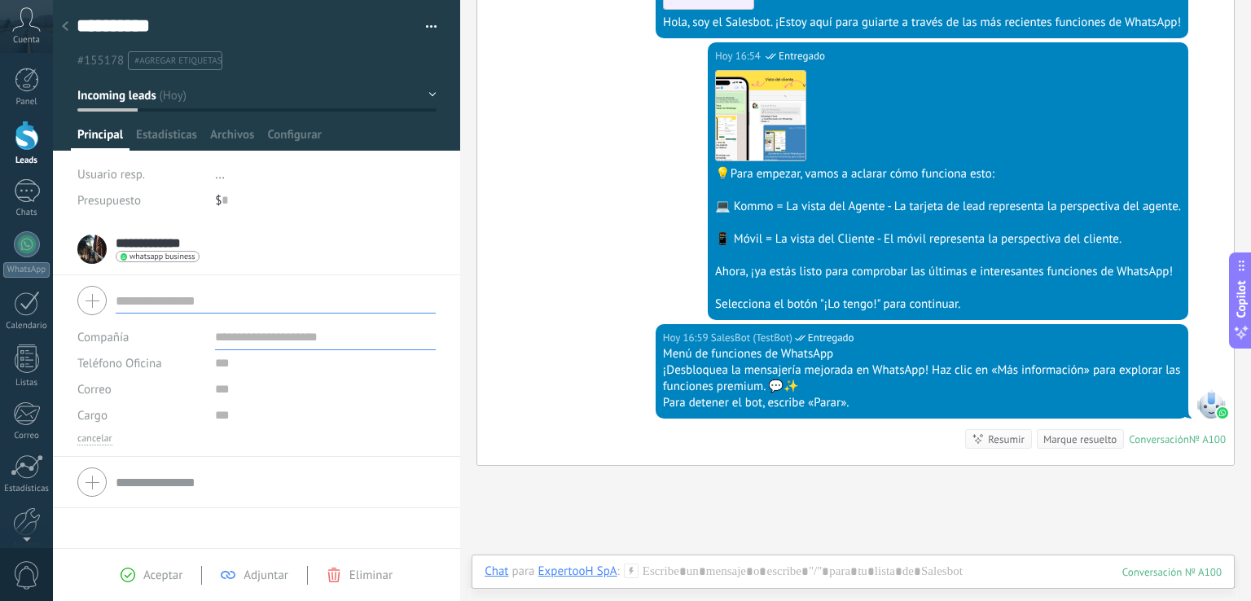
click at [563, 421] on div "Hoy 16:59 SalesBot (TestBot) Entregado Menú de funciones de WhatsApp ¡Desbloque…" at bounding box center [855, 394] width 757 height 141
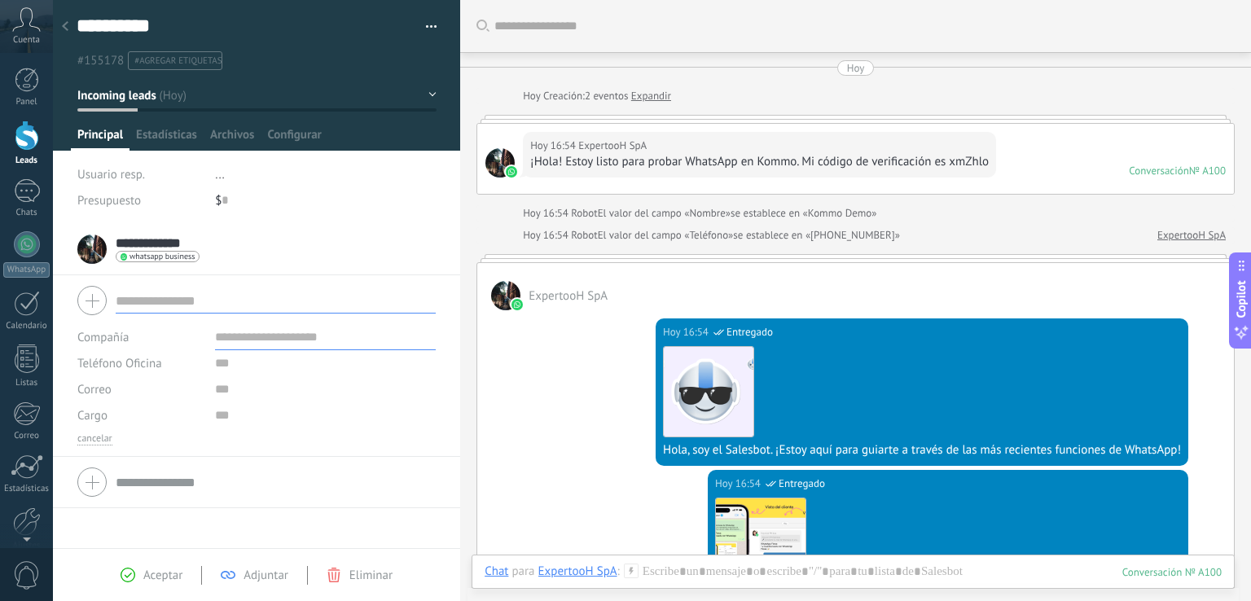
scroll to position [0, 0]
click at [132, 95] on span "Incoming leads" at bounding box center [116, 95] width 79 height 15
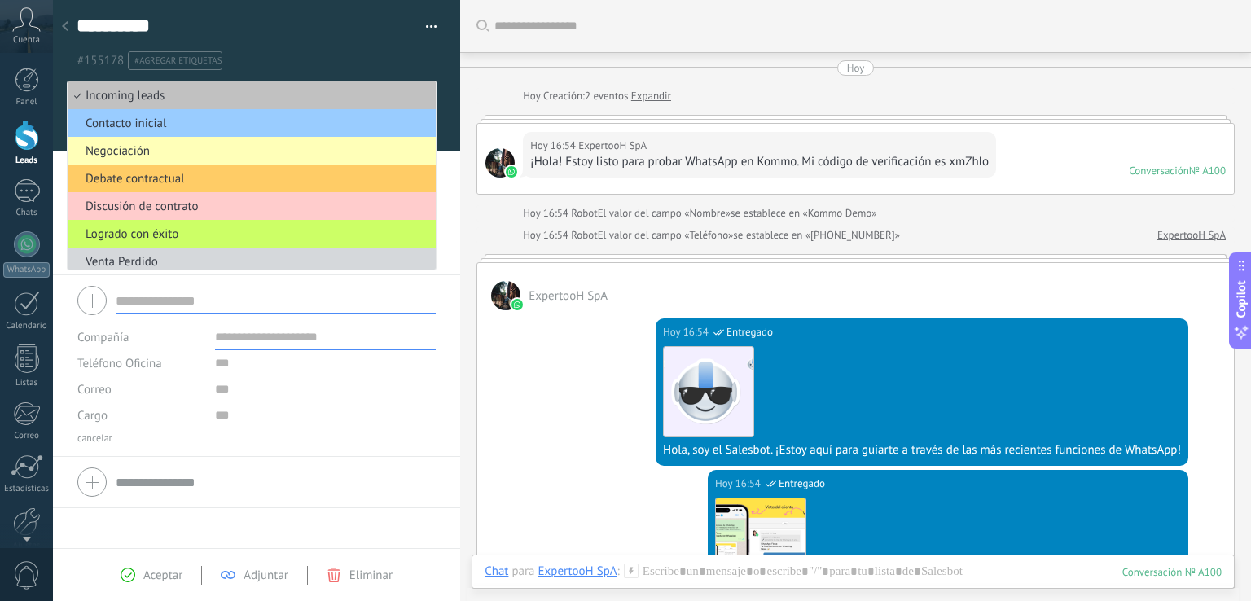
click at [117, 151] on span "Negociación" at bounding box center [249, 150] width 363 height 15
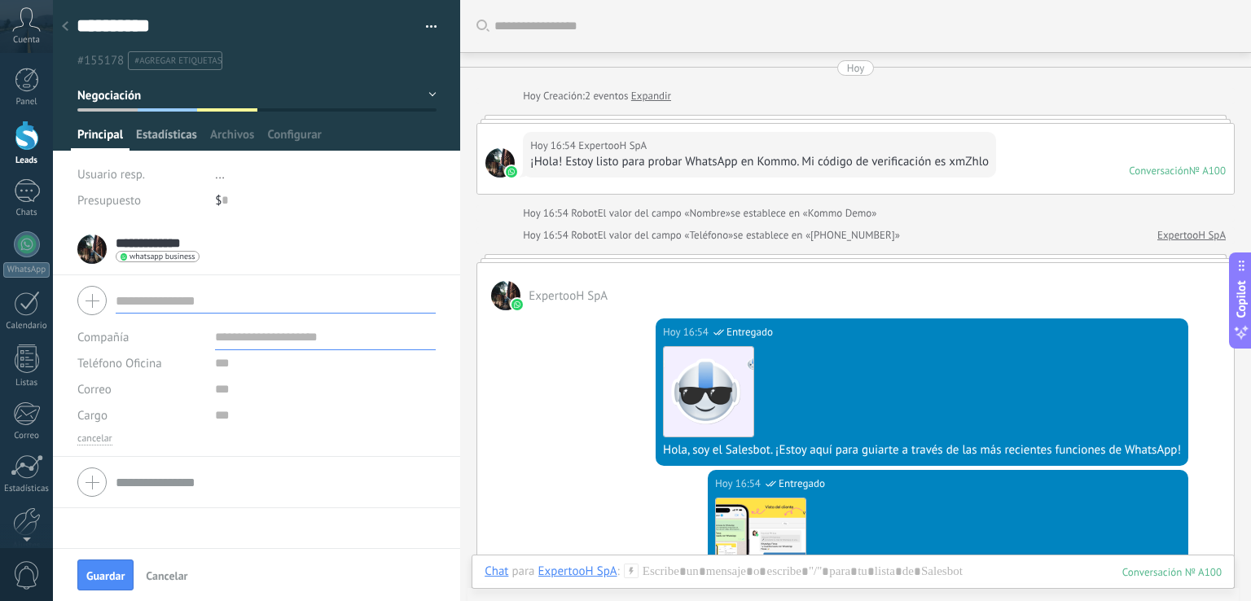
click at [156, 130] on span "Estadísticas" at bounding box center [166, 139] width 61 height 24
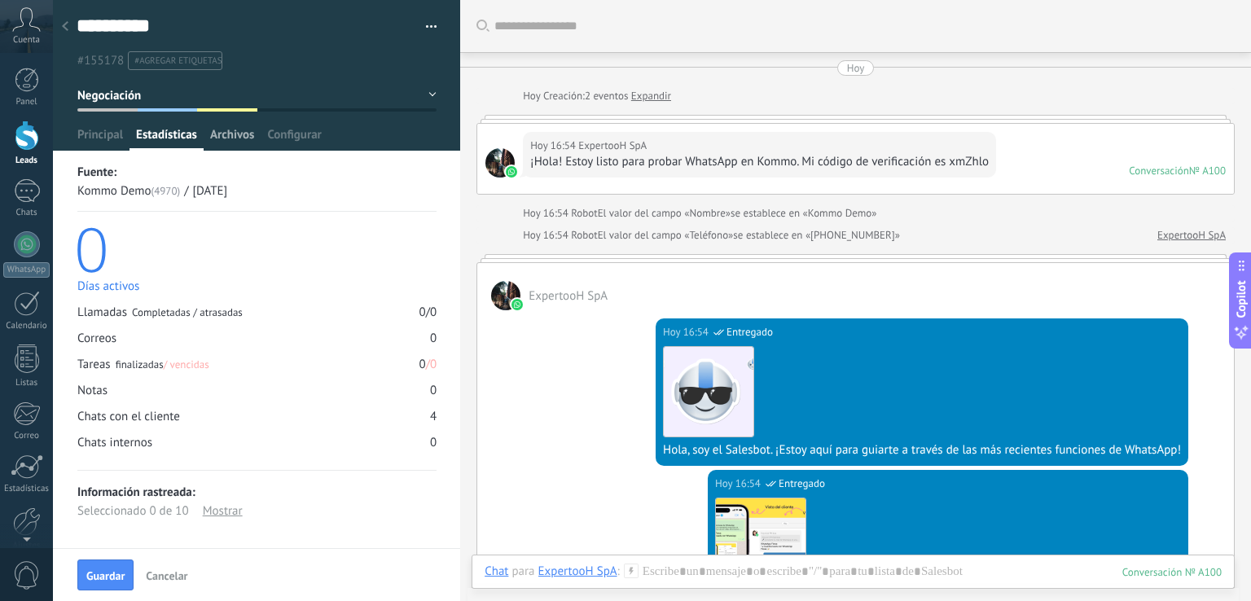
click at [250, 132] on span "Archivos" at bounding box center [232, 139] width 44 height 24
